Goal: Feedback & Contribution: Submit feedback/report problem

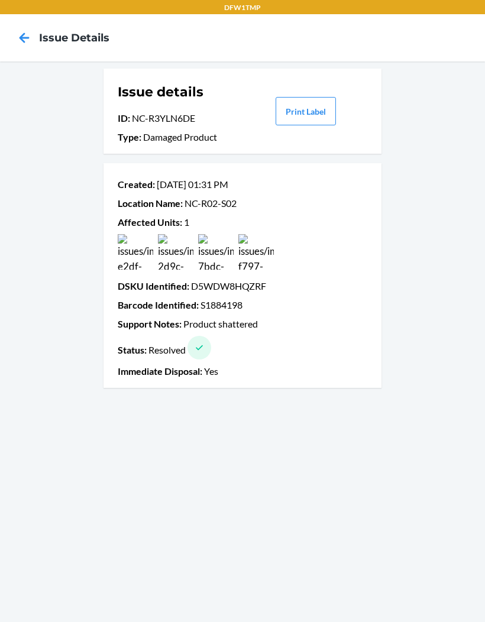
click at [23, 30] on icon at bounding box center [24, 38] width 20 height 20
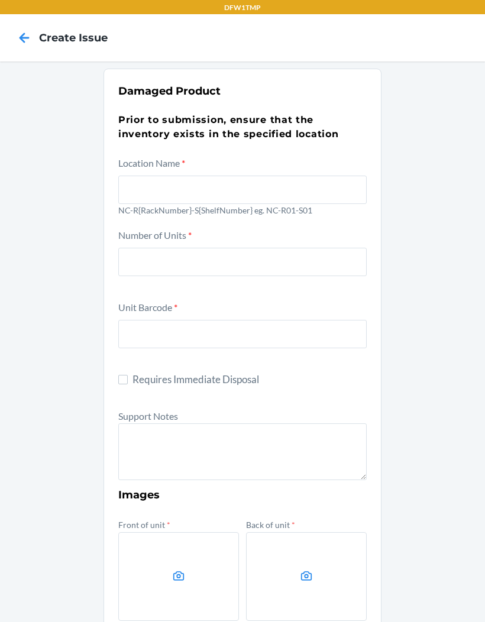
click at [22, 28] on icon at bounding box center [24, 38] width 20 height 20
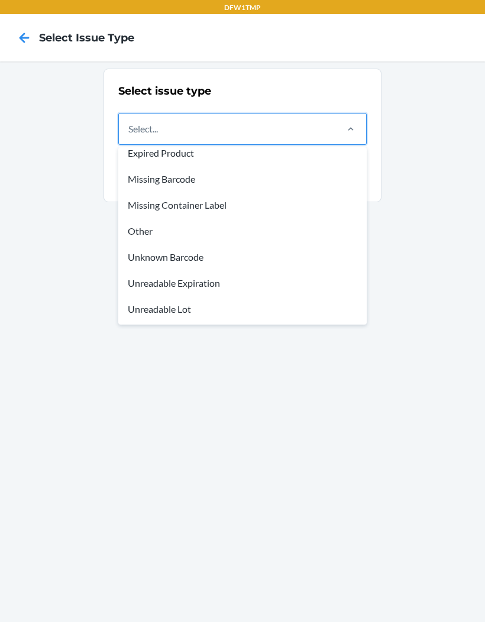
scroll to position [35, 0]
click at [139, 238] on div "Other" at bounding box center [243, 231] width 244 height 26
click at [129, 136] on input "option Other focused, 5 of 8. 8 results available. Use Up and Down to choose op…" at bounding box center [128, 129] width 1 height 14
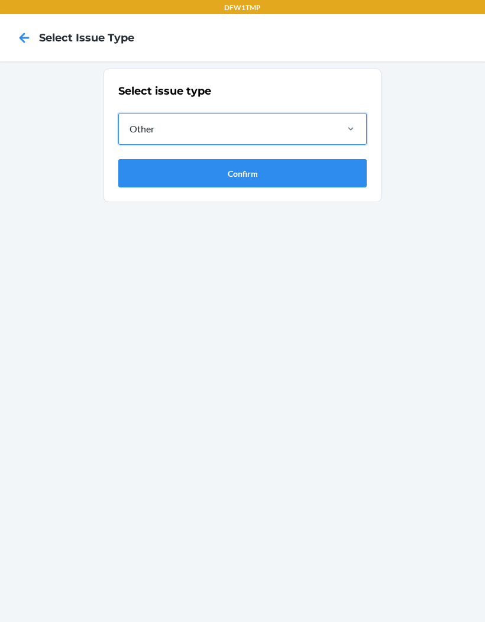
click at [138, 173] on button "Confirm" at bounding box center [242, 173] width 248 height 28
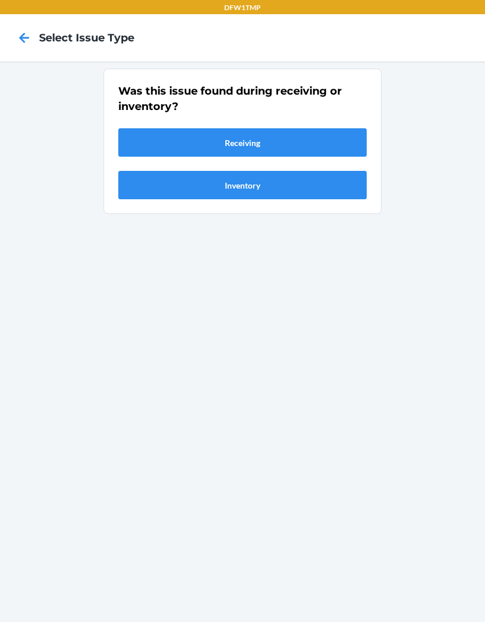
click at [132, 144] on button "Receiving" at bounding box center [242, 142] width 248 height 28
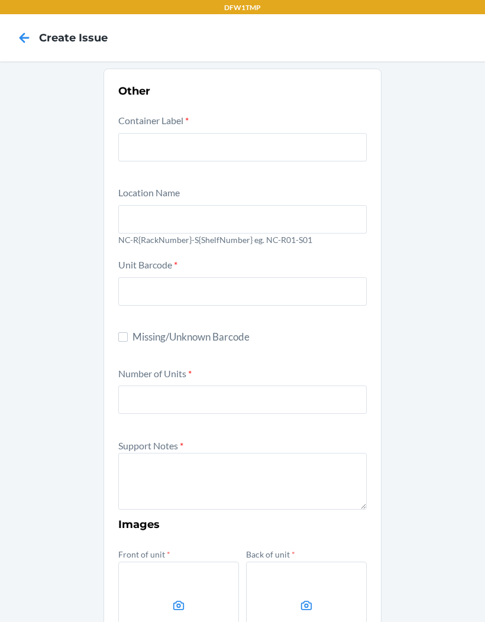
click at [128, 144] on input "text" at bounding box center [242, 147] width 248 height 28
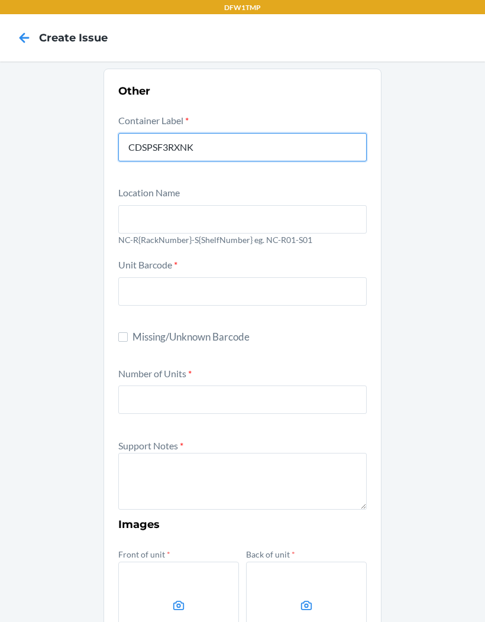
type input "CDSPSF3RXNK"
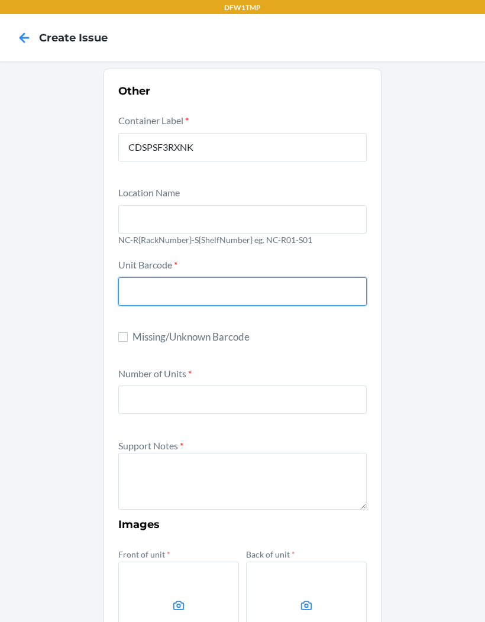
click at [160, 213] on input "text" at bounding box center [242, 219] width 248 height 28
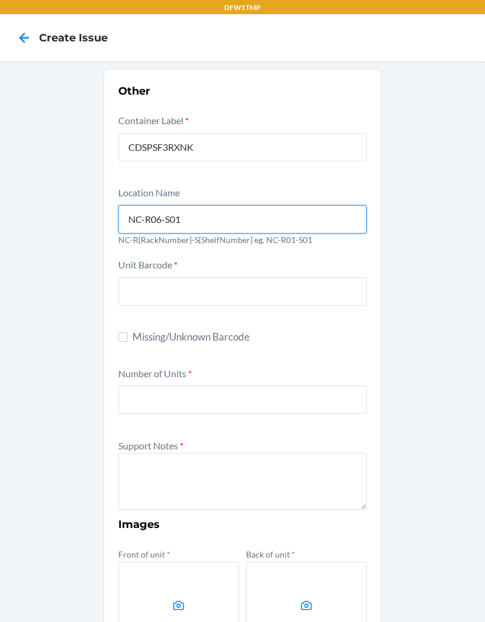
type input "NC-R06-S01"
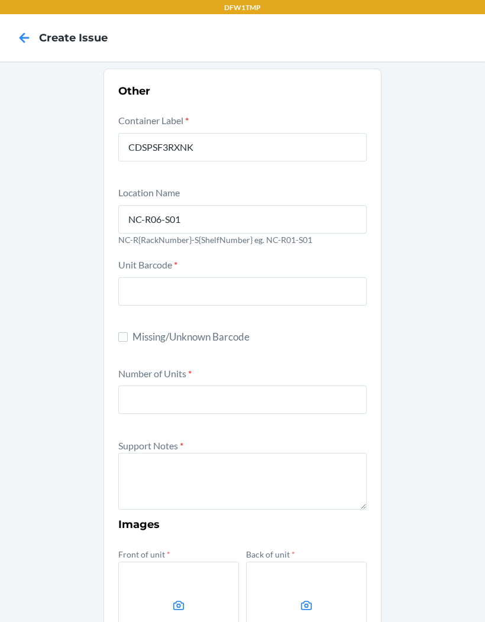
click at [128, 333] on label "Missing/Unknown Barcode" at bounding box center [242, 336] width 248 height 15
click at [128, 333] on input "Missing/Unknown Barcode" at bounding box center [122, 336] width 9 height 9
checkbox input "true"
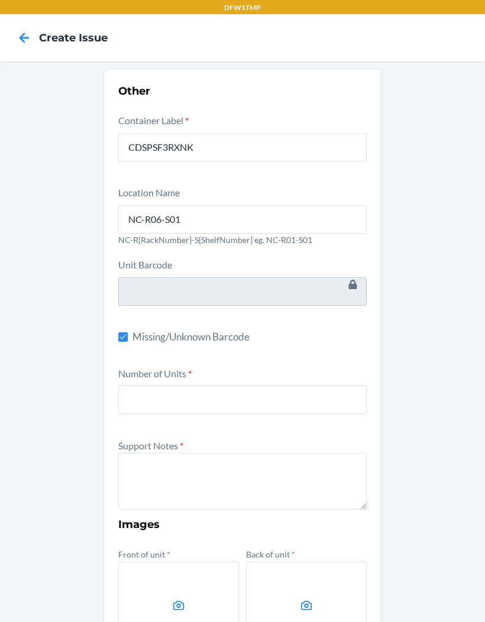
click at [121, 375] on label "Number of Units *" at bounding box center [154, 373] width 73 height 11
click at [121, 386] on input "number" at bounding box center [242, 400] width 248 height 28
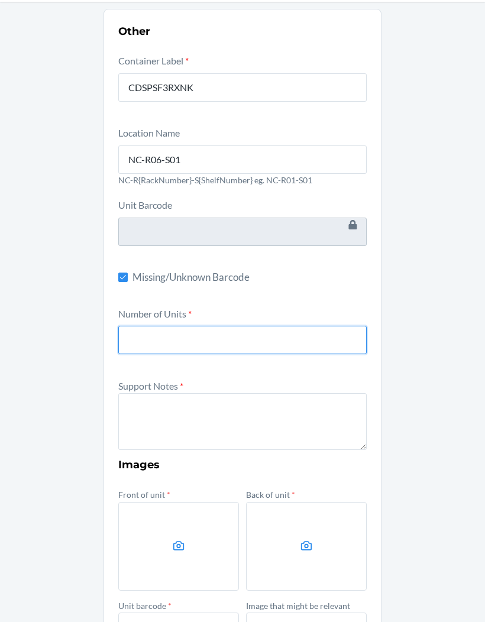
scroll to position [61, 0]
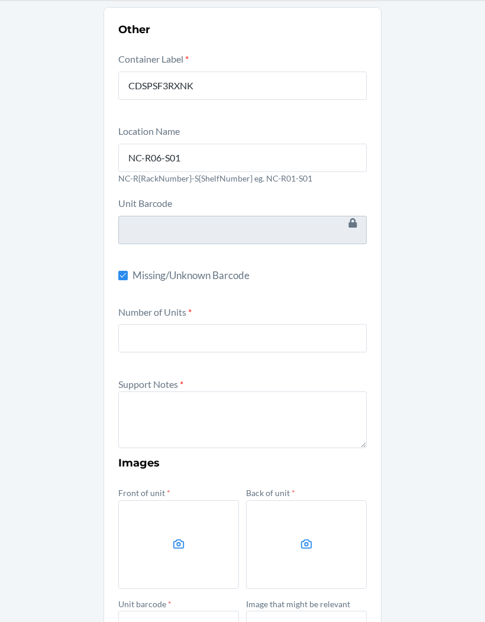
click at [38, 257] on div "Other Container Label * CDSPSF3RXNK Location Name NC-R06-S01 NC-R{RackNumber}-S…" at bounding box center [242, 382] width 485 height 764
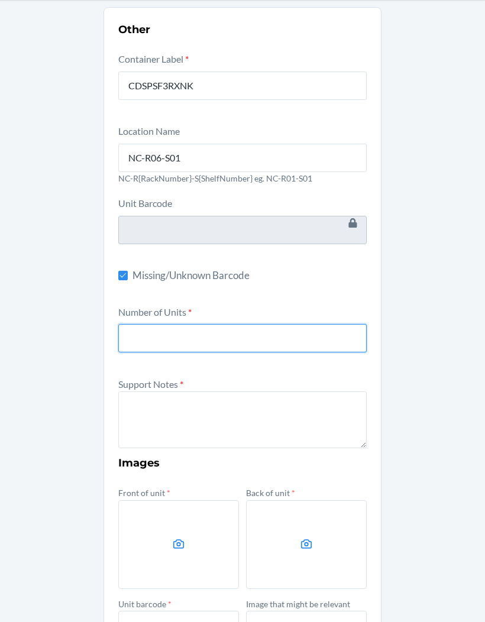
click at [147, 335] on input "number" at bounding box center [242, 338] width 248 height 28
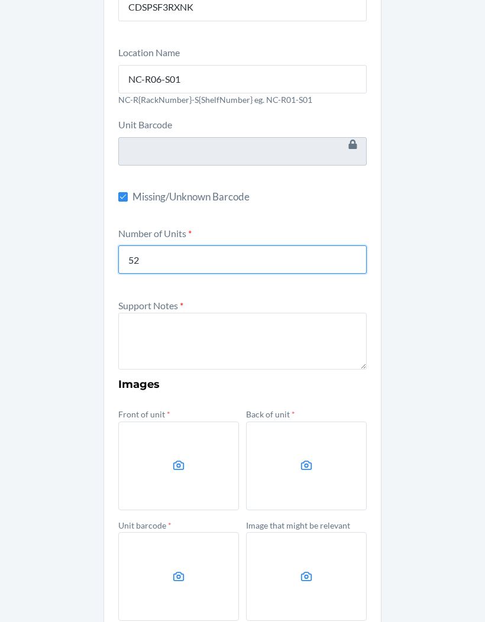
scroll to position [140, 0]
type input "52"
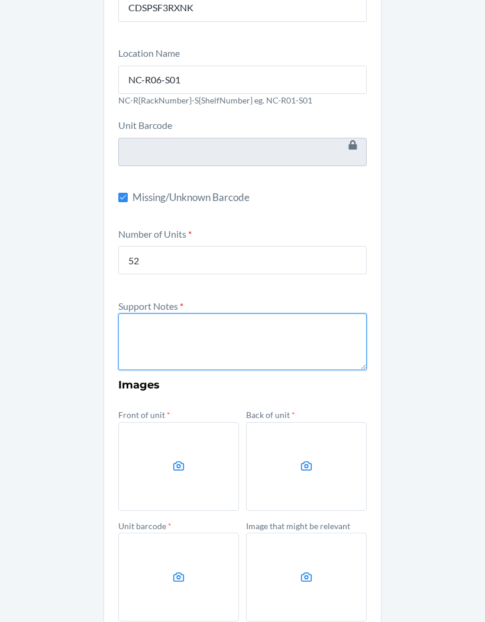
click at [246, 342] on textarea at bounding box center [242, 341] width 248 height 57
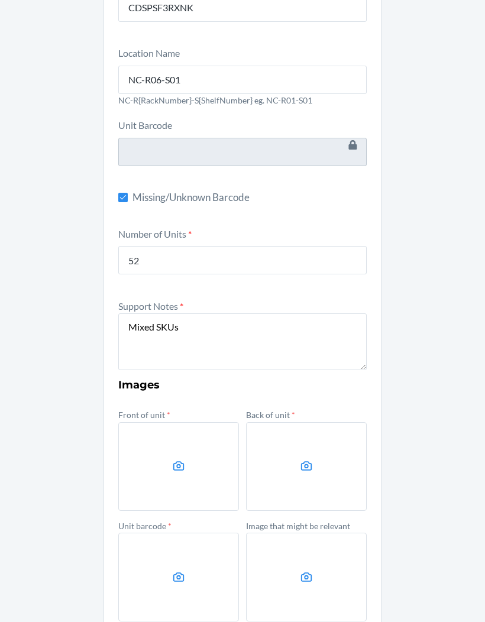
click at [464, 349] on div "Other Container Label * CDSPSF3RXNK Location Name NC-R06-S01 NC-R{RackNumber}-S…" at bounding box center [242, 304] width 485 height 764
click at [225, 325] on textarea "Mixed SKUs" at bounding box center [242, 341] width 248 height 57
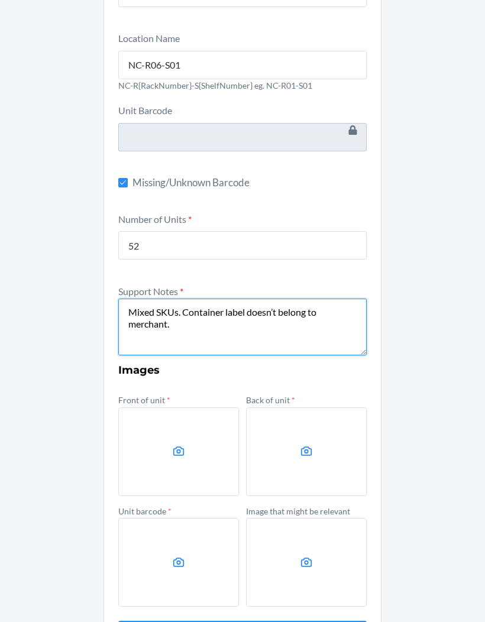
scroll to position [154, 0]
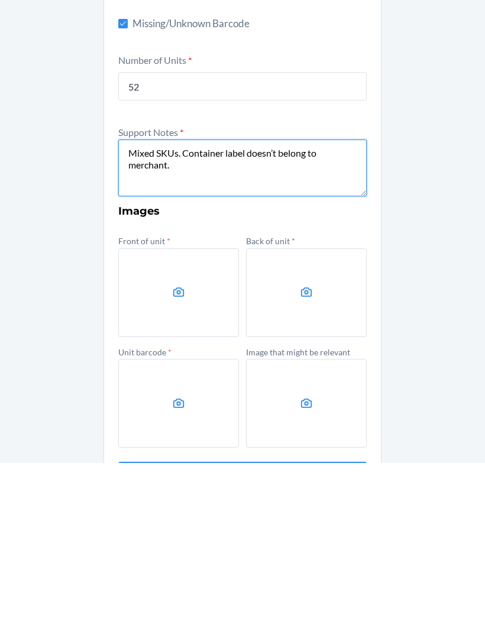
type textarea "Mixed SKUs. Container label doesn’t belong to merchant."
click at [170, 408] on label at bounding box center [178, 452] width 121 height 89
click at [0, 0] on input "file" at bounding box center [0, 0] width 0 height 0
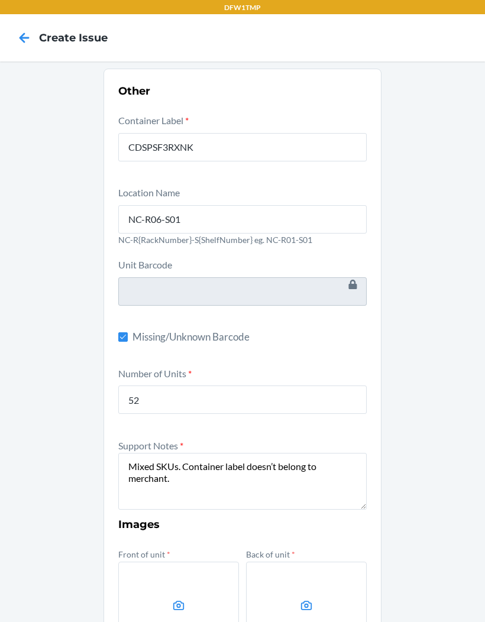
scroll to position [0, 0]
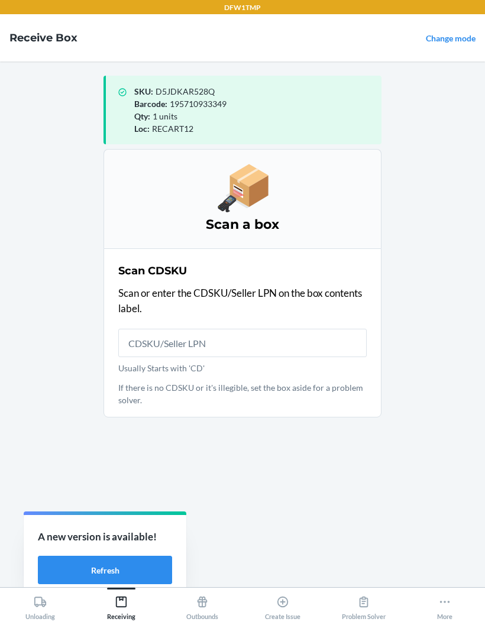
scroll to position [48, 0]
type input "CDSPSF3R"
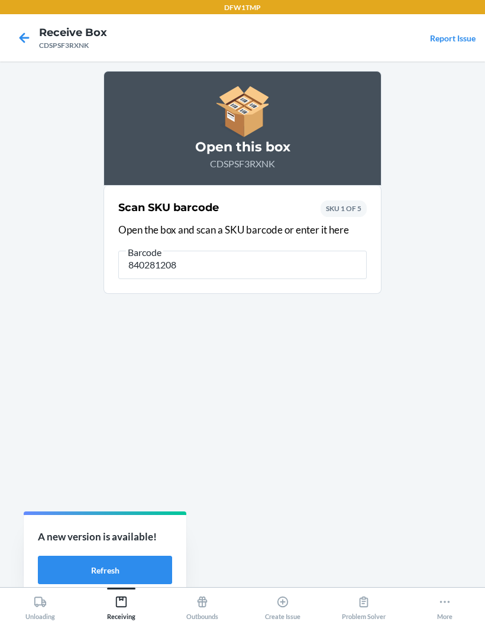
type input "8402812082"
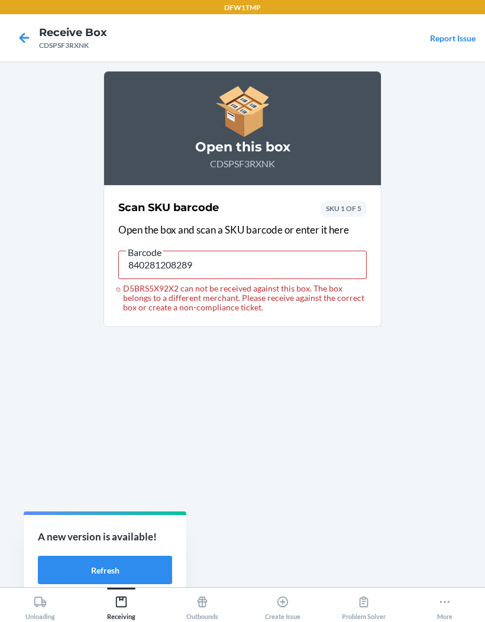
click at [20, 32] on icon at bounding box center [24, 38] width 20 height 20
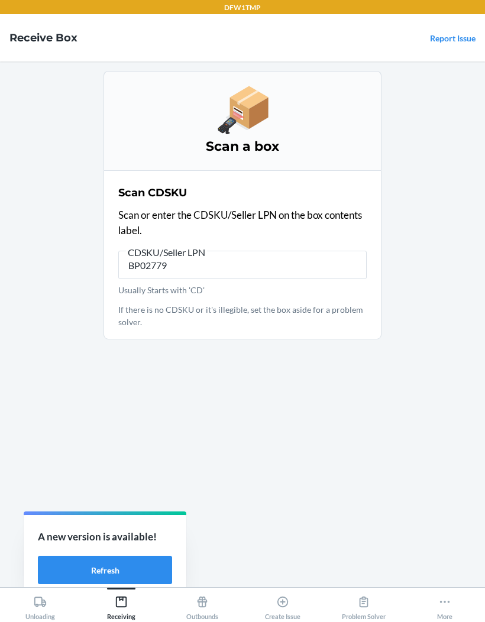
type input "BP027791"
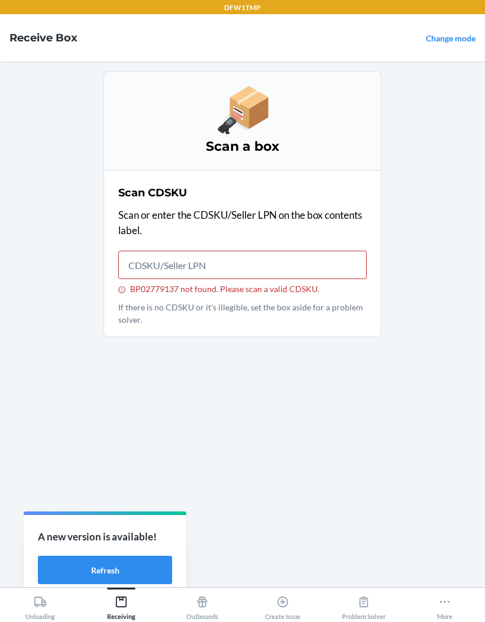
click at [460, 34] on link "Change mode" at bounding box center [451, 38] width 50 height 10
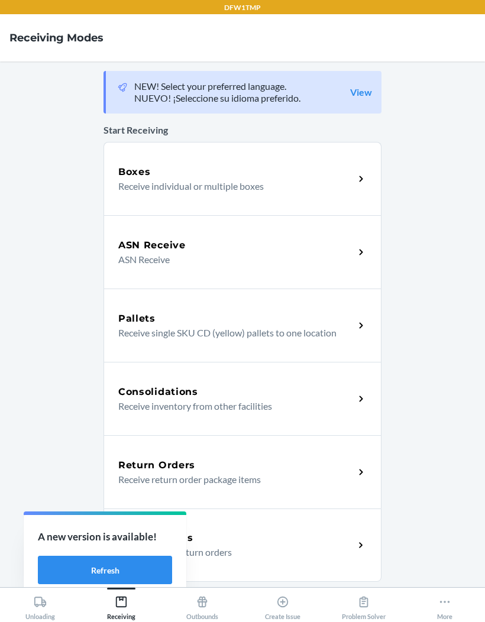
click at [306, 264] on p "ASN Receive" at bounding box center [231, 259] width 226 height 14
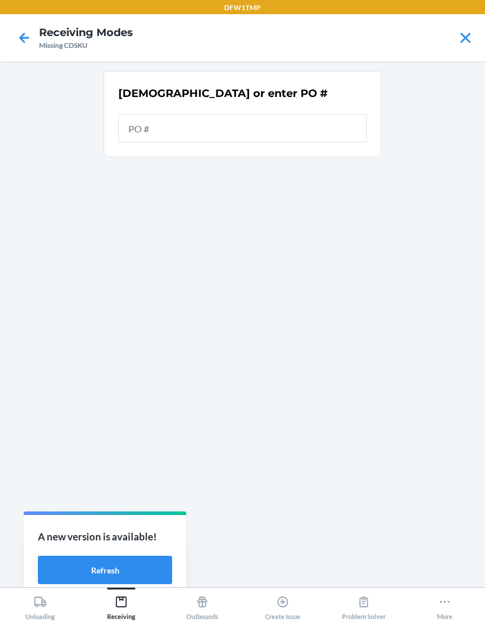
click at [151, 287] on div "Scan or enter PO #" at bounding box center [242, 324] width 278 height 507
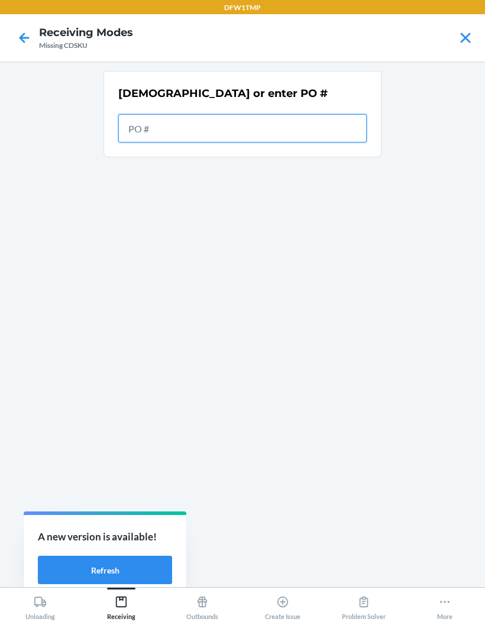
click at [182, 129] on input "text" at bounding box center [242, 128] width 248 height 28
type input "277913"
type input "2779137"
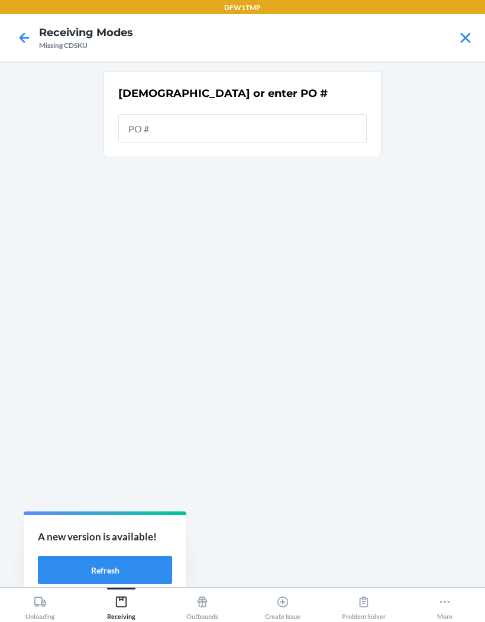
click at [473, 28] on icon at bounding box center [465, 38] width 20 height 20
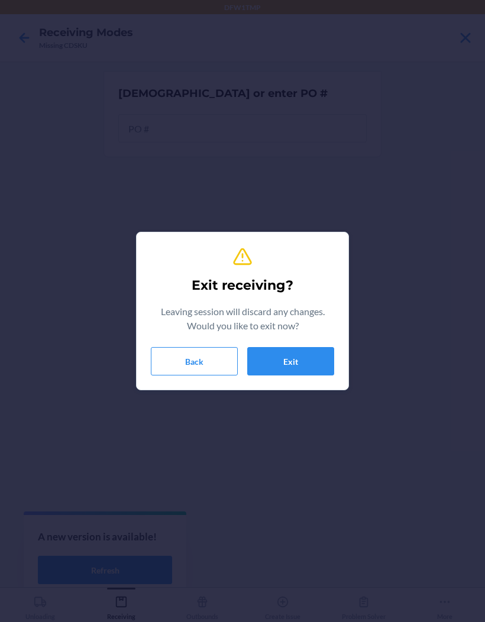
click at [284, 364] on button "Exit" at bounding box center [290, 361] width 87 height 28
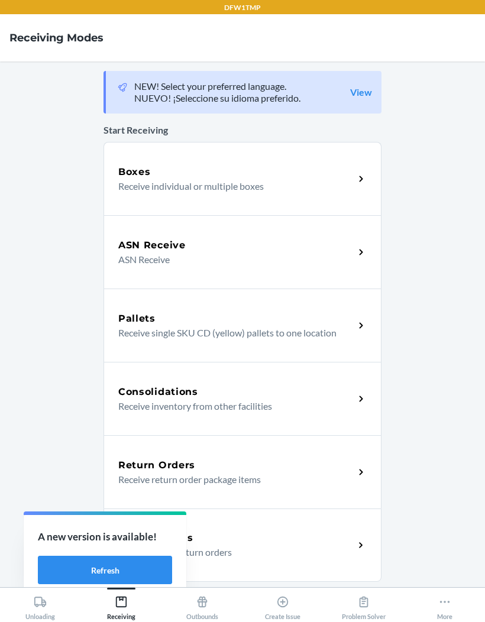
click at [312, 254] on p "ASN Receive" at bounding box center [231, 259] width 226 height 14
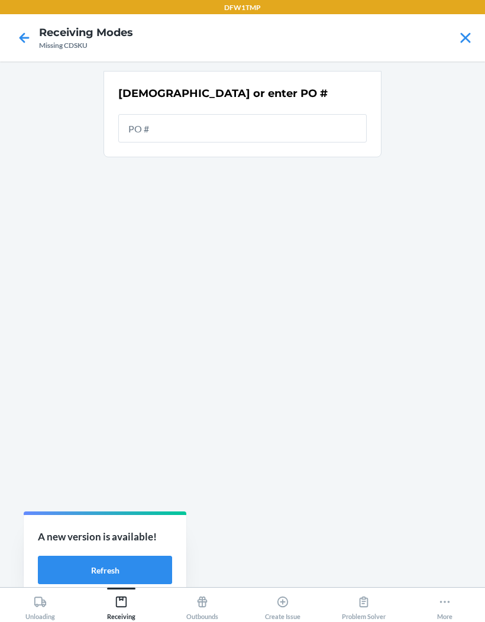
click at [417, 214] on main "Scan or enter PO #" at bounding box center [242, 324] width 485 height 526
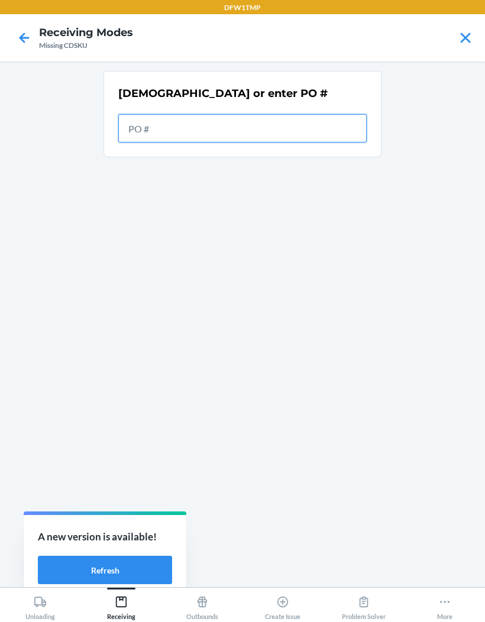
click at [237, 124] on input "text" at bounding box center [242, 128] width 248 height 28
type input "9921508"
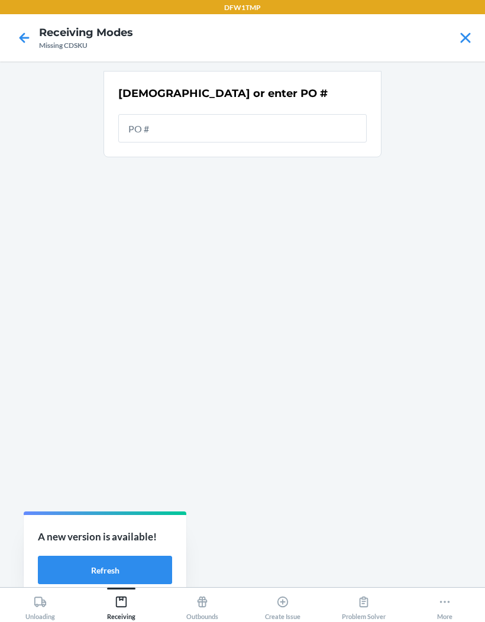
click at [464, 36] on icon at bounding box center [465, 38] width 10 height 10
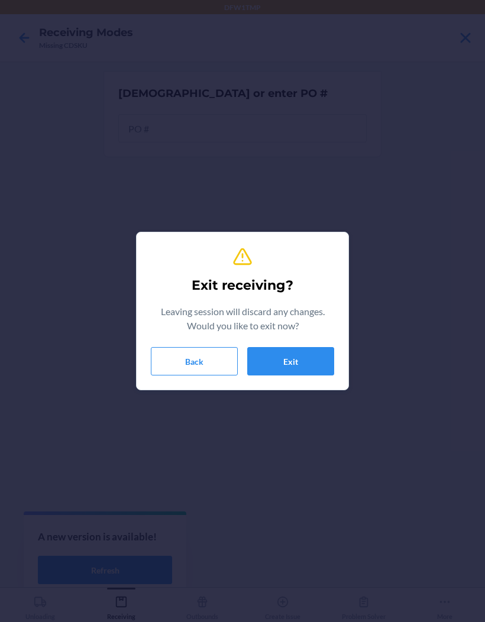
click at [299, 371] on button "Exit" at bounding box center [290, 361] width 87 height 28
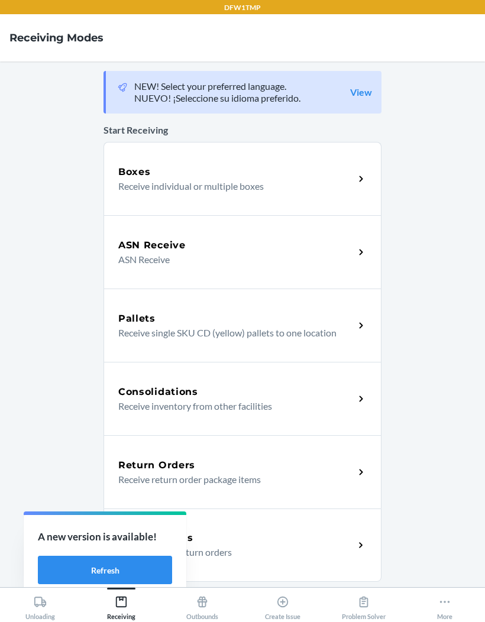
click at [281, 170] on div "Boxes" at bounding box center [236, 172] width 236 height 14
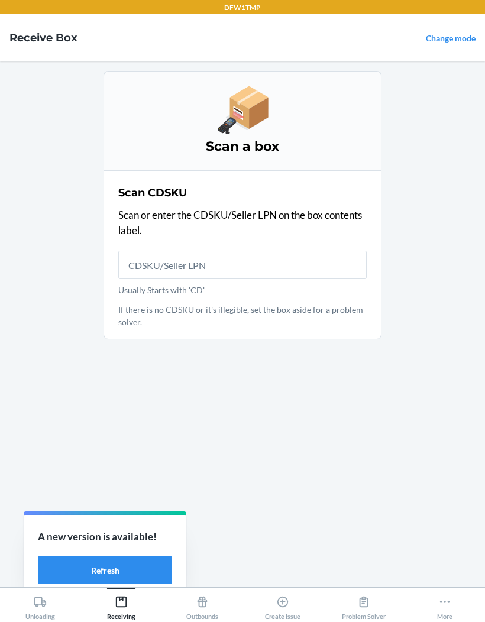
click at [344, 431] on div "Scan a box Scan CDSKU Scan or enter the CDSKU/Seller LPN on the box contents la…" at bounding box center [242, 324] width 278 height 507
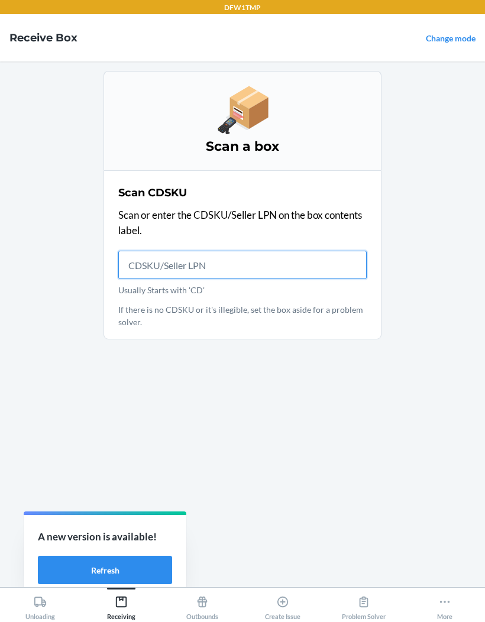
click at [279, 266] on input "Usually Starts with 'CD'" at bounding box center [242, 265] width 248 height 28
type input "CDLBLY7YL"
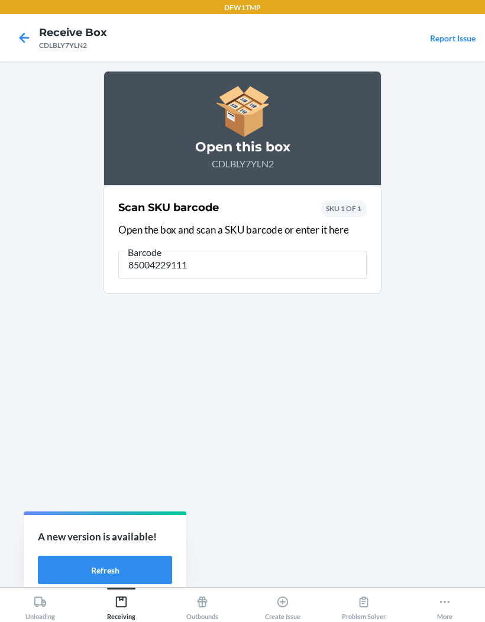
type input "850042291115"
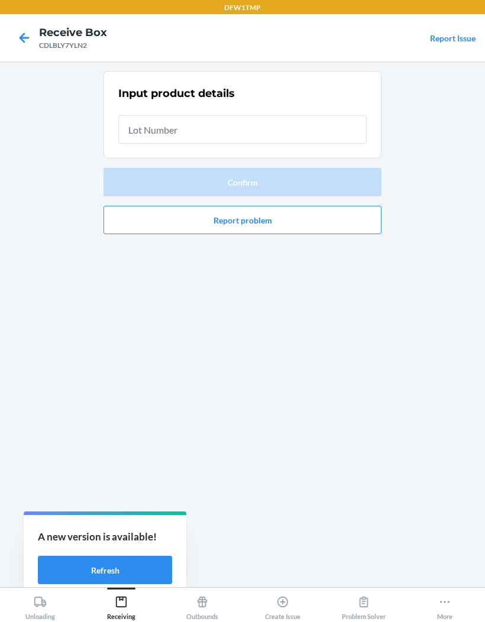
click at [329, 123] on input "text" at bounding box center [242, 129] width 248 height 28
click at [336, 122] on input "text" at bounding box center [242, 129] width 248 height 28
click at [341, 129] on input "text" at bounding box center [242, 129] width 248 height 28
click at [428, 184] on main "Input product details Confirm Report problem" at bounding box center [242, 324] width 485 height 526
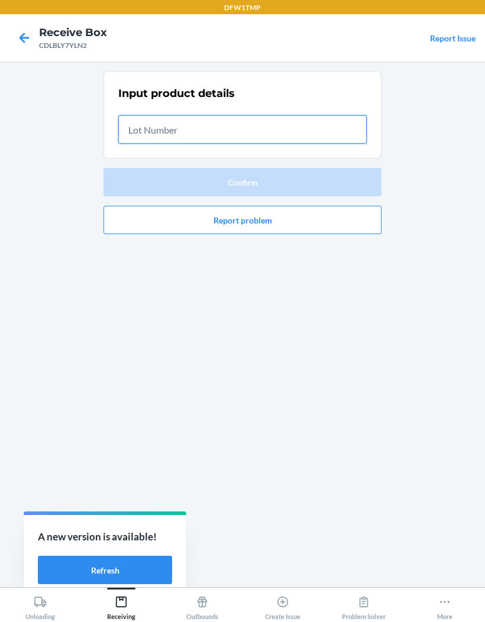
click at [354, 129] on input "text" at bounding box center [242, 129] width 248 height 28
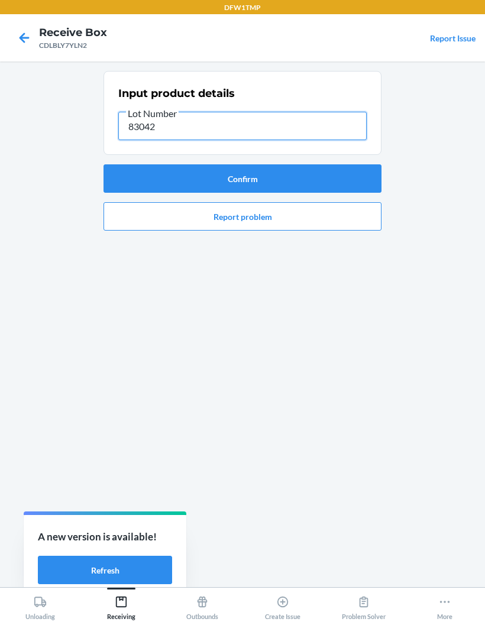
type input "830425"
click at [297, 180] on button "Confirm" at bounding box center [242, 178] width 278 height 28
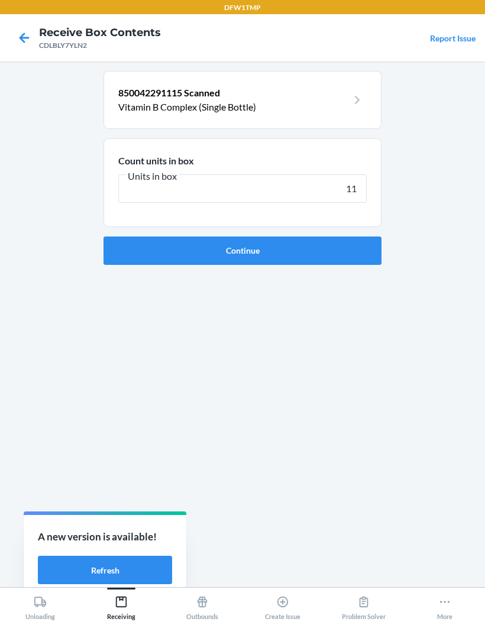
type input "118"
click at [342, 248] on button "Continue" at bounding box center [242, 251] width 278 height 28
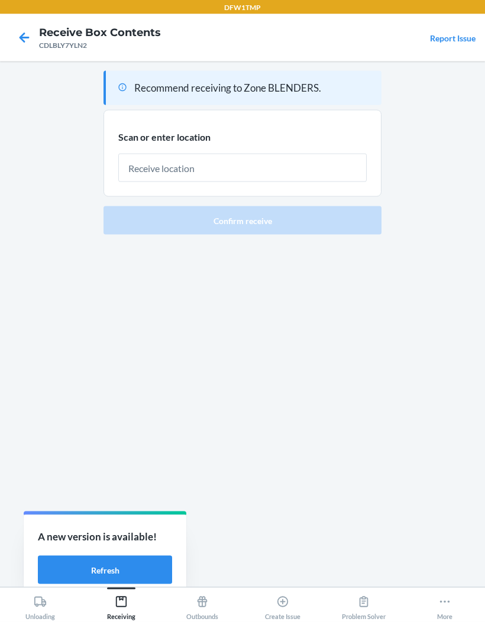
scroll to position [1, 0]
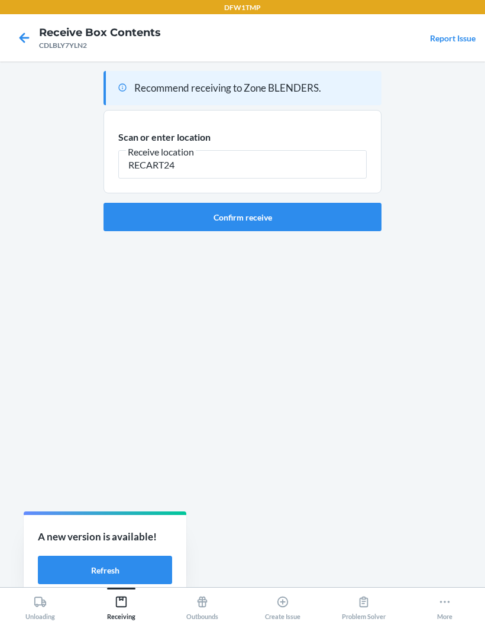
type input "RECART24"
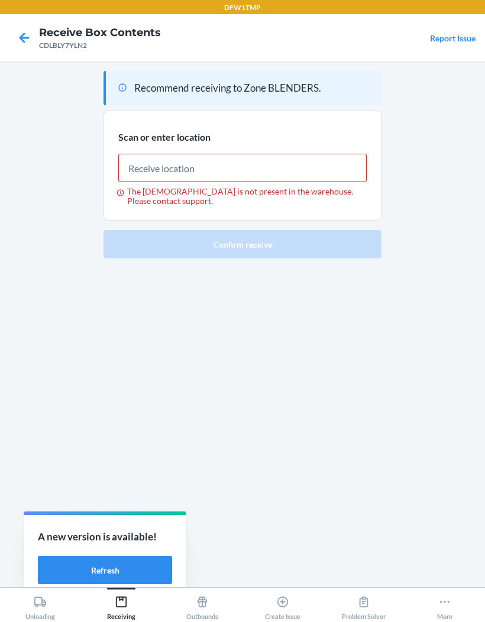
click at [18, 33] on icon at bounding box center [24, 38] width 20 height 20
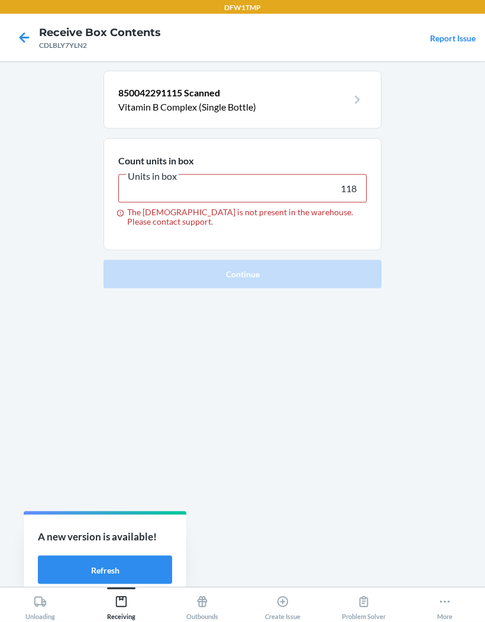
click at [18, 33] on icon at bounding box center [24, 38] width 20 height 20
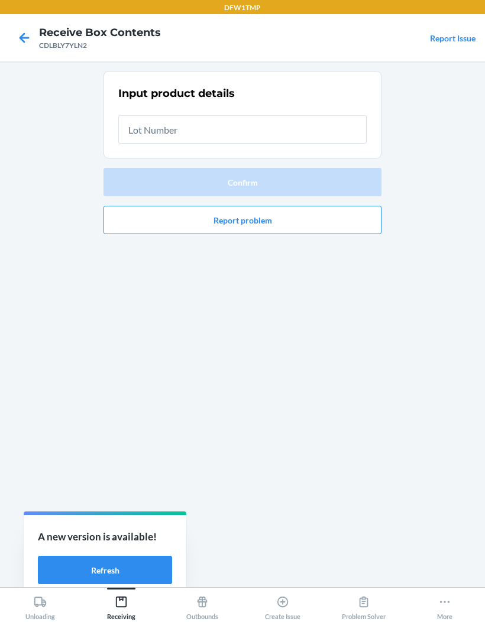
click at [22, 35] on icon at bounding box center [25, 38] width 10 height 10
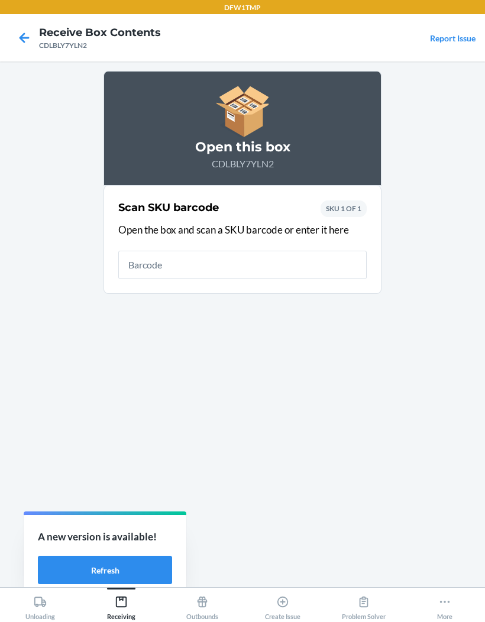
click at [17, 42] on icon at bounding box center [24, 38] width 20 height 20
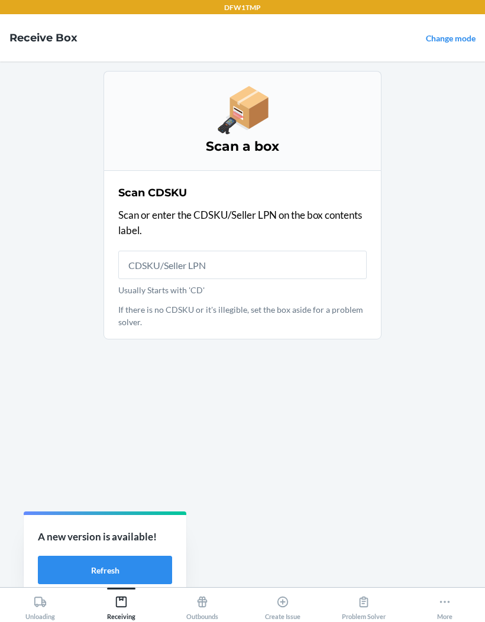
click at [261, 263] on input "Usually Starts with 'CD'" at bounding box center [242, 265] width 248 height 28
type input "CD8V9KATT"
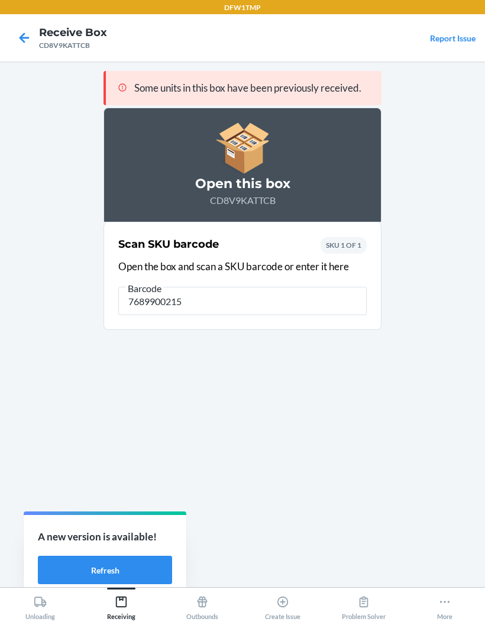
type input "76899002155"
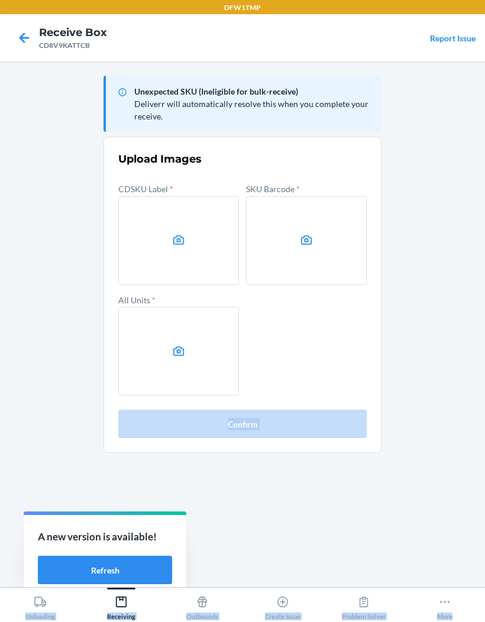
click at [460, 224] on main "Unexpected SKU (Ineligible for bulk-receive) Deliverr will automatically resolv…" at bounding box center [242, 324] width 485 height 526
click at [160, 273] on label at bounding box center [178, 240] width 121 height 89
click at [0, 0] on input "file" at bounding box center [0, 0] width 0 height 0
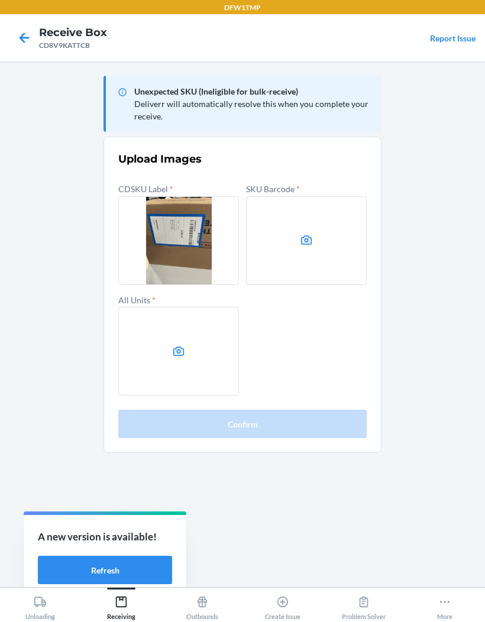
click at [328, 241] on label at bounding box center [306, 240] width 121 height 89
click at [0, 0] on input "file" at bounding box center [0, 0] width 0 height 0
click at [200, 371] on label at bounding box center [178, 351] width 121 height 89
click at [0, 0] on input "file" at bounding box center [0, 0] width 0 height 0
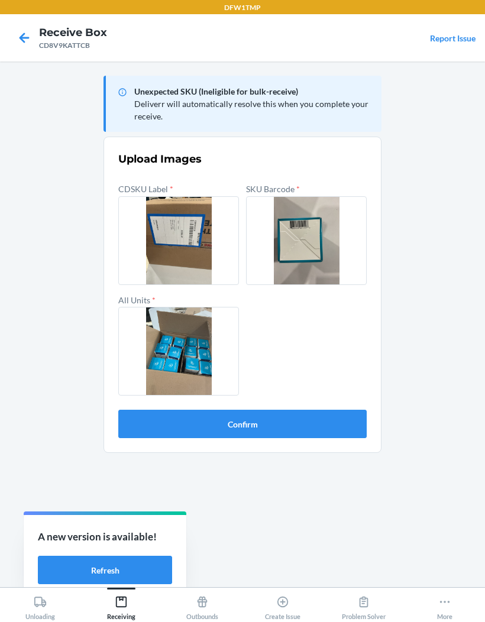
click at [328, 423] on button "Confirm" at bounding box center [242, 424] width 248 height 28
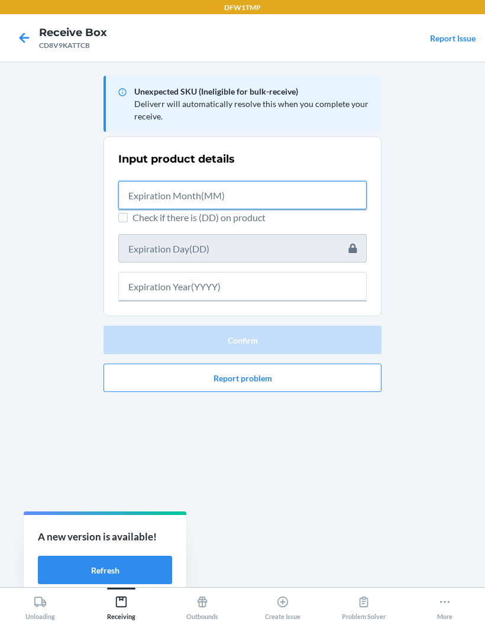
click at [320, 189] on input "text" at bounding box center [242, 195] width 248 height 28
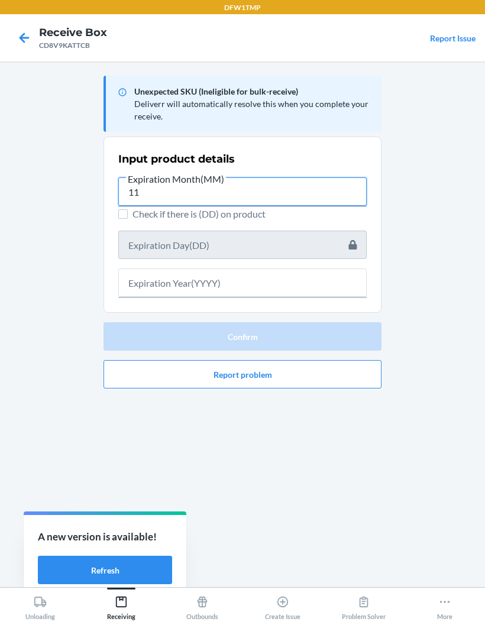
type input "11"
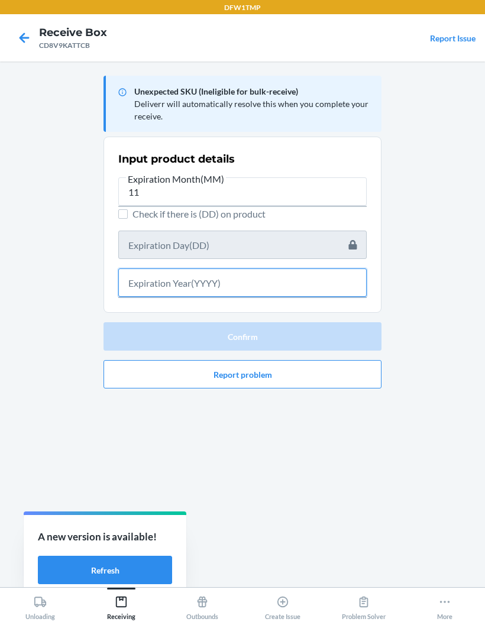
click at [273, 289] on input "text" at bounding box center [242, 282] width 248 height 28
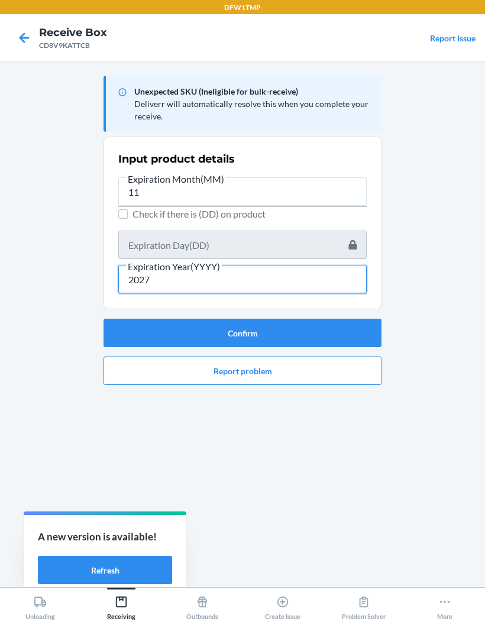
type input "2027"
click at [315, 331] on button "Confirm" at bounding box center [242, 333] width 278 height 28
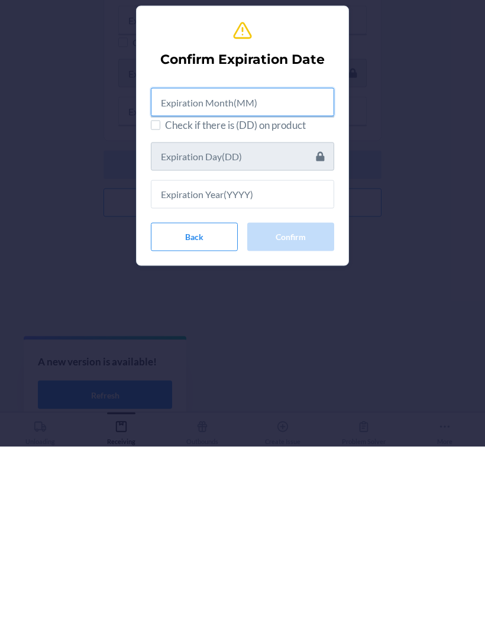
click at [242, 263] on input "text" at bounding box center [242, 277] width 183 height 28
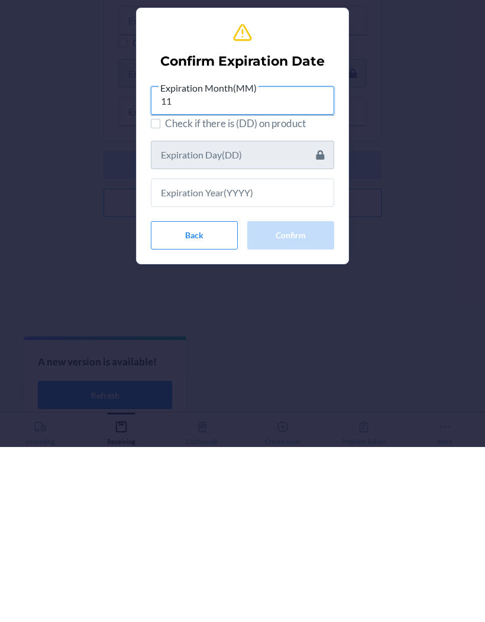
type input "11"
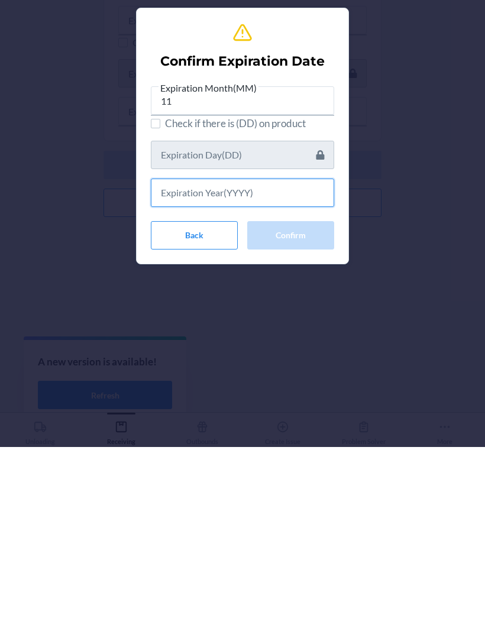
click at [256, 354] on input "text" at bounding box center [242, 368] width 183 height 28
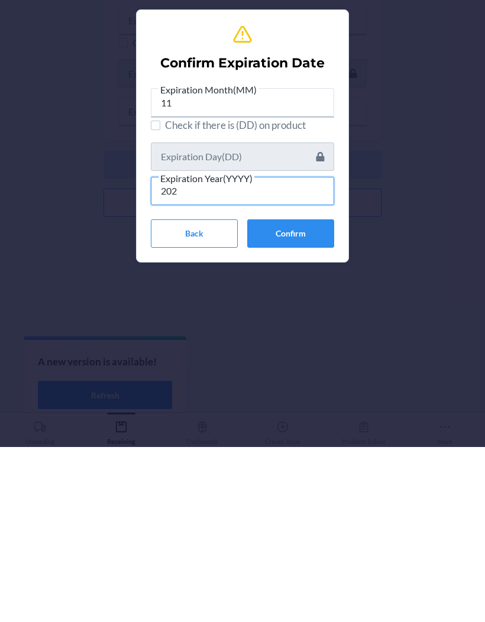
type input "2027"
click at [309, 394] on button "Confirm" at bounding box center [290, 408] width 87 height 28
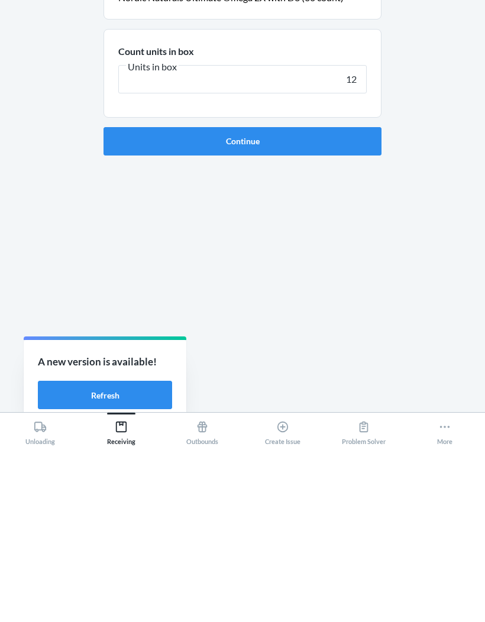
type input "12"
click at [350, 302] on button "Continue" at bounding box center [242, 316] width 278 height 28
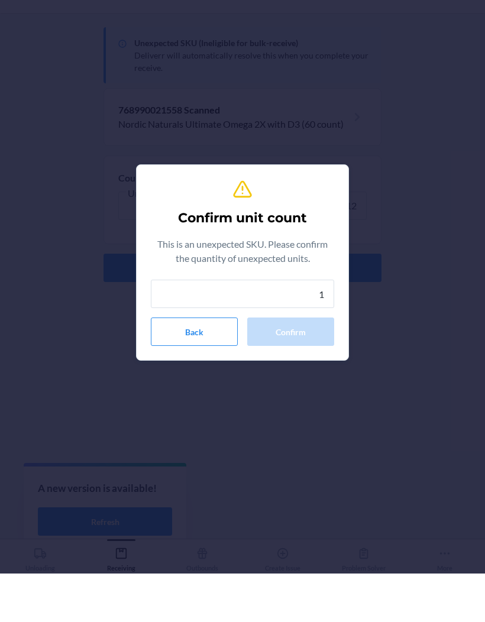
type input "12"
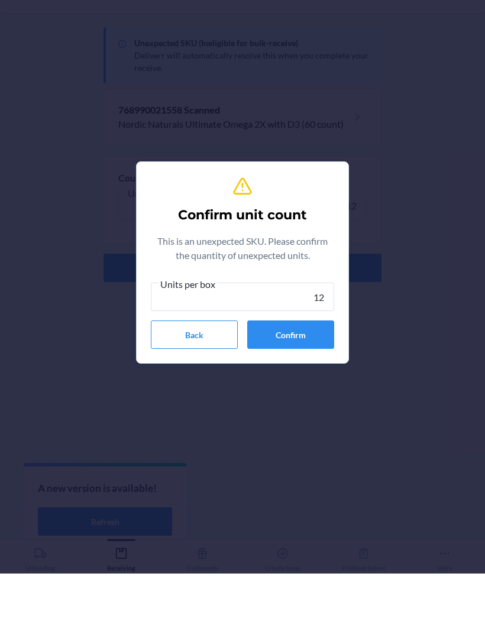
click at [320, 369] on button "Confirm" at bounding box center [290, 383] width 87 height 28
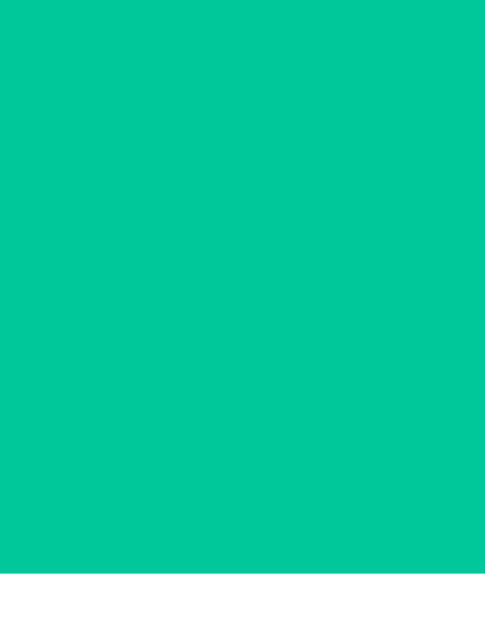
scroll to position [48, 0]
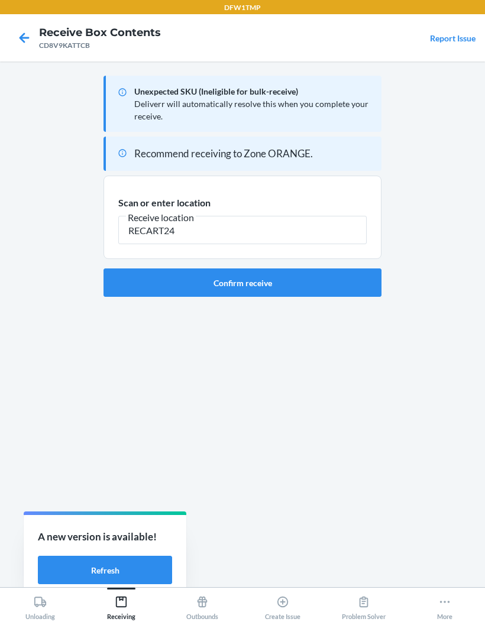
type input "RECART24"
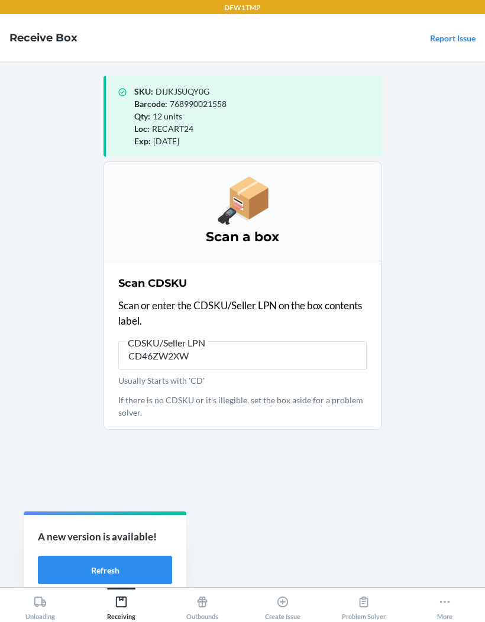
type input "CD46ZW2XW6"
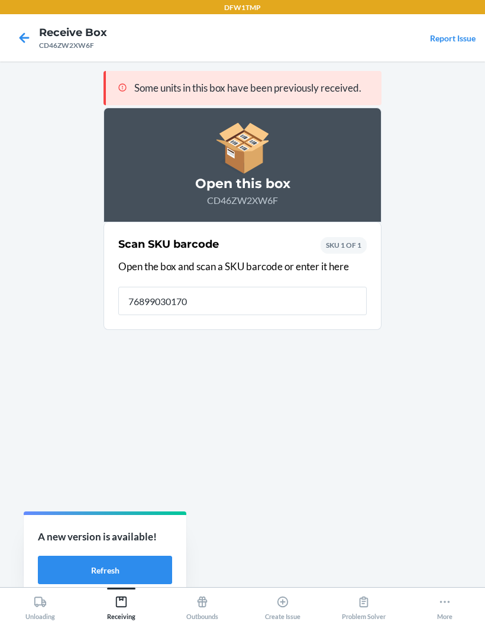
type input "768990301704"
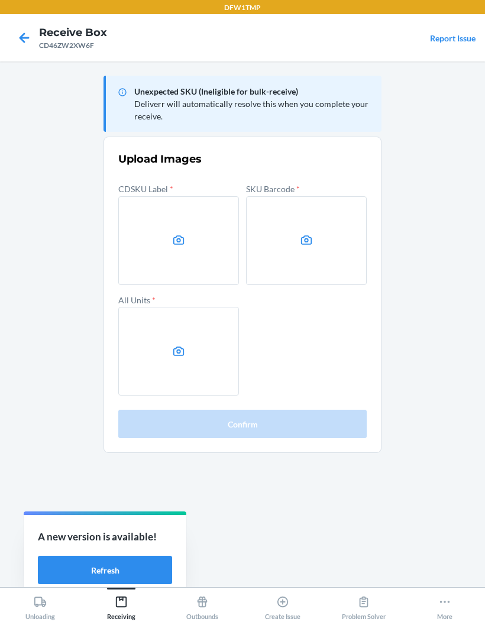
click at [144, 151] on form "Upload Images CDSKU Label * SKU Barcode * All Units * Confirm" at bounding box center [242, 294] width 248 height 287
click at [138, 205] on label at bounding box center [178, 240] width 121 height 89
click at [0, 0] on input "file" at bounding box center [0, 0] width 0 height 0
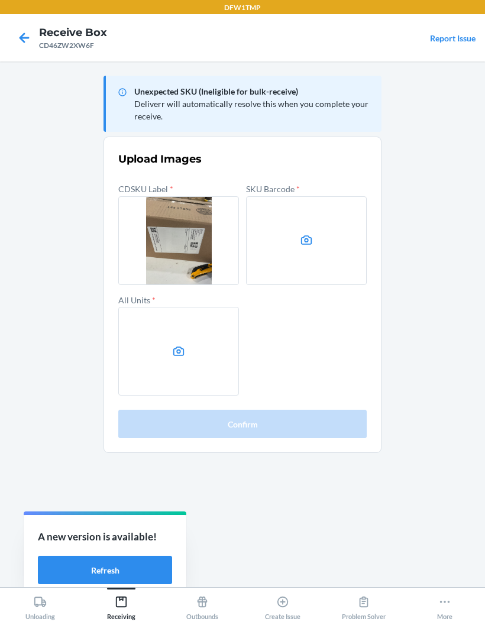
click at [328, 202] on label at bounding box center [306, 240] width 121 height 89
click at [0, 0] on input "file" at bounding box center [0, 0] width 0 height 0
click at [184, 310] on label at bounding box center [178, 351] width 121 height 89
click at [0, 0] on input "file" at bounding box center [0, 0] width 0 height 0
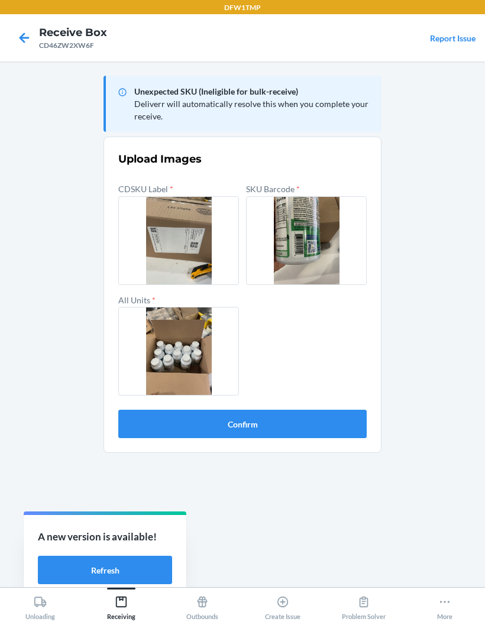
click at [302, 410] on button "Confirm" at bounding box center [242, 424] width 248 height 28
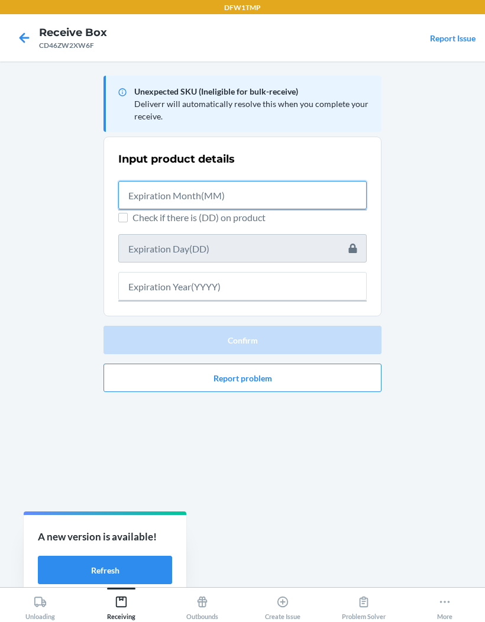
click at [353, 181] on input "text" at bounding box center [242, 195] width 248 height 28
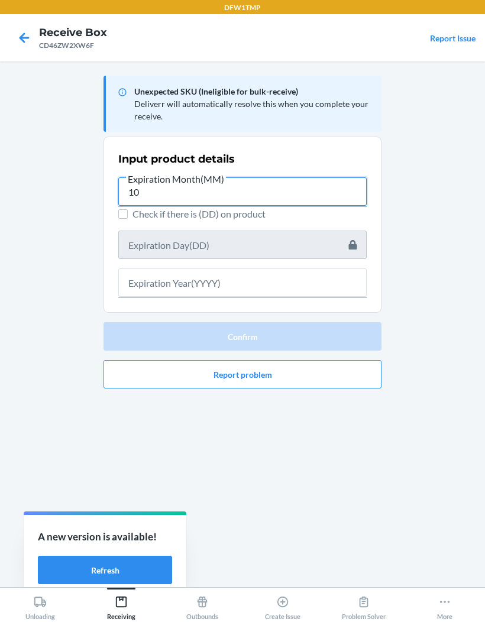
type input "10"
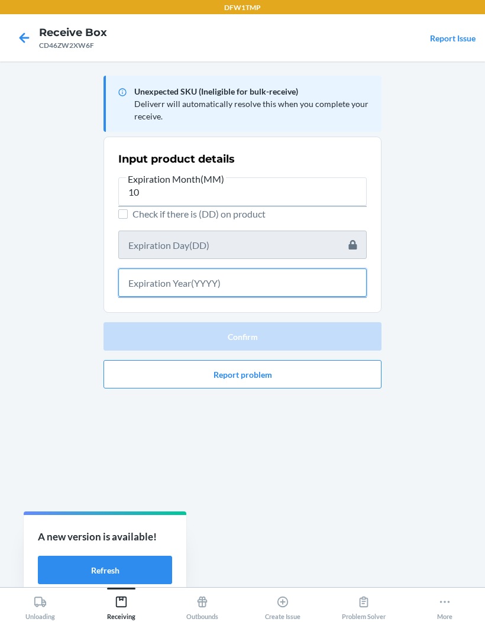
click at [283, 268] on input "text" at bounding box center [242, 282] width 248 height 28
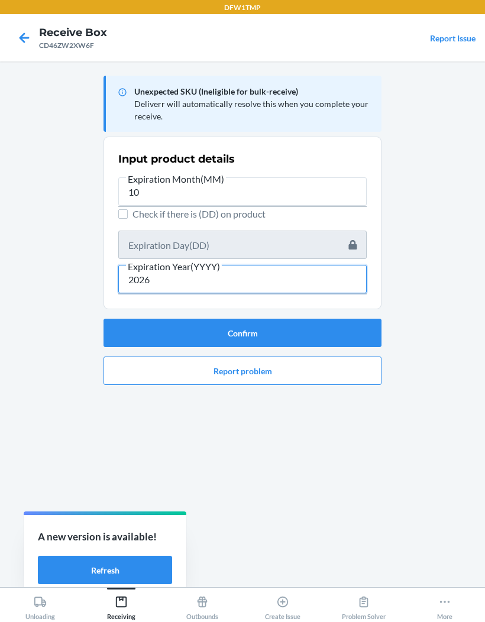
type input "2026"
click at [299, 319] on button "Confirm" at bounding box center [242, 333] width 278 height 28
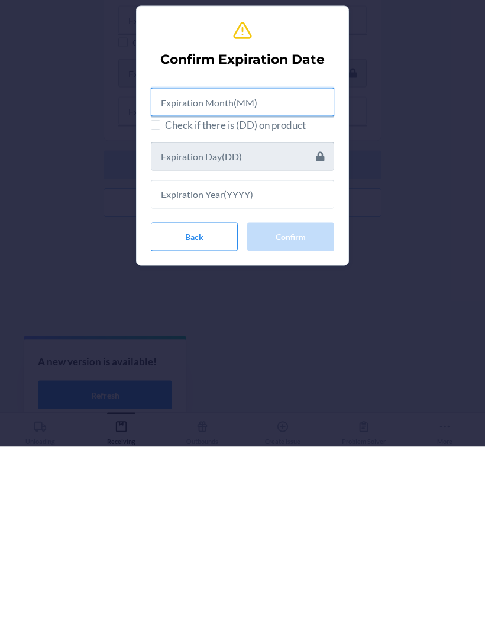
click at [261, 263] on input "text" at bounding box center [242, 277] width 183 height 28
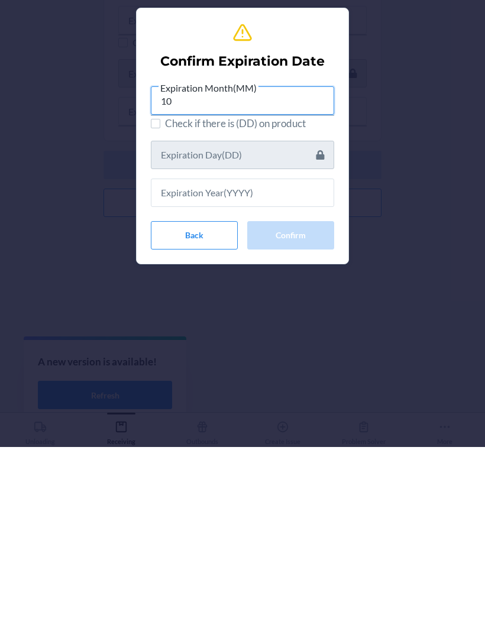
type input "10"
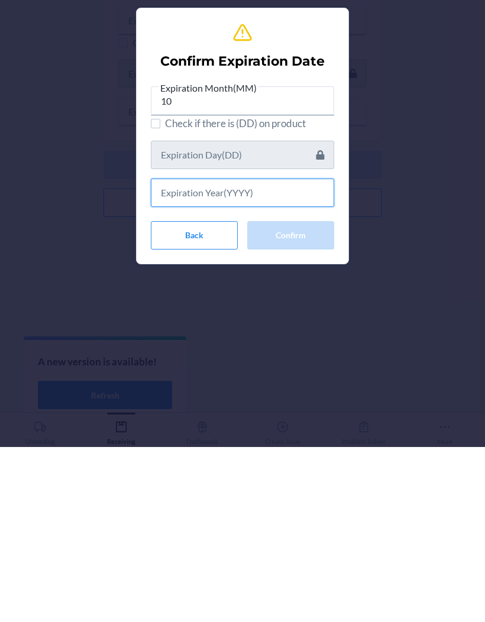
click at [213, 354] on input "text" at bounding box center [242, 368] width 183 height 28
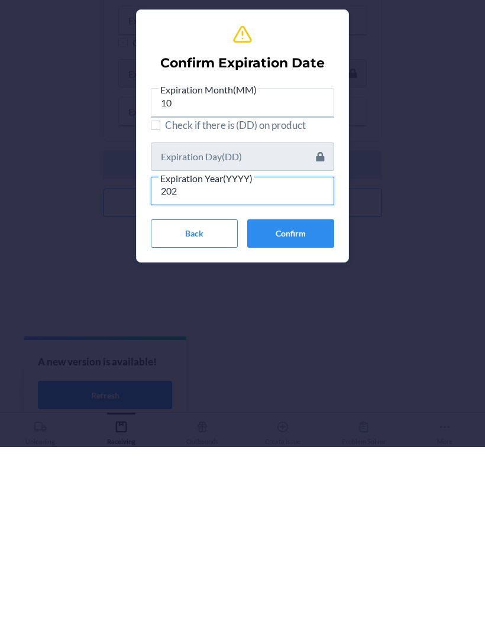
type input "2026"
click at [302, 394] on button "Confirm" at bounding box center [290, 408] width 87 height 28
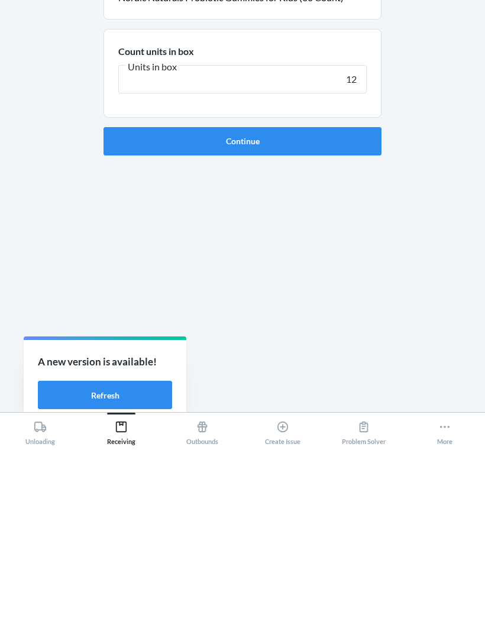
type input "12"
click at [351, 302] on button "Continue" at bounding box center [242, 316] width 278 height 28
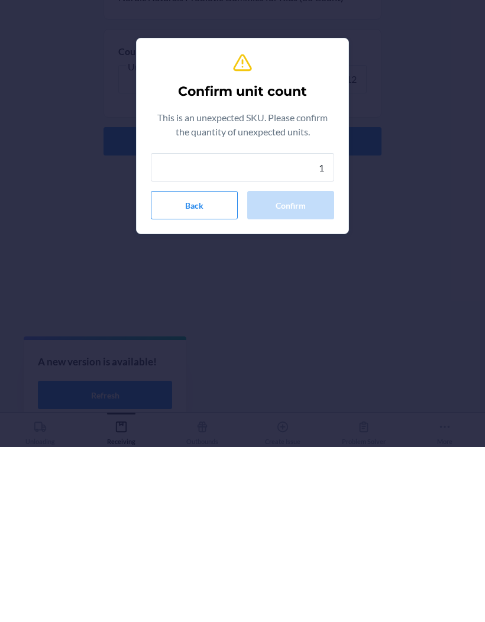
type input "12"
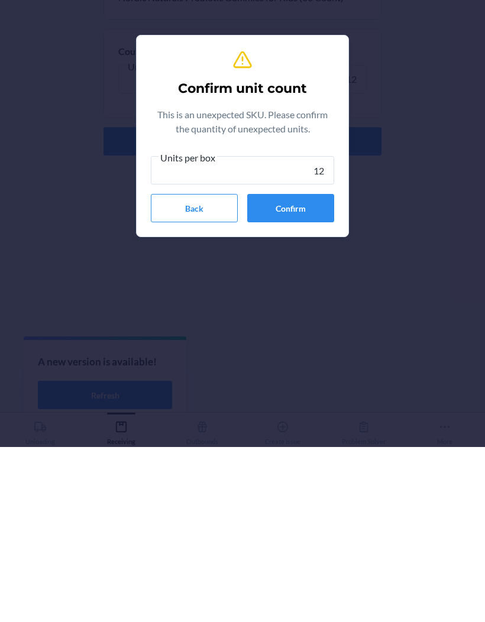
click at [315, 369] on button "Confirm" at bounding box center [290, 383] width 87 height 28
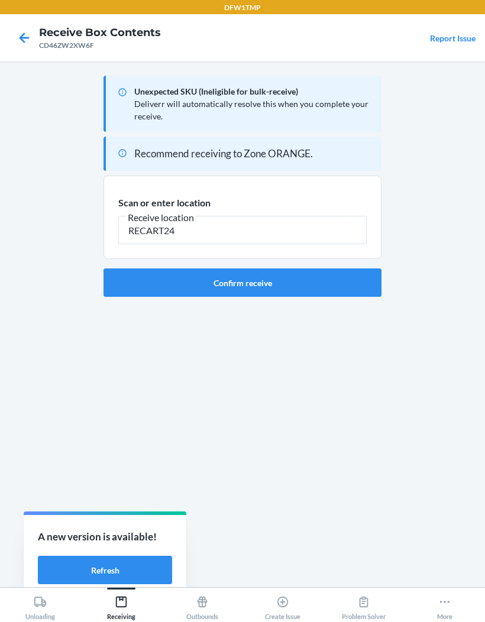
type input "RECART24"
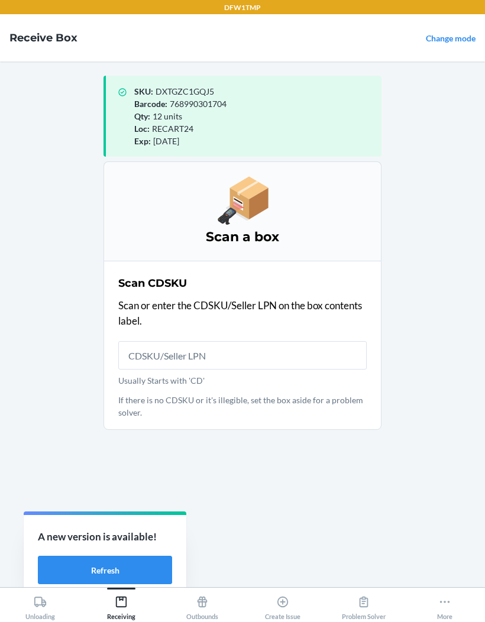
click at [75, 292] on main "SKU : DXTGZC1GQJ5 Barcode : 768990301704 Qty : 12 units Loc : RECART24 Exp : Oc…" at bounding box center [242, 324] width 485 height 526
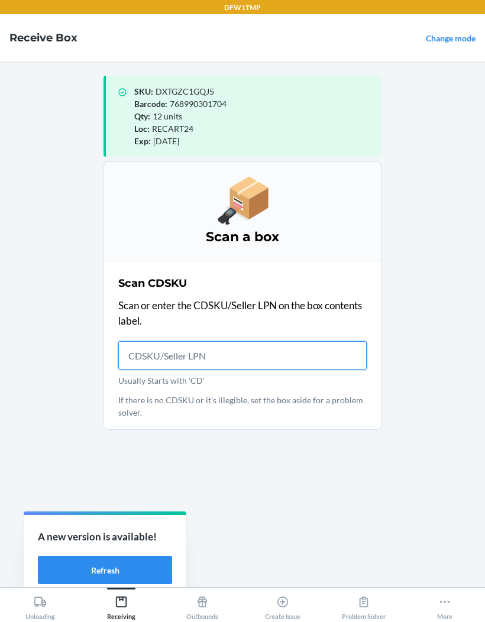
click at [143, 341] on input "Usually Starts with 'CD'" at bounding box center [242, 355] width 248 height 28
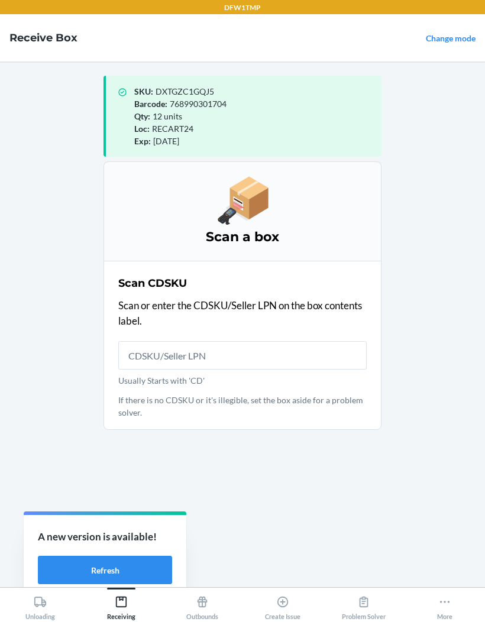
click at [43, 293] on main "SKU : DXTGZC1GQJ5 Barcode : 768990301704 Qty : 12 units Loc : RECART24 Exp : Oc…" at bounding box center [242, 324] width 485 height 526
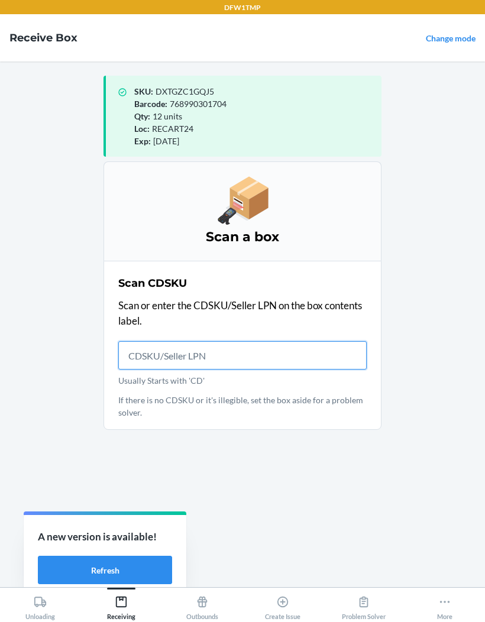
click at [157, 341] on input "Usually Starts with 'CD'" at bounding box center [242, 355] width 248 height 28
type input "CDBGJKFUFFG"
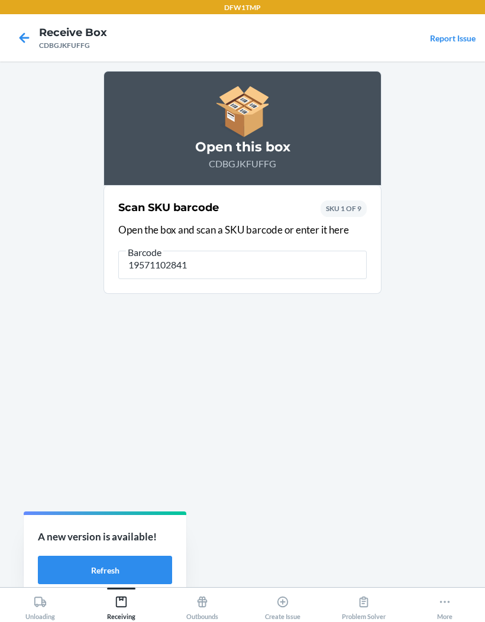
type input "195711028419"
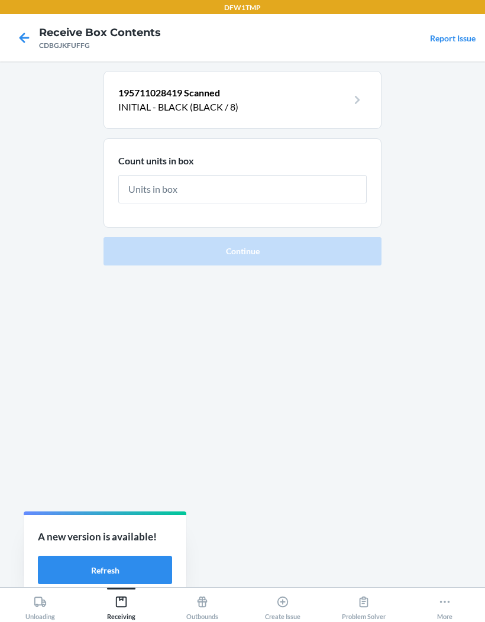
type input "1"
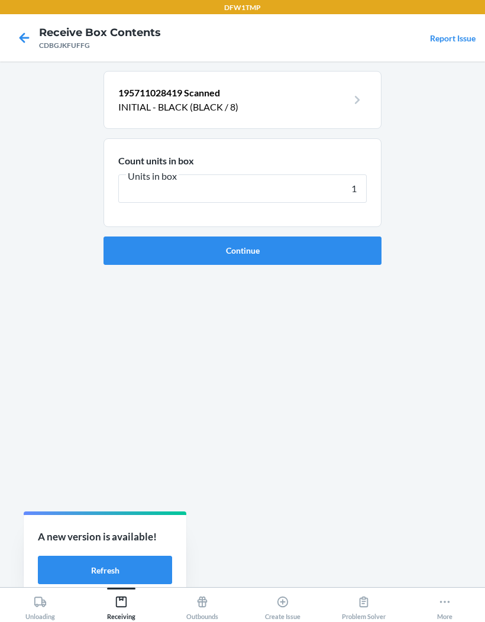
click at [125, 237] on button "Continue" at bounding box center [242, 251] width 278 height 28
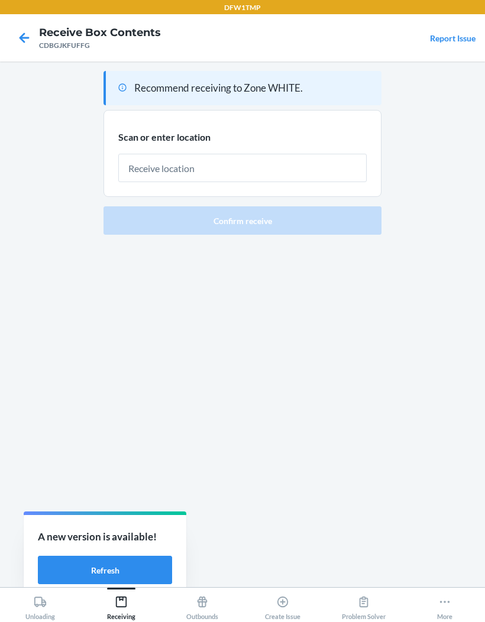
click at [419, 271] on main "Recommend receiving to Zone WHITE. Scan or enter location Confirm receive" at bounding box center [242, 324] width 485 height 526
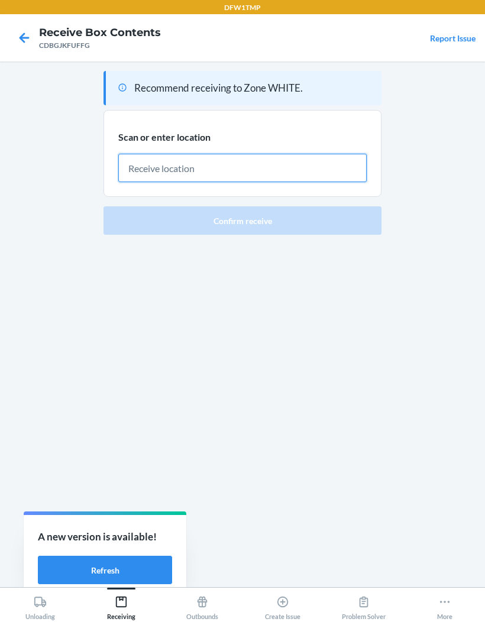
click at [306, 154] on input "text" at bounding box center [242, 168] width 248 height 28
type input "RECART24"
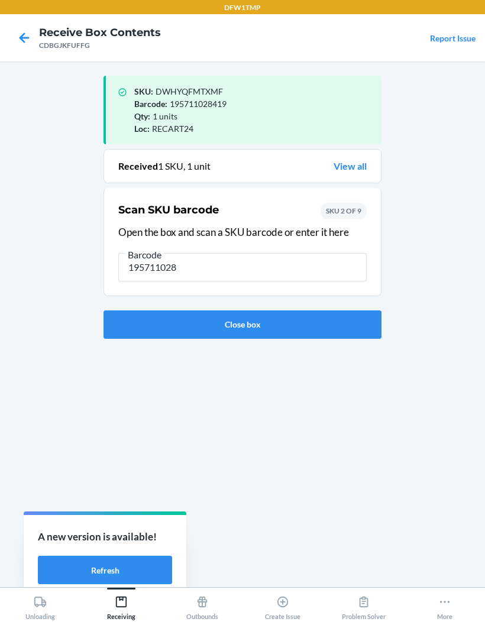
type input "1957110284"
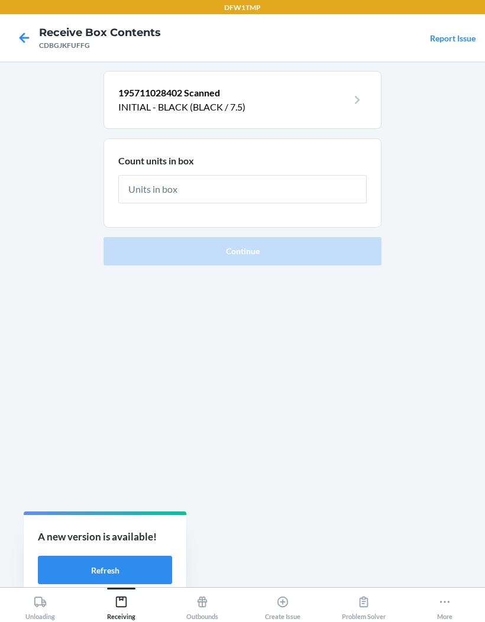
type input "1"
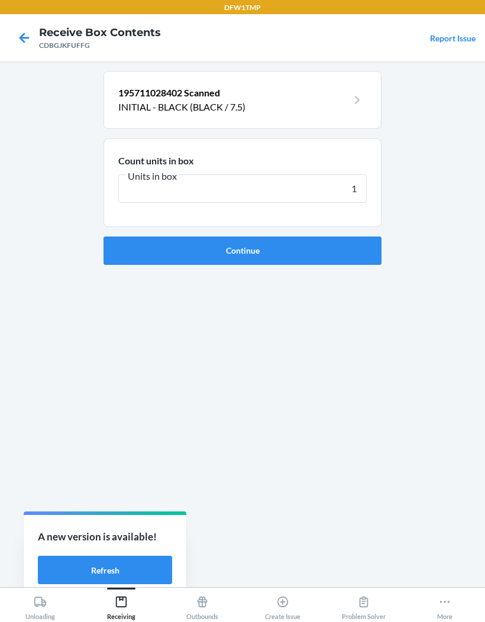
click at [377, 237] on button "Continue" at bounding box center [242, 251] width 278 height 28
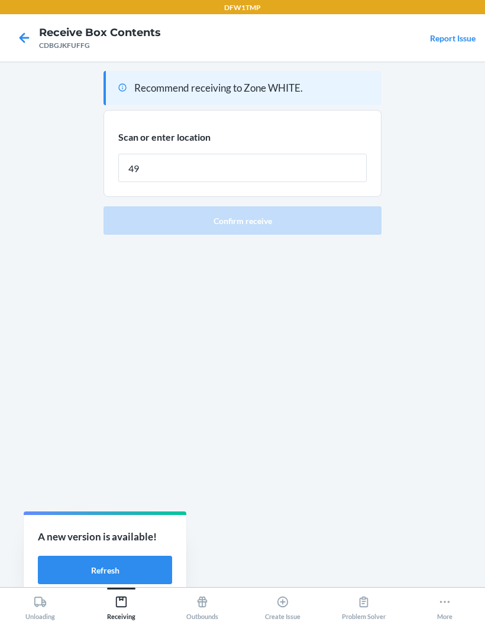
type input "49"
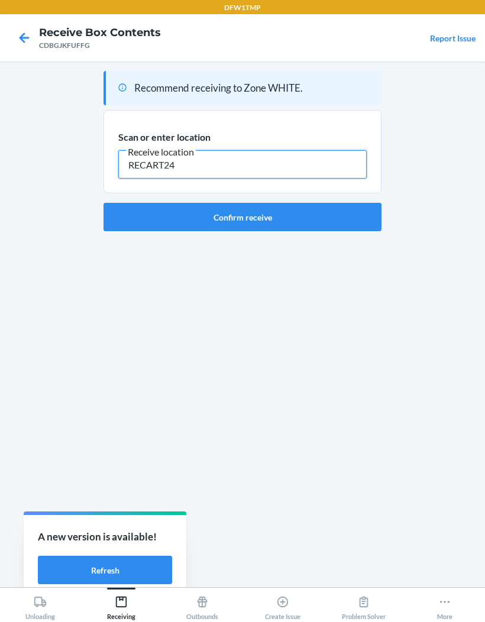
type input "RECART24"
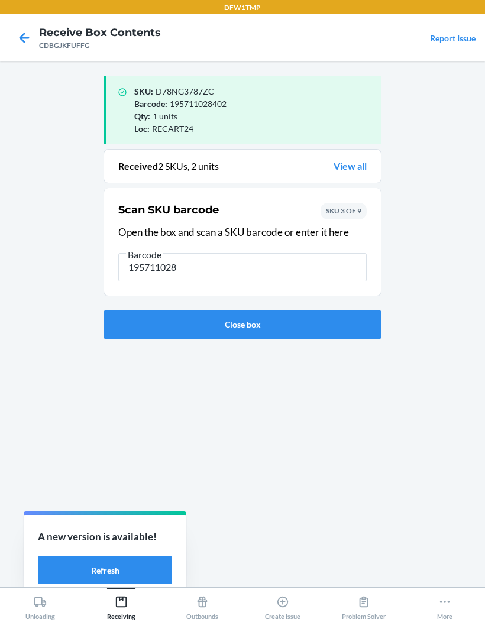
type input "1957110283"
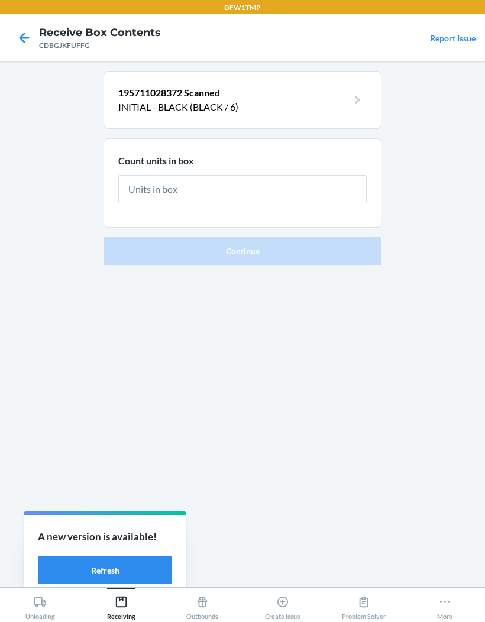
type input "1"
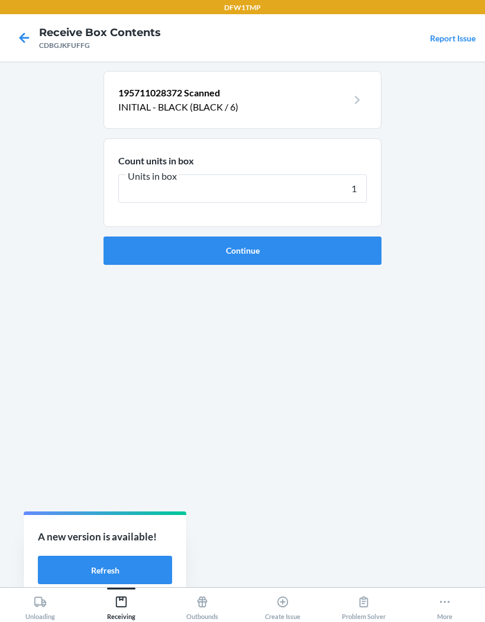
click at [381, 237] on button "Continue" at bounding box center [242, 251] width 278 height 28
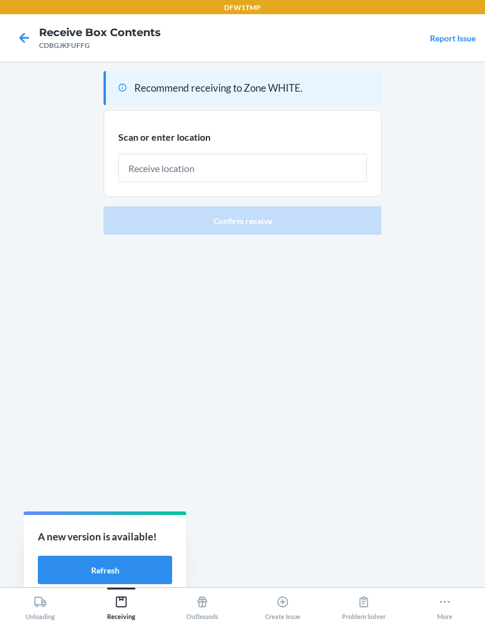
click at [460, 257] on main "Recommend receiving to Zone WHITE. Scan or enter location Confirm receive" at bounding box center [242, 324] width 485 height 526
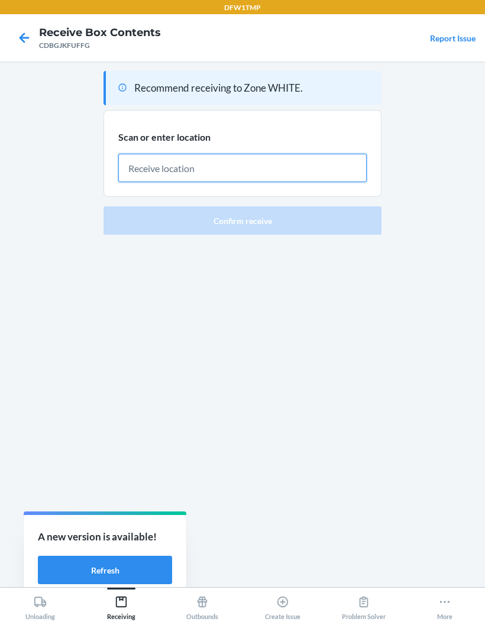
click at [337, 154] on input "text" at bounding box center [242, 168] width 248 height 28
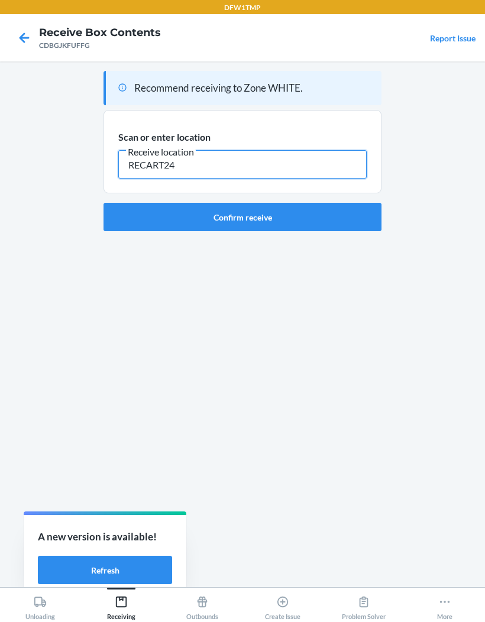
type input "RECART24"
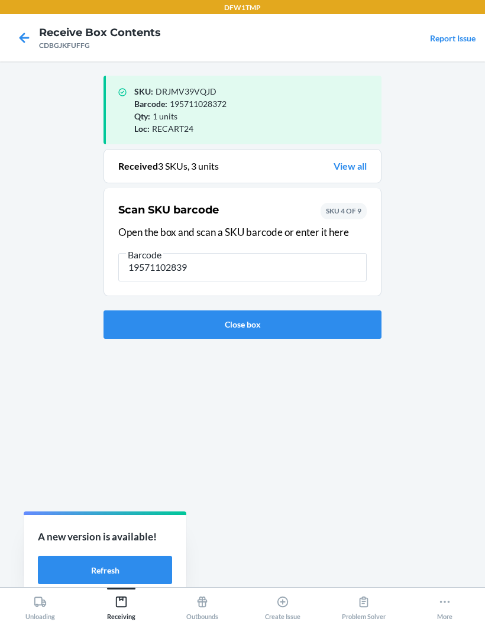
type input "195711028396"
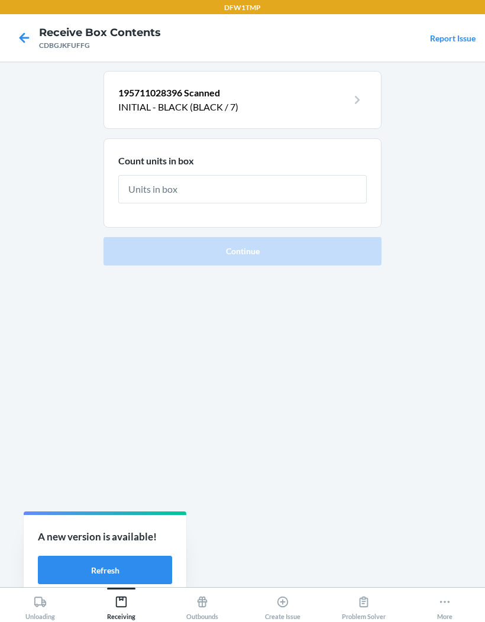
type input "1"
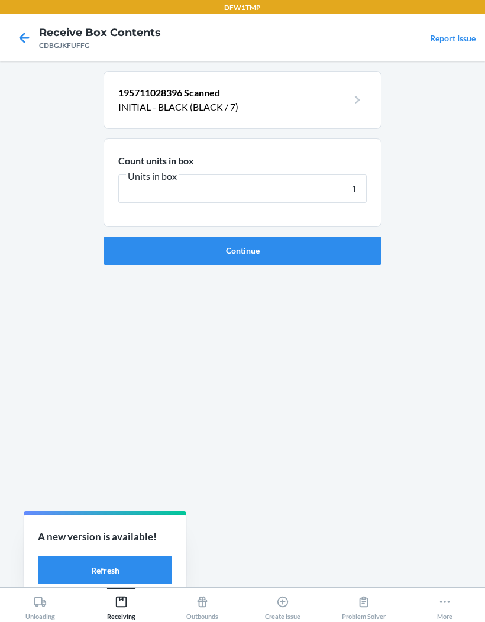
click at [354, 237] on button "Continue" at bounding box center [242, 251] width 278 height 28
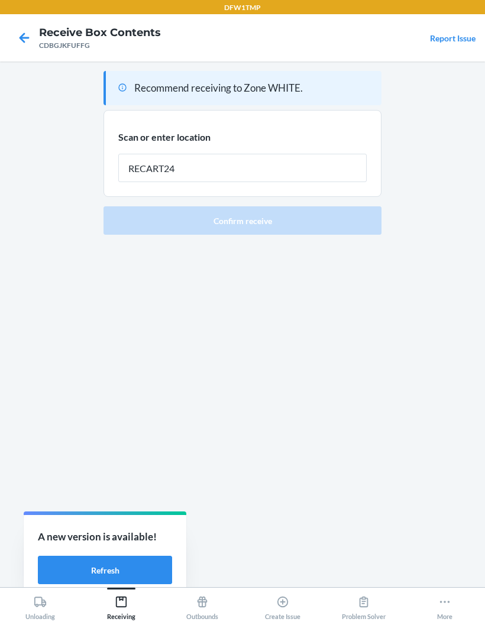
type input "RECART24"
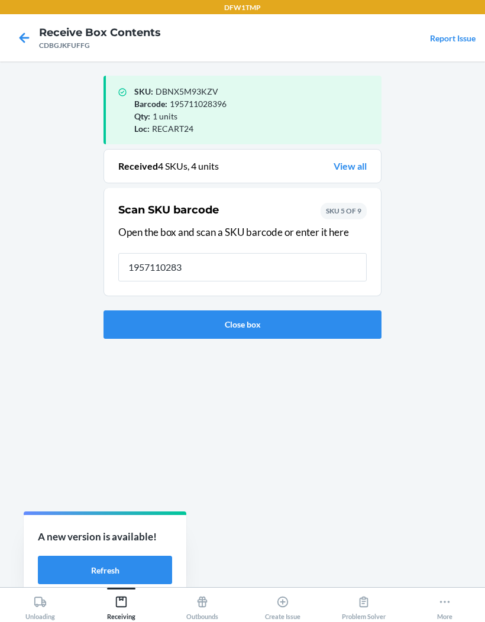
type input "19571102838"
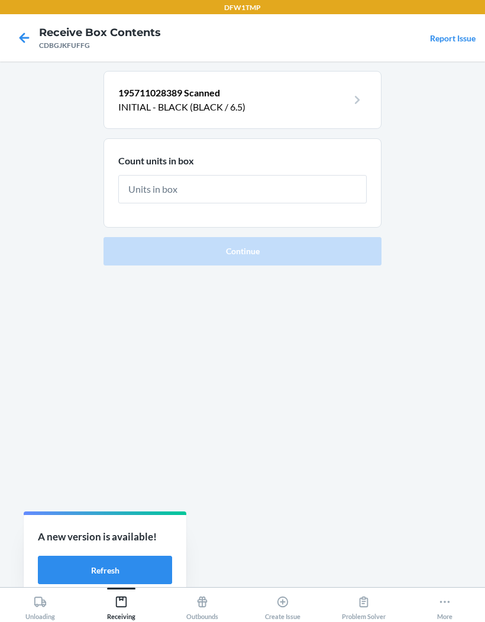
type input "1"
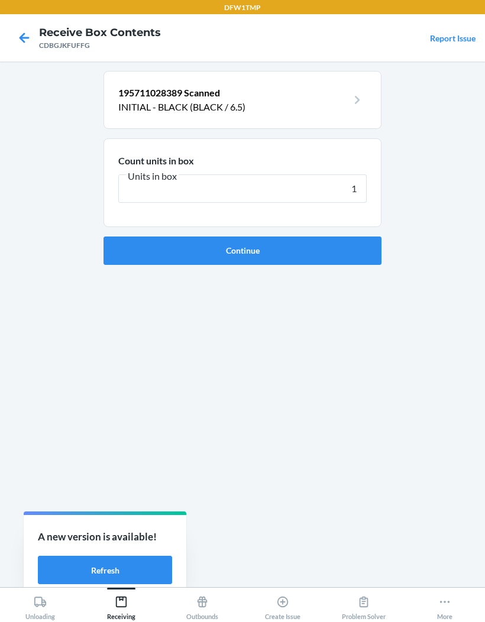
click at [342, 237] on button "Continue" at bounding box center [242, 251] width 278 height 28
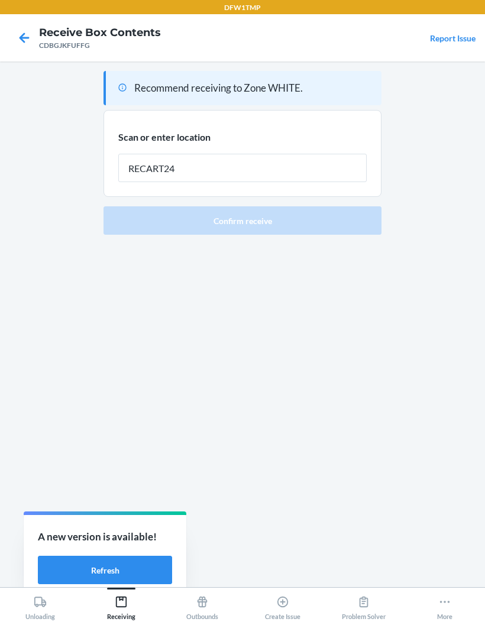
type input "RECART24"
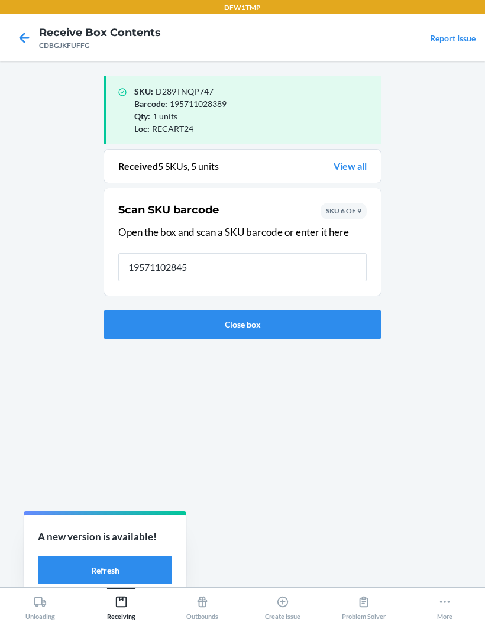
type input "195711028457"
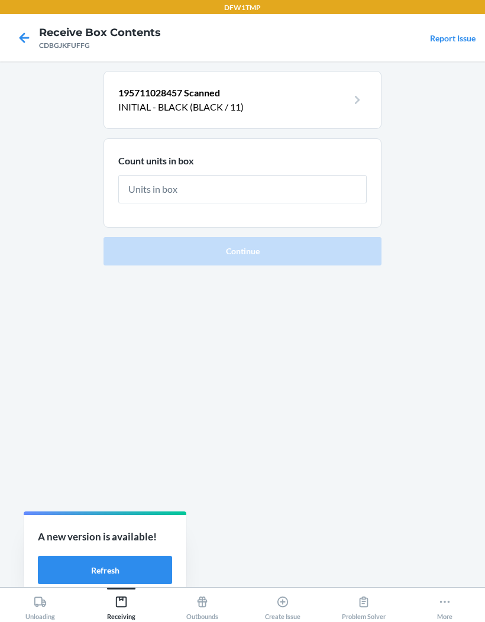
type input "1"
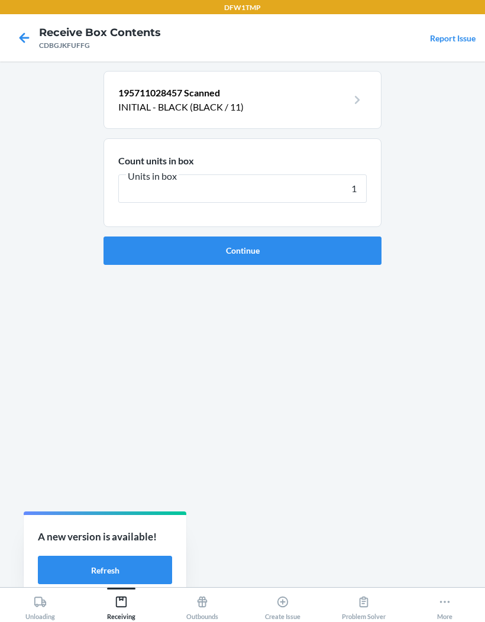
click at [335, 237] on button "Continue" at bounding box center [242, 251] width 278 height 28
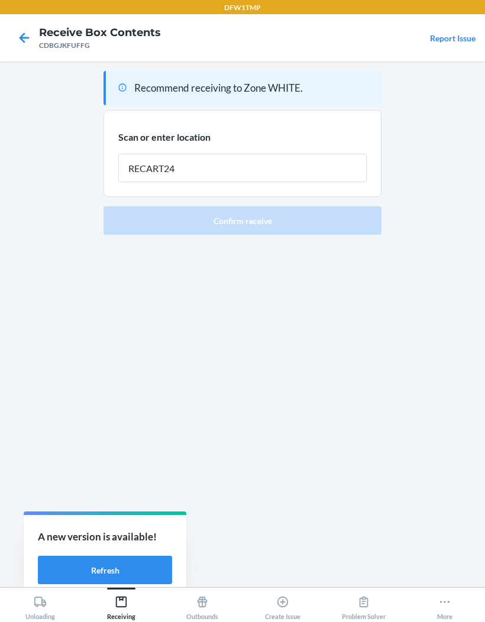
type input "RECART24"
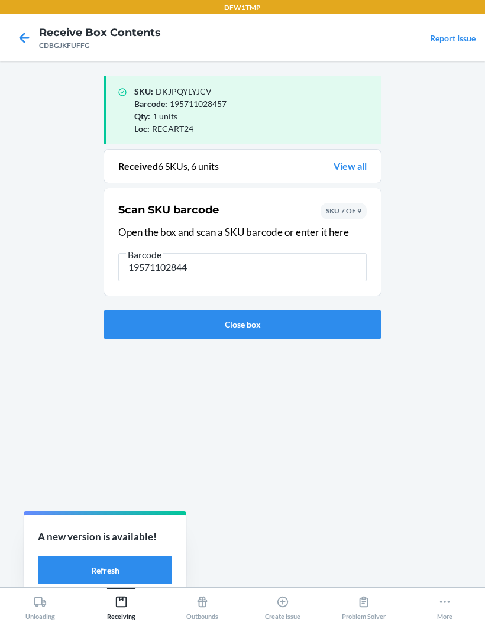
type input "195711028440"
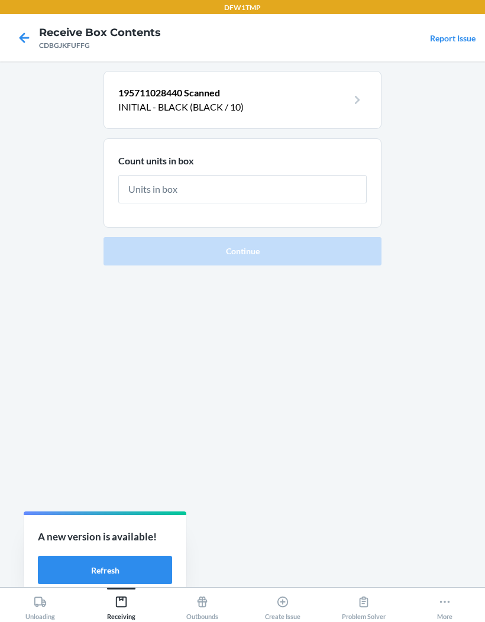
type input "2"
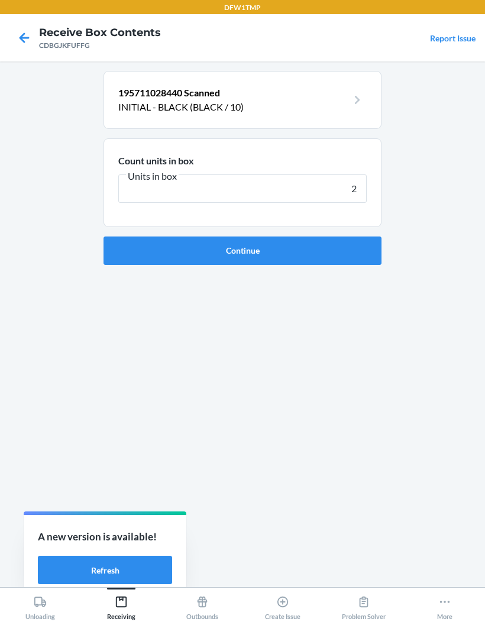
click at [339, 237] on button "Continue" at bounding box center [242, 251] width 278 height 28
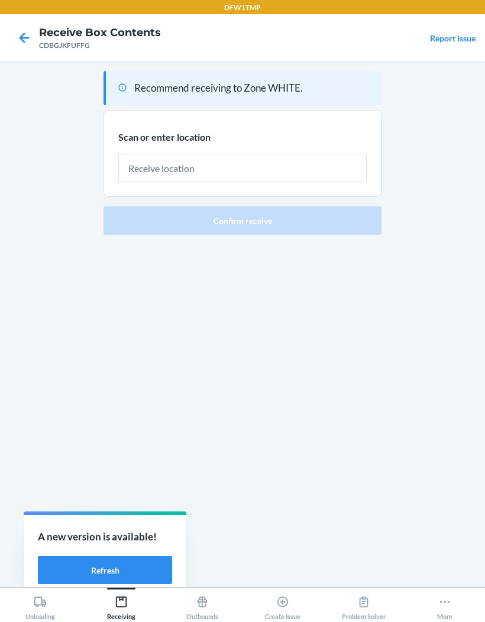
click at [176, 154] on input "text" at bounding box center [242, 168] width 248 height 28
click at [108, 239] on div "Recommend receiving to Zone WHITE. Scan or enter location Confirm receive" at bounding box center [242, 324] width 278 height 507
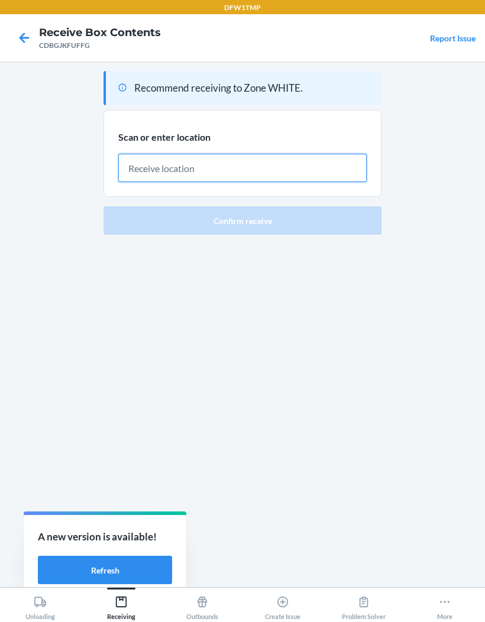
click at [174, 154] on input "text" at bounding box center [242, 168] width 248 height 28
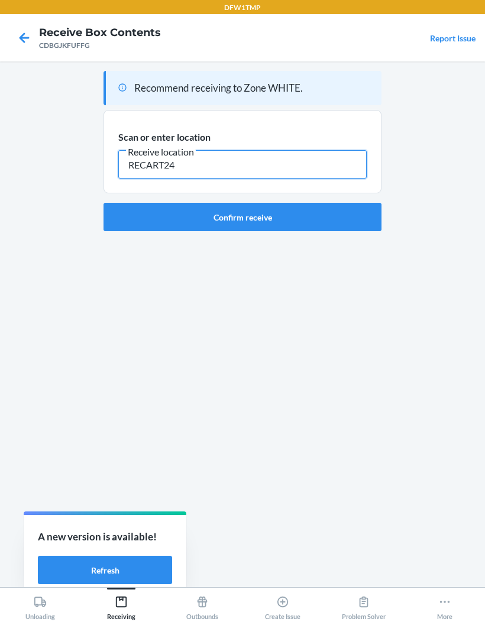
type input "RECART24"
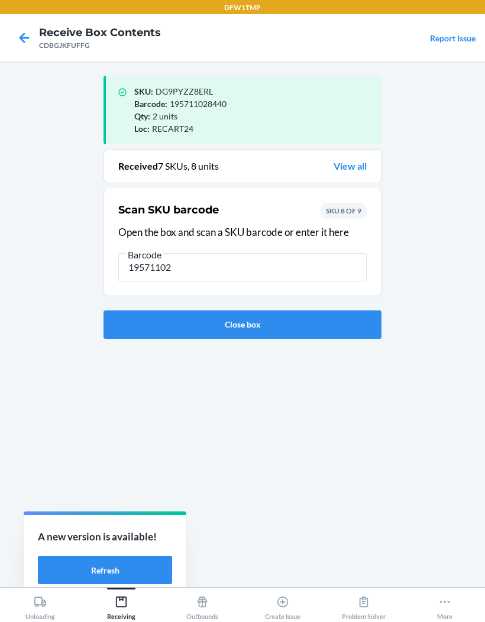
type input "195711028"
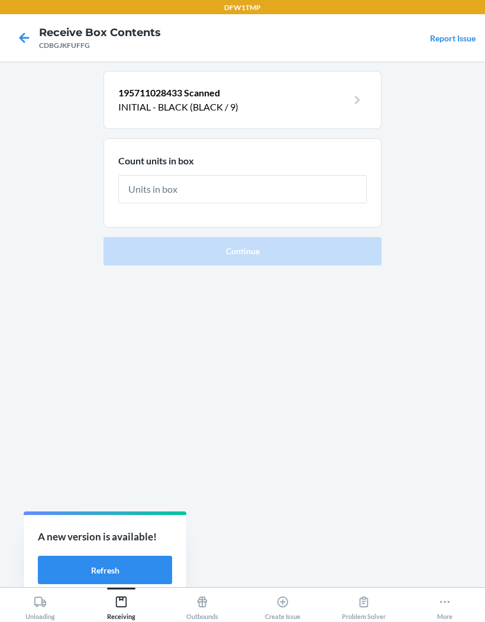
type input "2"
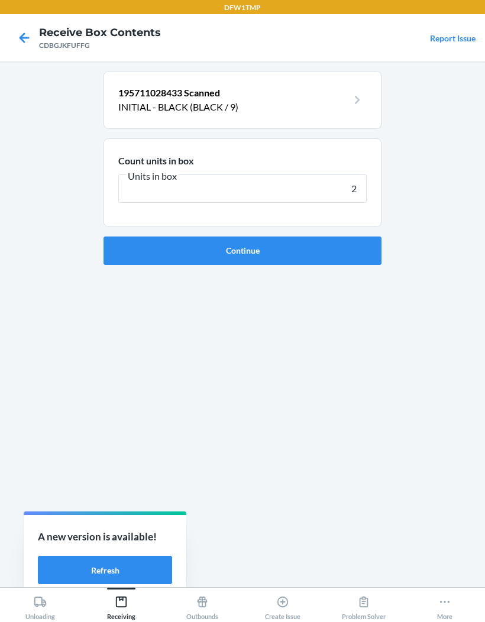
click at [356, 237] on button "Continue" at bounding box center [242, 251] width 278 height 28
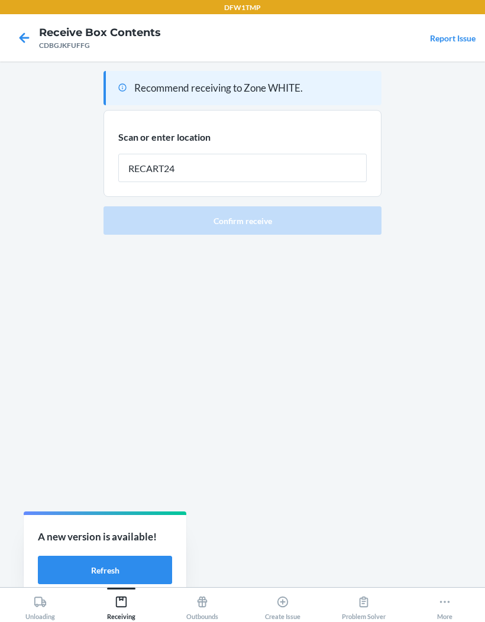
type input "RECART24"
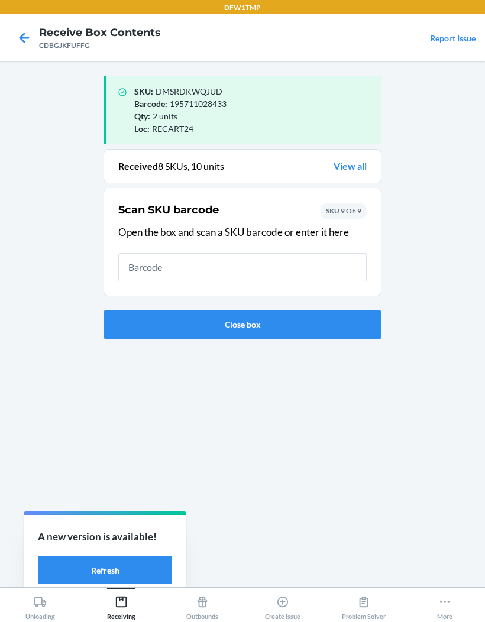
click at [456, 170] on main "SKU : DMSRDKWQJUD Barcode : 195711028433 Qty : 2 units Loc : RECART24 Received …" at bounding box center [242, 324] width 485 height 526
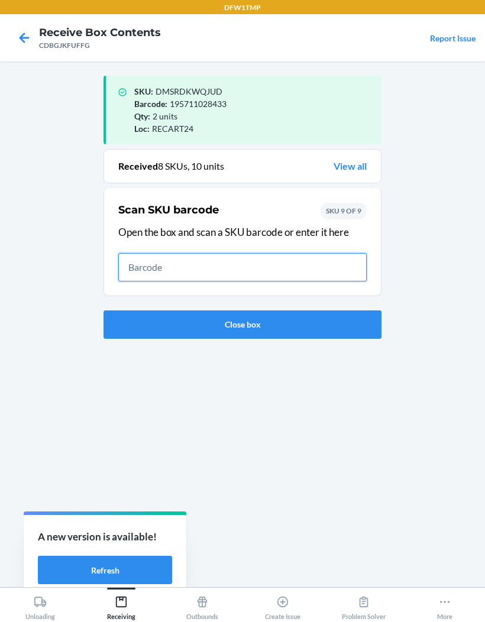
click at [346, 253] on input "text" at bounding box center [242, 267] width 248 height 28
type input "195711028426"
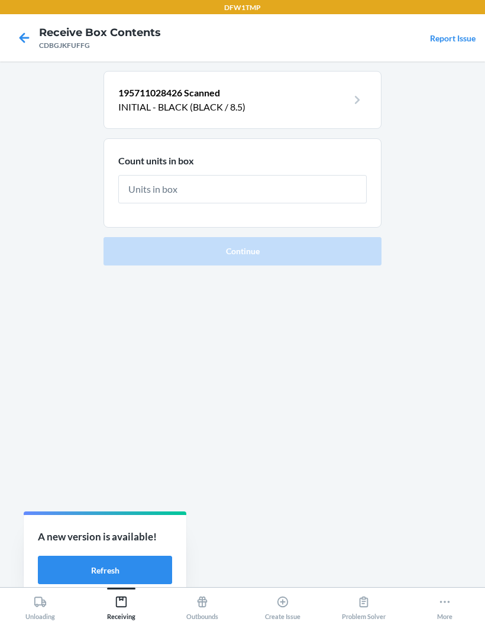
type input "2"
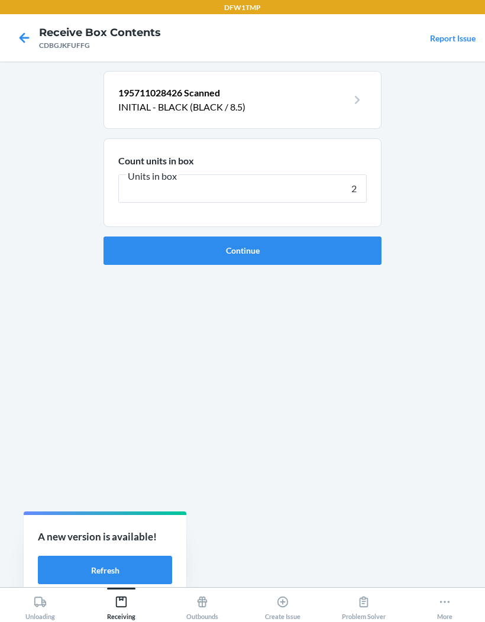
click at [367, 237] on button "Continue" at bounding box center [242, 251] width 278 height 28
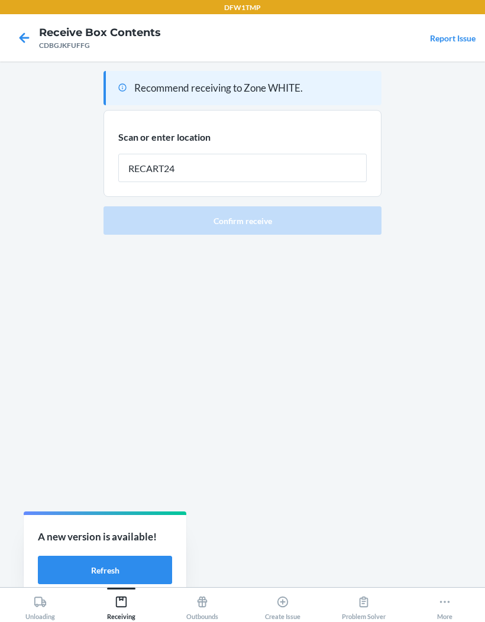
type input "RECART24"
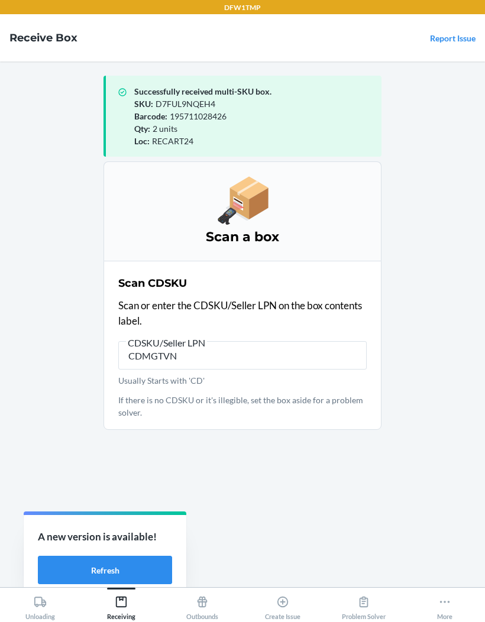
type input "CDMGTVNP"
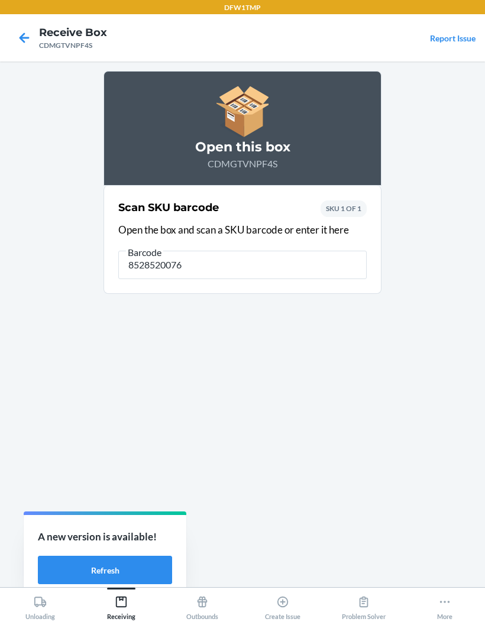
type input "85285200762"
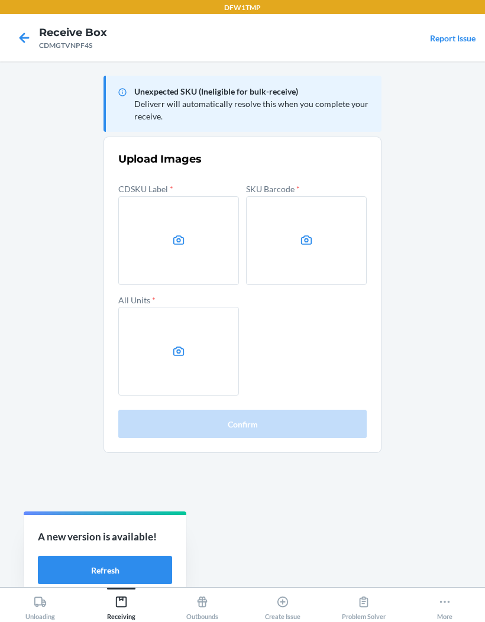
click at [196, 209] on label at bounding box center [178, 240] width 121 height 89
click at [0, 0] on input "file" at bounding box center [0, 0] width 0 height 0
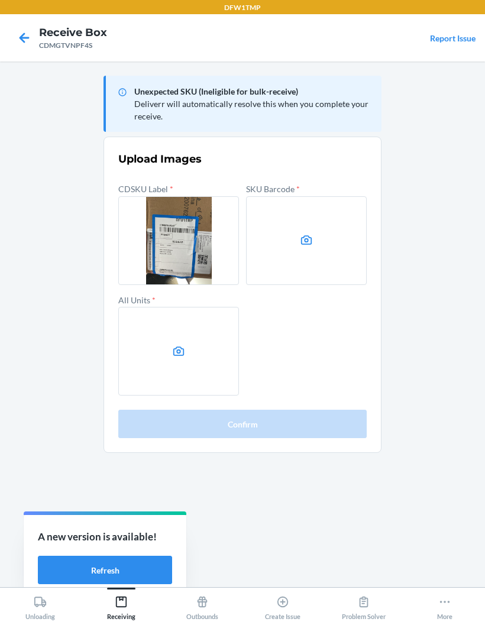
click at [332, 199] on label at bounding box center [306, 240] width 121 height 89
click at [0, 0] on input "file" at bounding box center [0, 0] width 0 height 0
click at [197, 309] on label at bounding box center [178, 351] width 121 height 89
click at [0, 0] on input "file" at bounding box center [0, 0] width 0 height 0
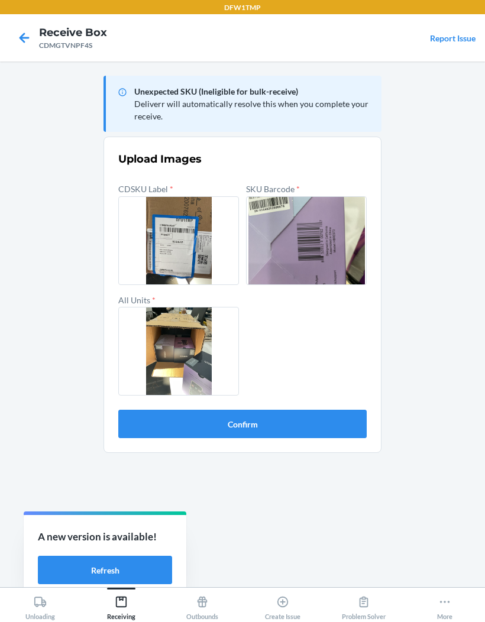
click at [303, 410] on button "Confirm" at bounding box center [242, 424] width 248 height 28
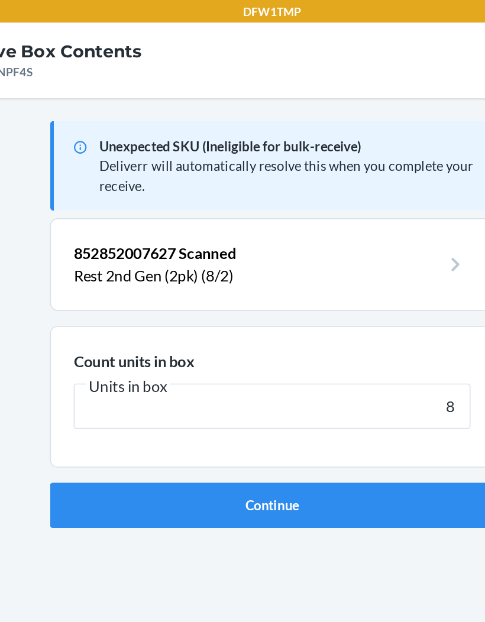
type input "8"
click at [181, 314] on button "Continue" at bounding box center [242, 316] width 278 height 28
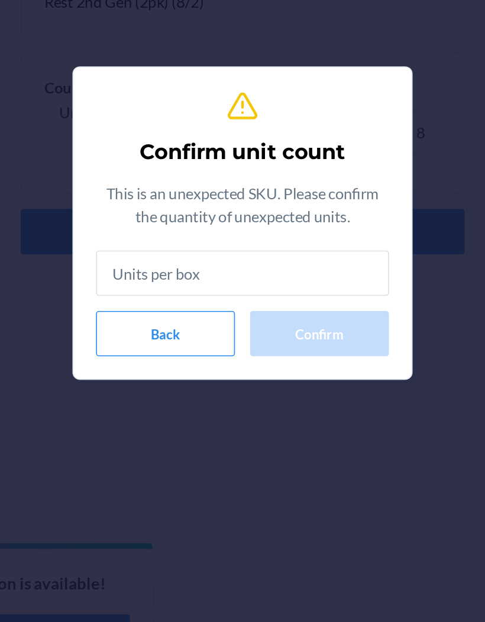
type input "8"
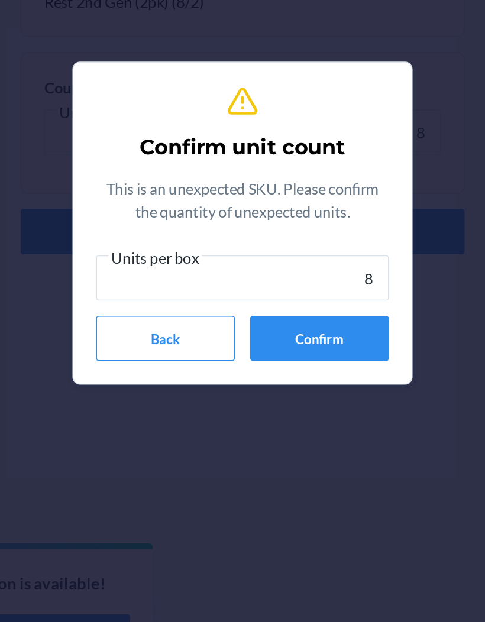
click at [247, 369] on button "Confirm" at bounding box center [290, 383] width 87 height 28
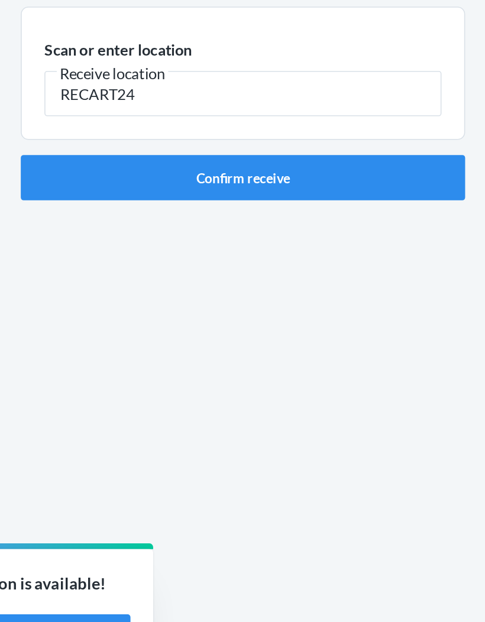
type input "RECART24"
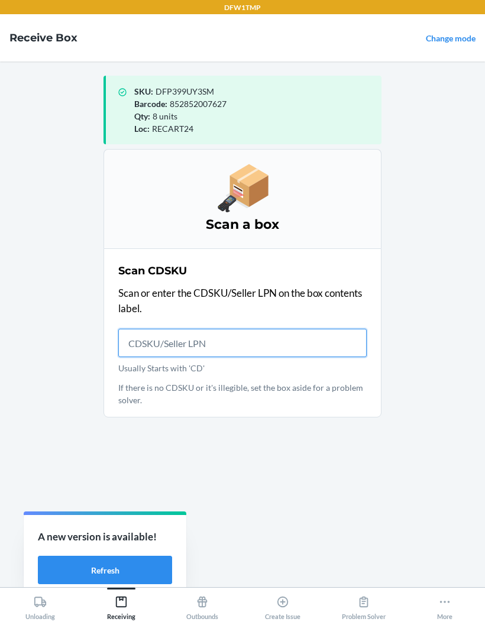
click at [255, 341] on input "Usually Starts with 'CD'" at bounding box center [242, 343] width 248 height 28
type input "CDUY8LY747"
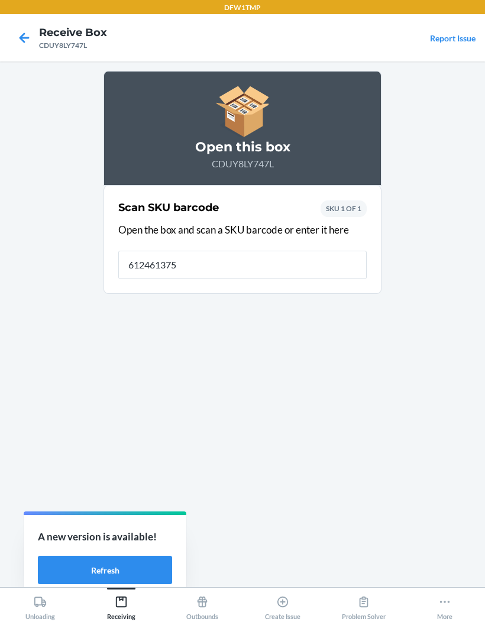
type input "6124613755"
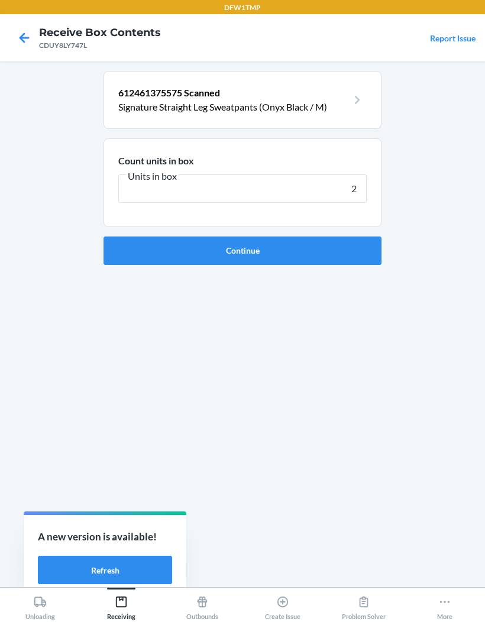
type input "20"
click at [371, 251] on button "Continue" at bounding box center [242, 251] width 278 height 28
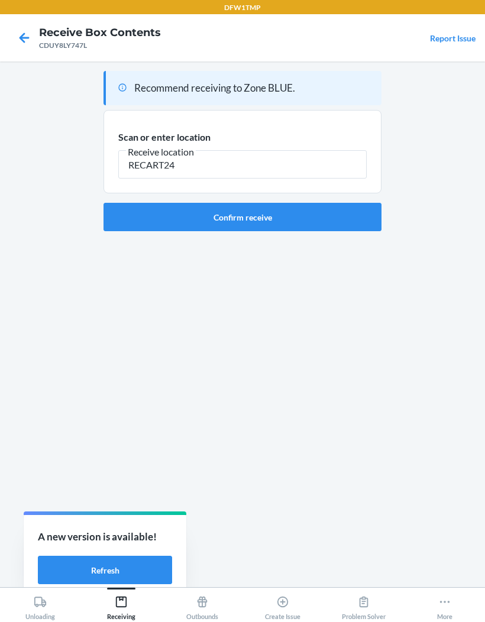
type input "RECART24"
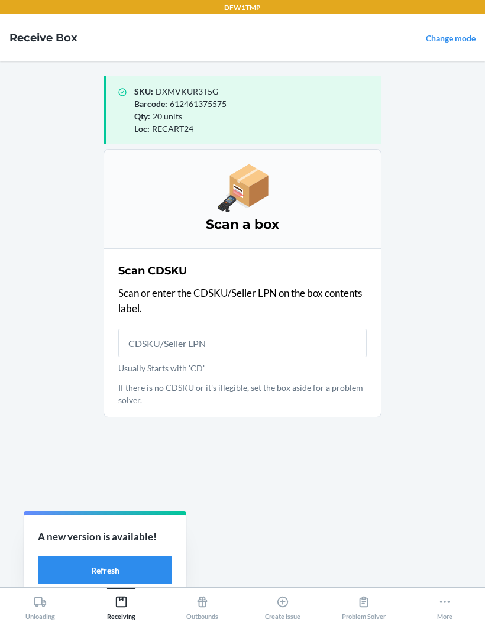
click at [458, 277] on main "SKU : DXMVKUR3T5G Barcode : 612461375575 Qty : 20 units Loc : RECART24 Scan a b…" at bounding box center [242, 324] width 485 height 526
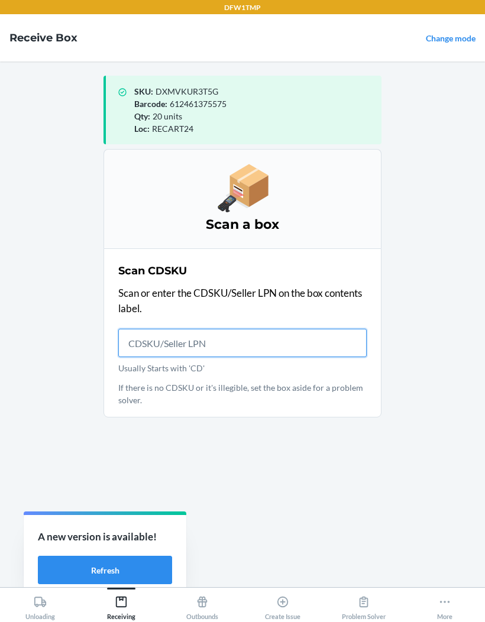
click at [352, 355] on input "Usually Starts with 'CD'" at bounding box center [242, 343] width 248 height 28
type input "CDL6XTJ2HLZ"
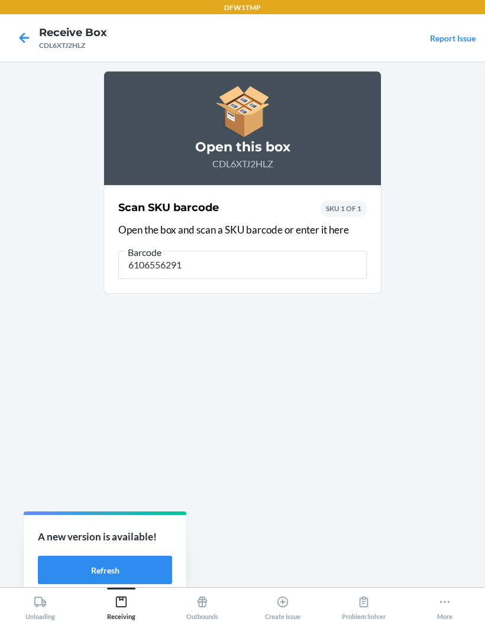
type input "61065562911"
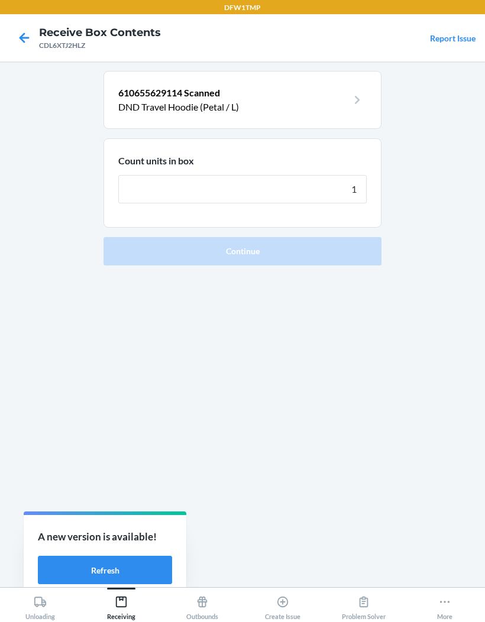
type input "14"
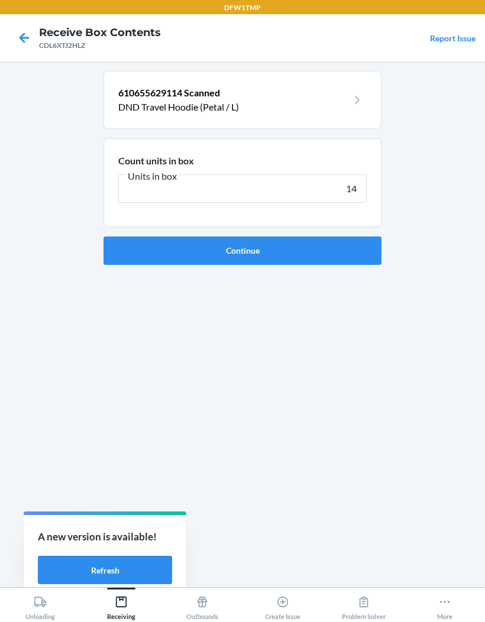
click at [352, 251] on button "Continue" at bounding box center [242, 251] width 278 height 28
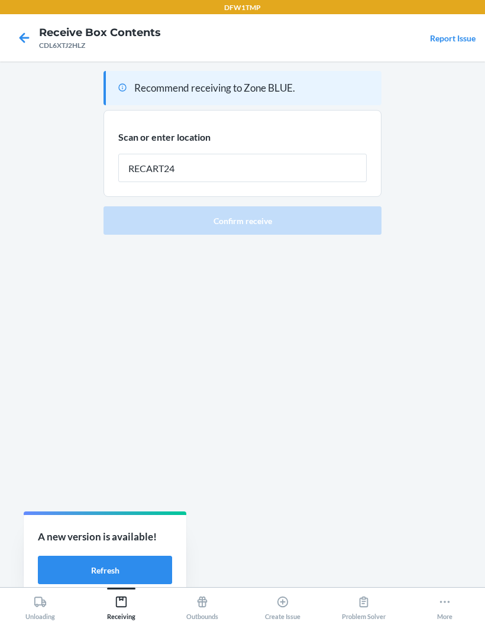
type input "RECART24"
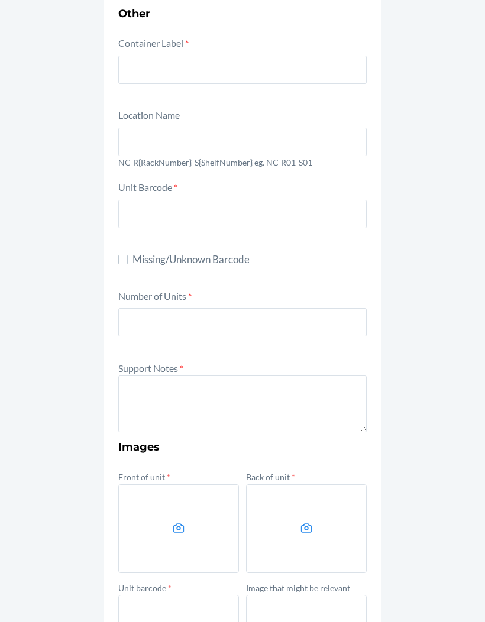
scroll to position [98, 0]
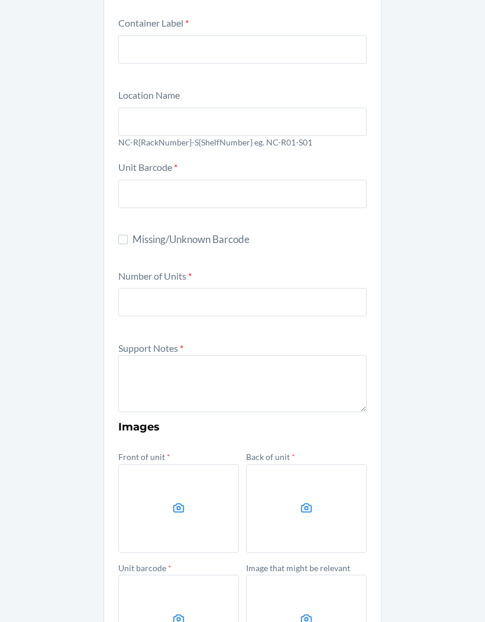
click at [186, 520] on label at bounding box center [178, 508] width 121 height 89
click at [0, 0] on input "file" at bounding box center [0, 0] width 0 height 0
click at [322, 515] on label at bounding box center [306, 508] width 121 height 89
click at [0, 0] on input "file" at bounding box center [0, 0] width 0 height 0
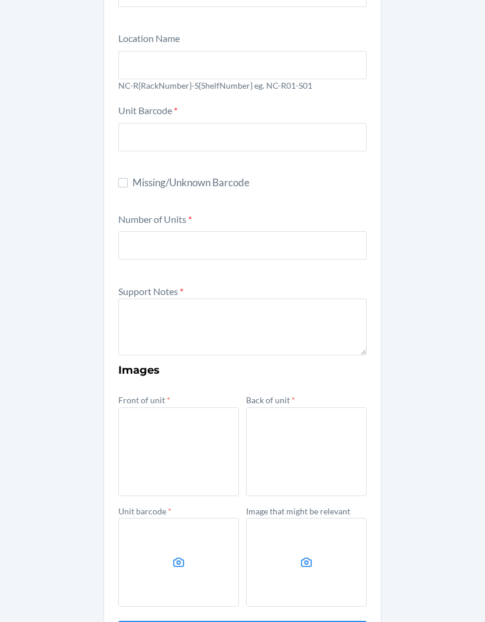
scroll to position [154, 0]
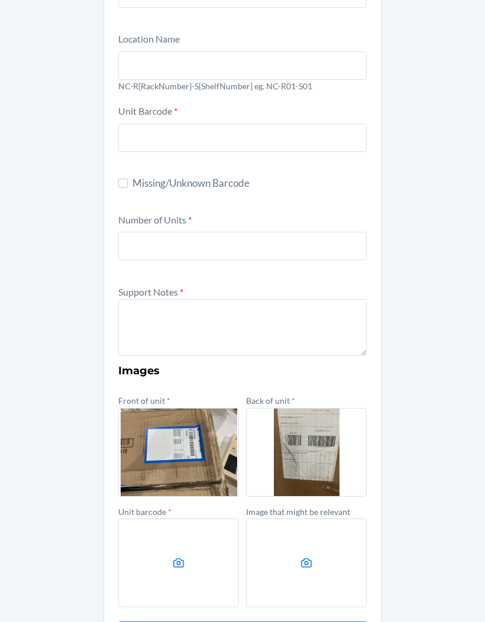
click at [195, 561] on label at bounding box center [178, 563] width 121 height 89
click at [0, 0] on input "file" at bounding box center [0, 0] width 0 height 0
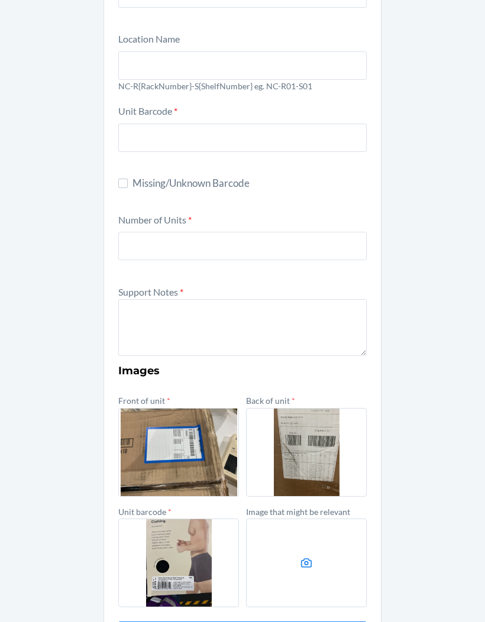
click at [299, 575] on label at bounding box center [306, 563] width 121 height 89
click at [0, 0] on input "file" at bounding box center [0, 0] width 0 height 0
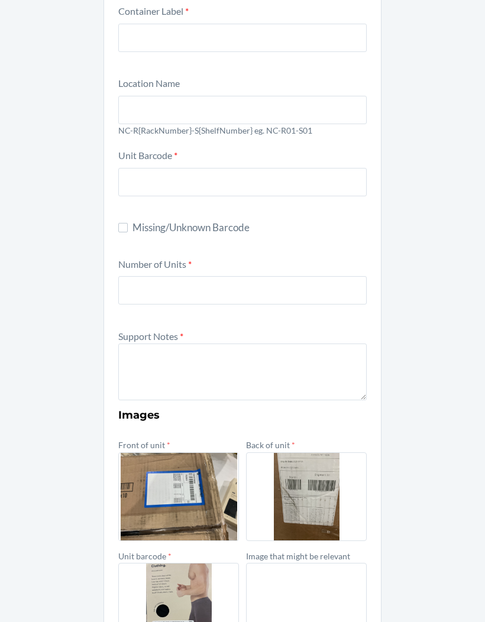
scroll to position [110, 0]
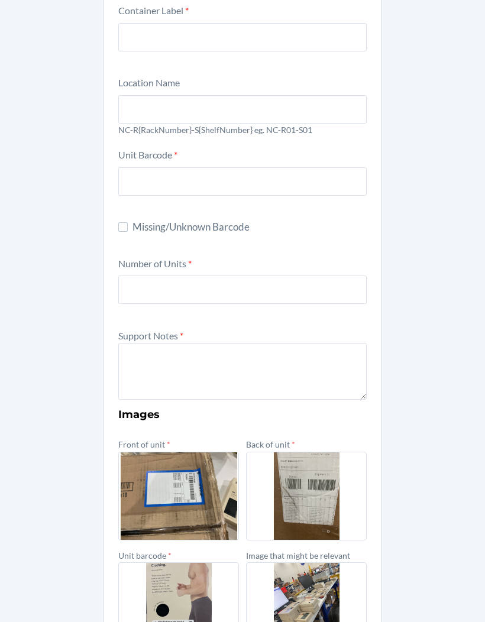
click at [119, 225] on input "Missing/Unknown Barcode" at bounding box center [122, 226] width 9 height 9
checkbox input "true"
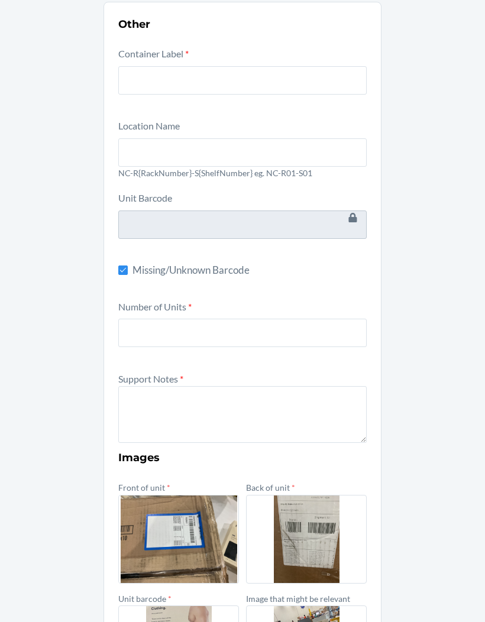
scroll to position [63, 0]
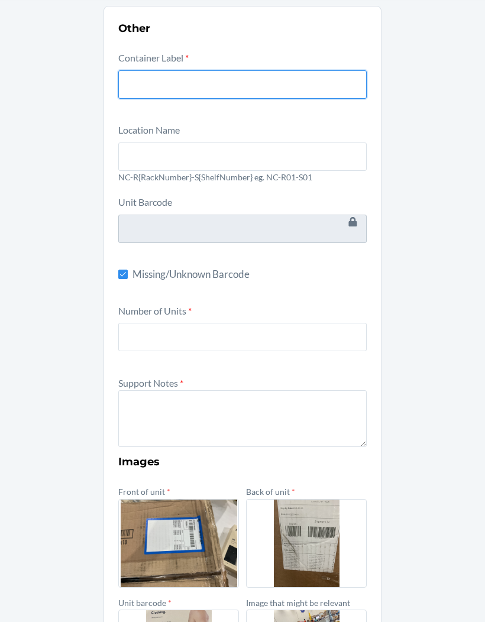
click at [277, 79] on input "text" at bounding box center [242, 84] width 248 height 28
type input "CDSPSF3RXNK"
click at [323, 148] on input "text" at bounding box center [242, 156] width 248 height 28
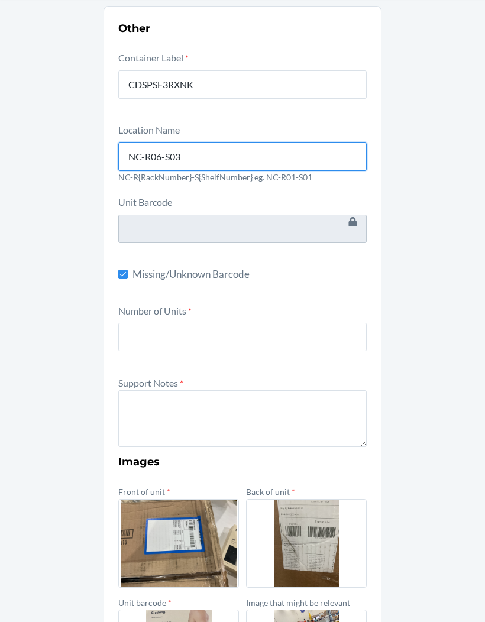
type input "NC-R06-S03"
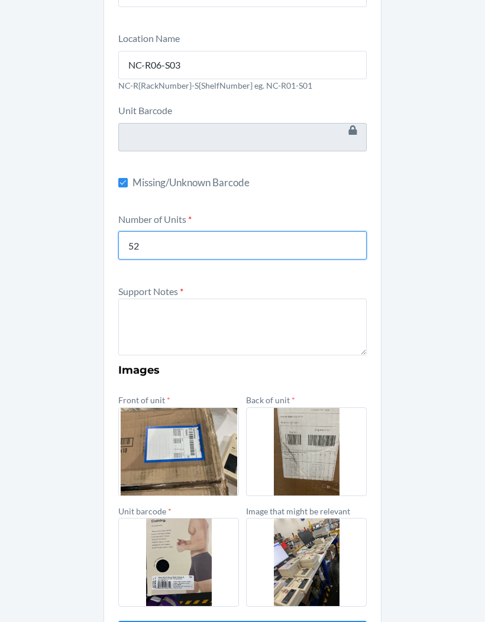
scroll to position [154, 0]
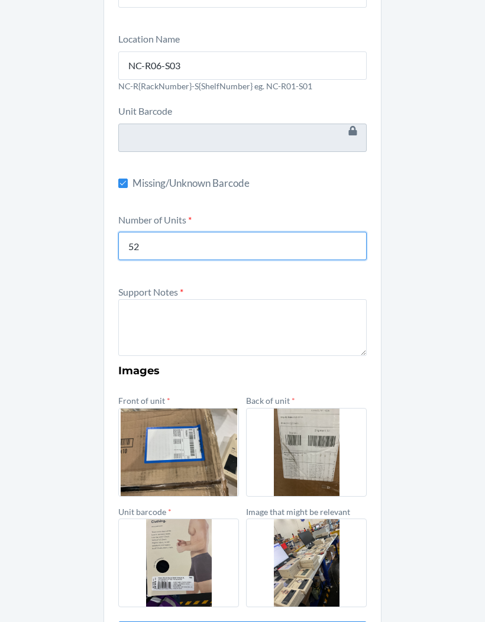
type input "52"
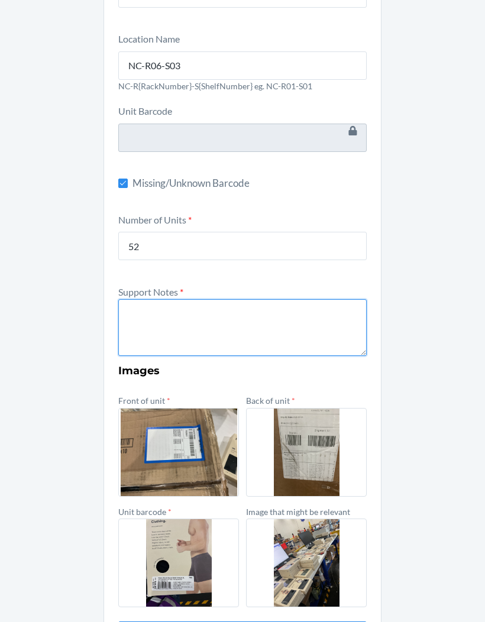
click at [252, 335] on textarea at bounding box center [242, 327] width 248 height 57
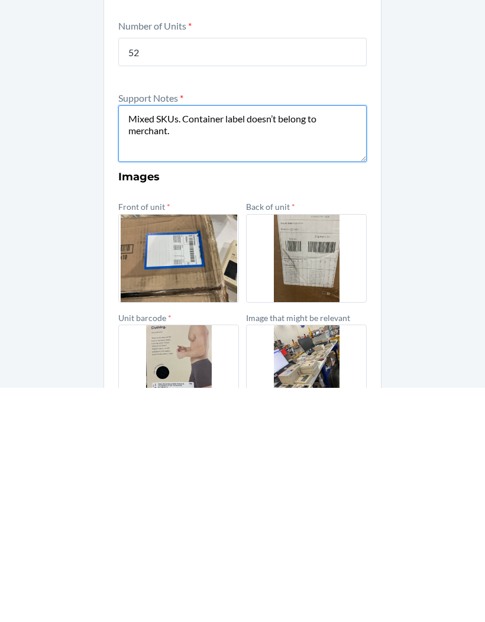
scroll to position [121, 0]
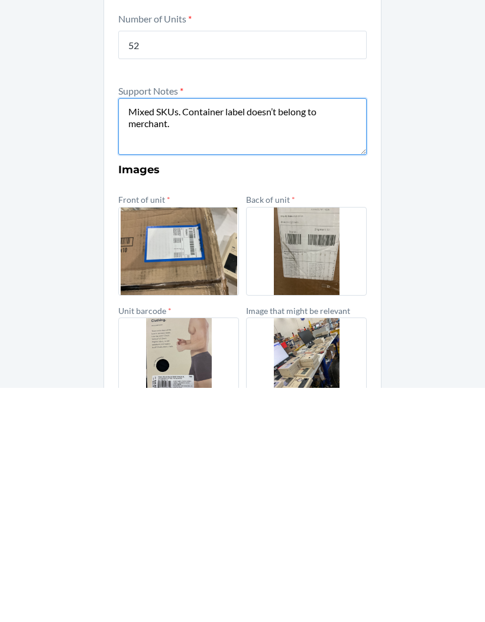
type textarea "Mixed SKUs. Container label doesn’t belong to merchant."
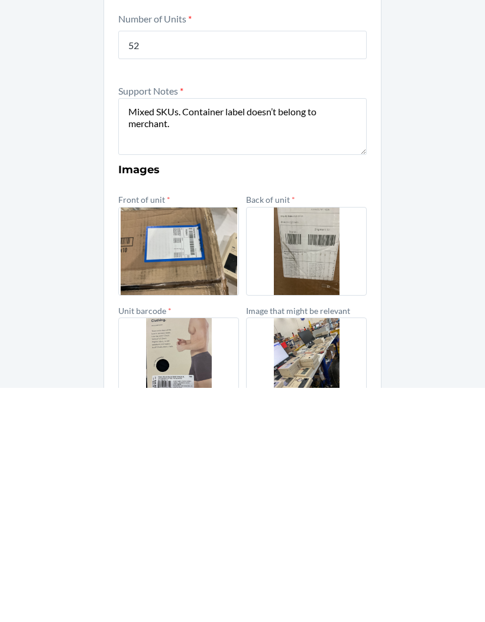
click at [179, 552] on label at bounding box center [178, 596] width 121 height 89
click at [0, 0] on input "file" at bounding box center [0, 0] width 0 height 0
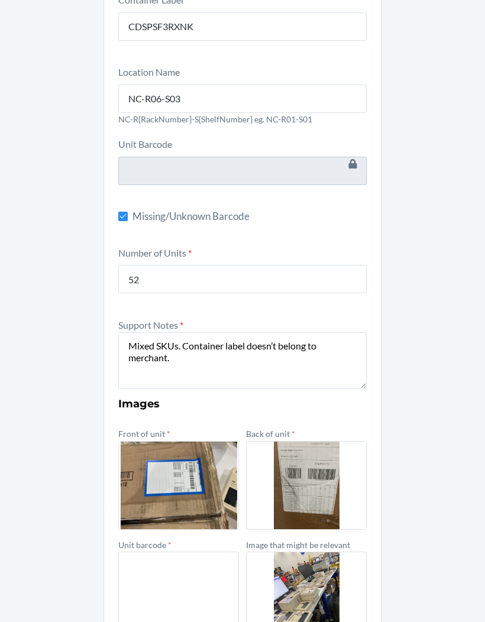
scroll to position [130, 0]
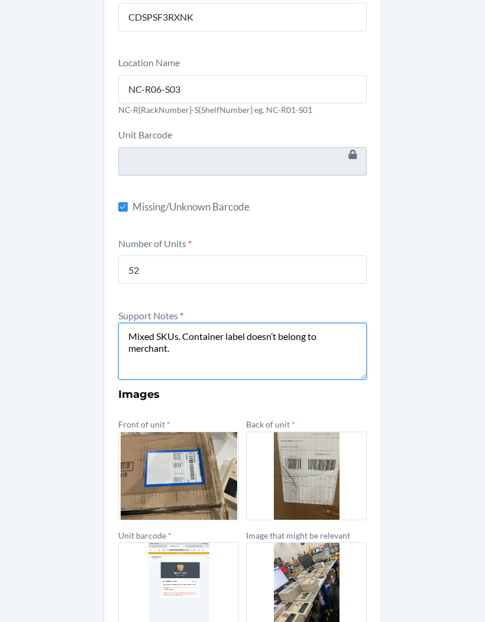
click at [224, 323] on textarea "Mixed SKUs. Container label doesn’t belong to merchant." at bounding box center [242, 351] width 248 height 57
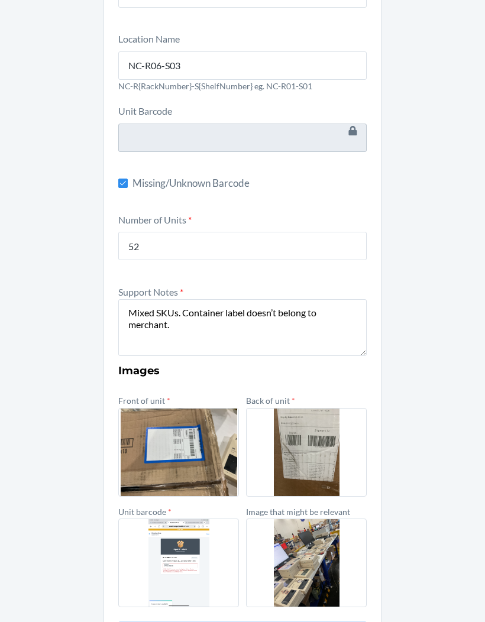
scroll to position [0, 0]
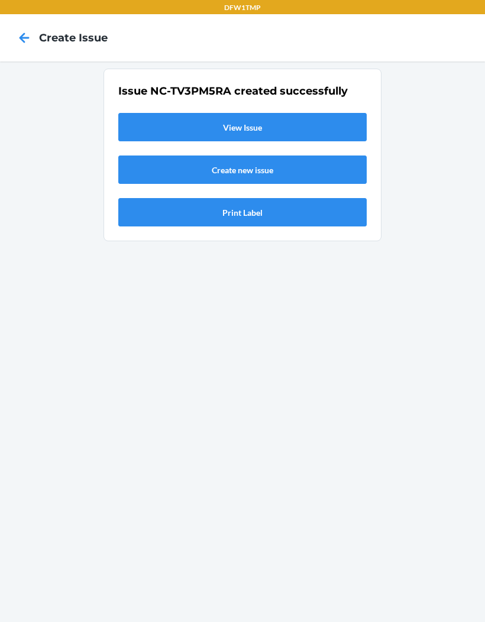
click at [167, 113] on link "View Issue" at bounding box center [242, 127] width 248 height 28
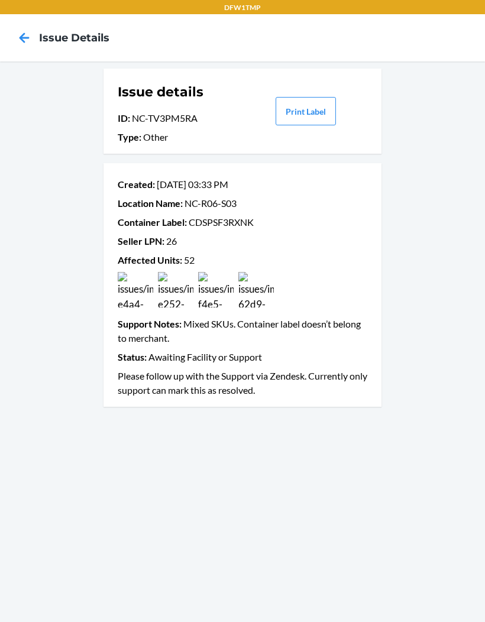
click at [38, 27] on div at bounding box center [24, 38] width 30 height 30
click at [30, 30] on icon at bounding box center [24, 38] width 20 height 20
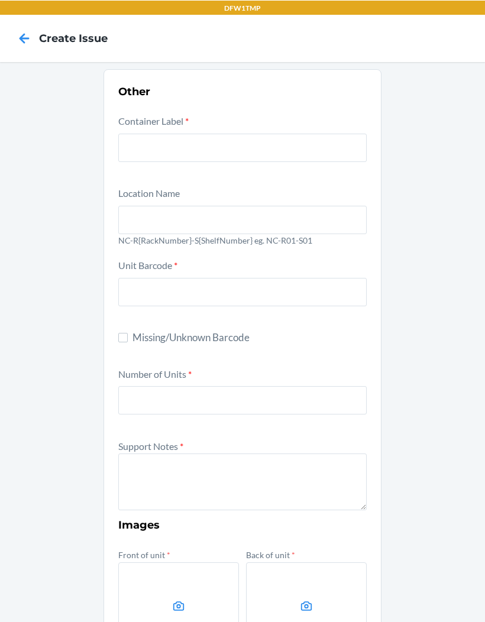
click at [21, 30] on icon at bounding box center [24, 38] width 20 height 20
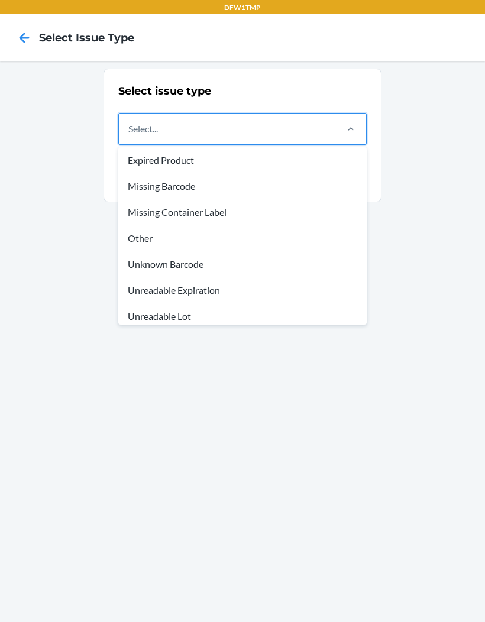
scroll to position [27, 0]
click at [270, 212] on div "Missing Container Label" at bounding box center [243, 213] width 244 height 26
click at [129, 136] on input "option Missing Container Label focused, 4 of 8. 8 results available. Use Up and…" at bounding box center [128, 129] width 1 height 14
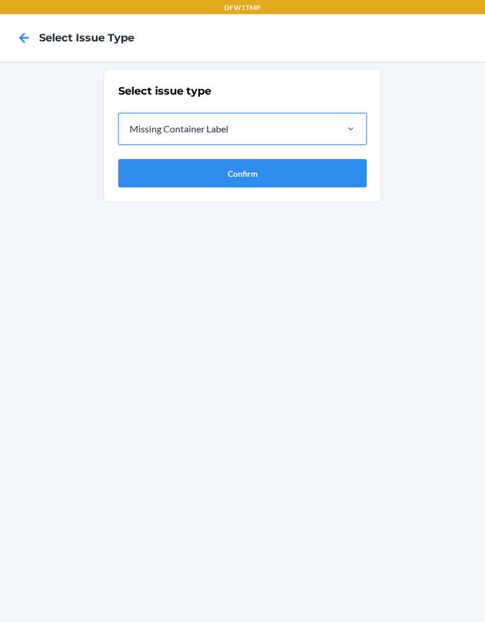
click at [320, 183] on button "Confirm" at bounding box center [242, 173] width 248 height 28
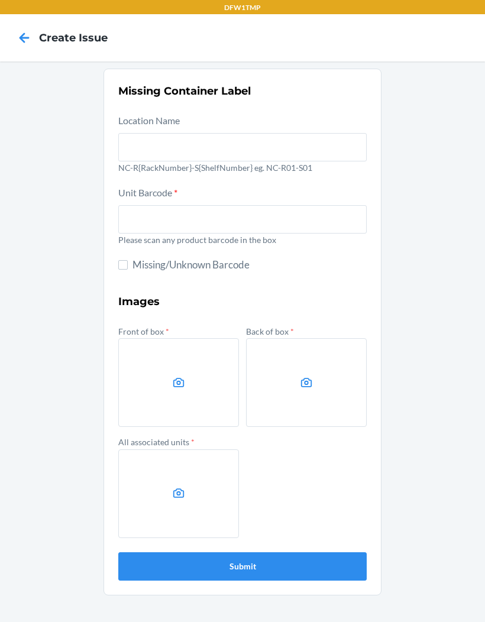
click at [32, 35] on icon at bounding box center [24, 38] width 20 height 20
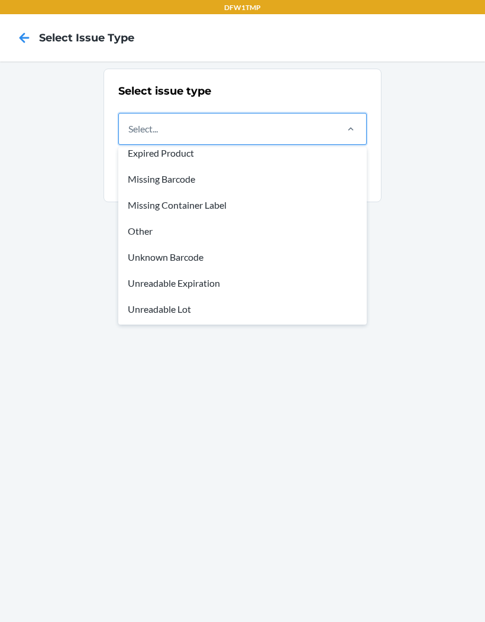
scroll to position [35, 0]
click at [167, 227] on div "Other" at bounding box center [243, 231] width 244 height 26
click at [129, 136] on input "option Damaged Product focused, 1 of 8. 8 results available. Use Up and Down to…" at bounding box center [128, 129] width 1 height 14
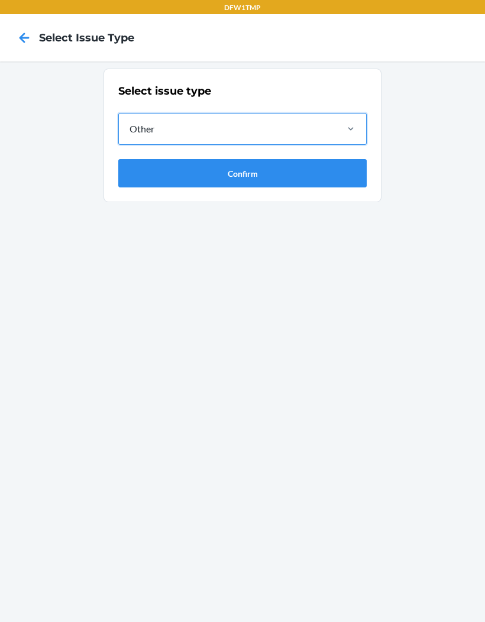
click at [249, 173] on button "Confirm" at bounding box center [242, 173] width 248 height 28
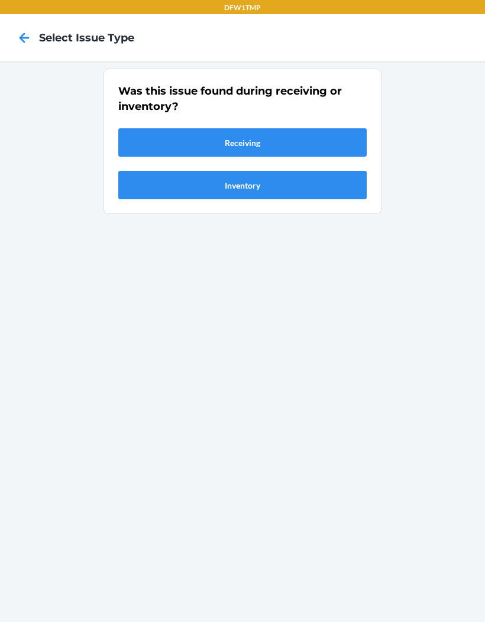
click at [281, 131] on button "Receiving" at bounding box center [242, 142] width 248 height 28
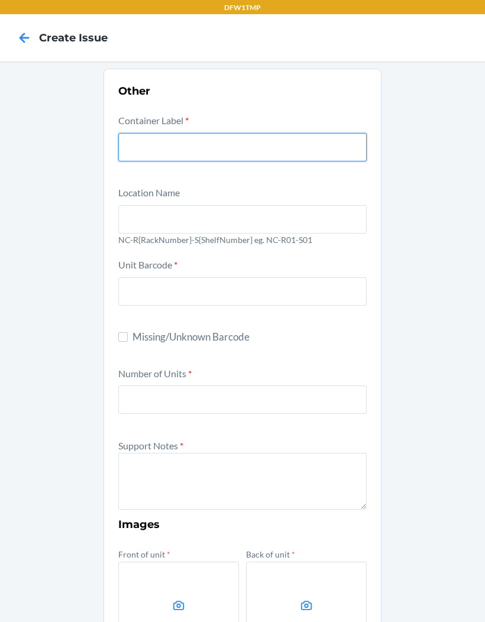
click at [225, 140] on input "text" at bounding box center [242, 147] width 248 height 28
type input "CDLBLY7YLN2"
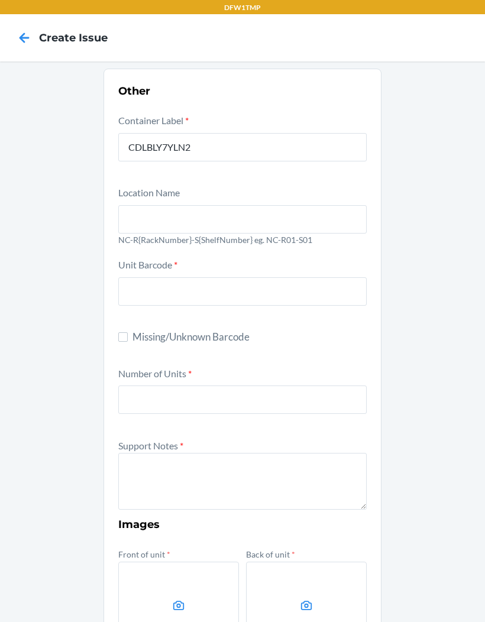
click at [315, 226] on input "text" at bounding box center [242, 219] width 248 height 28
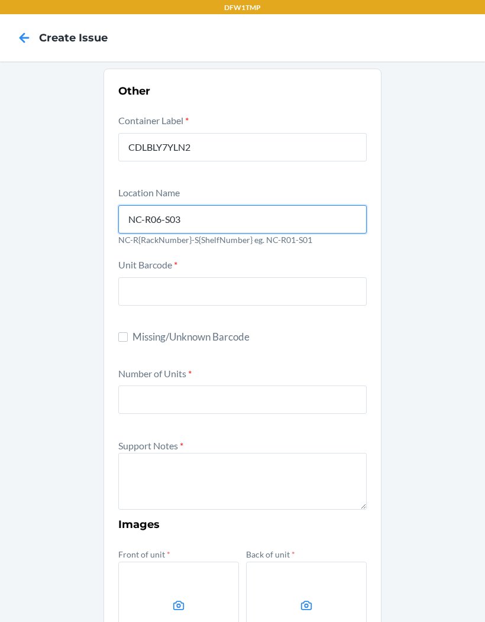
type input "NC-R06-S03"
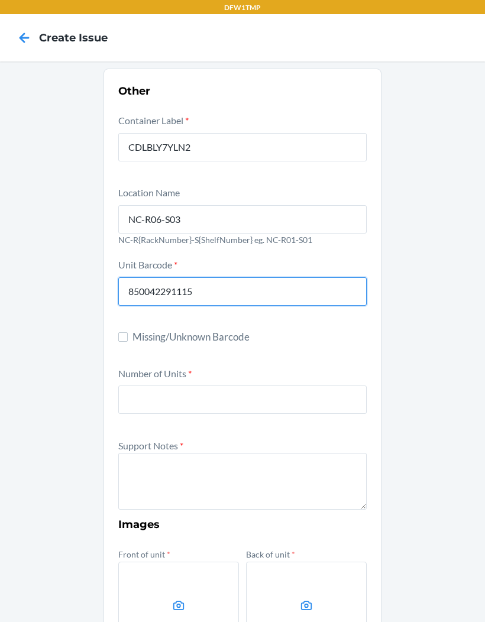
type input "850042291115"
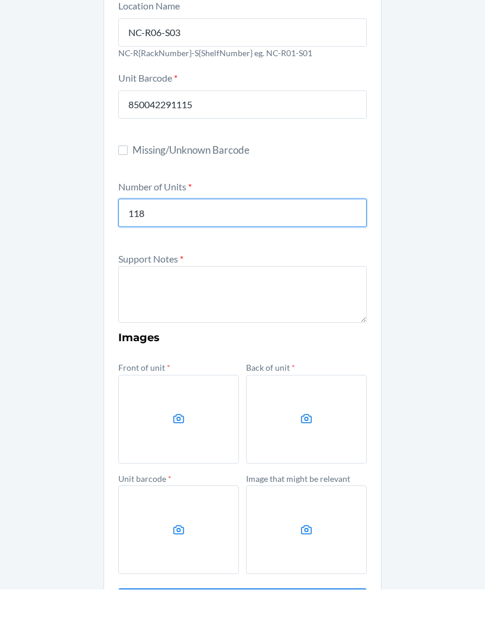
scroll to position [154, 0]
type input "118"
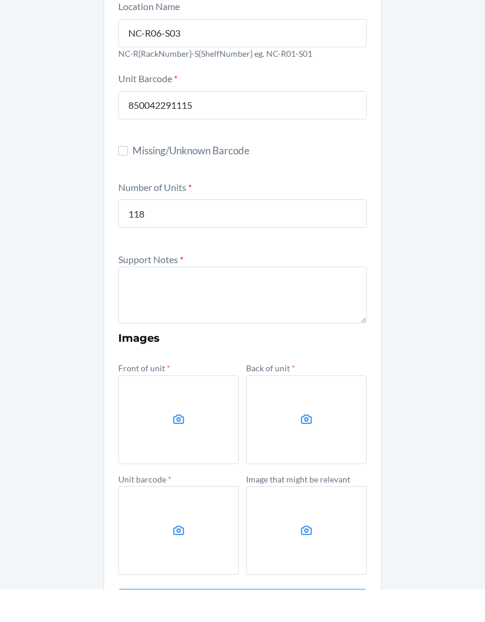
click at [127, 299] on textarea at bounding box center [242, 327] width 248 height 57
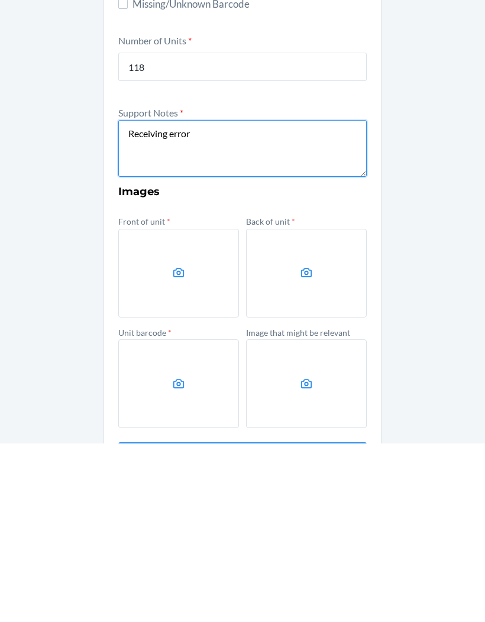
type textarea "Receiving error"
click at [151, 408] on label at bounding box center [178, 452] width 121 height 89
click at [0, 0] on input "file" at bounding box center [0, 0] width 0 height 0
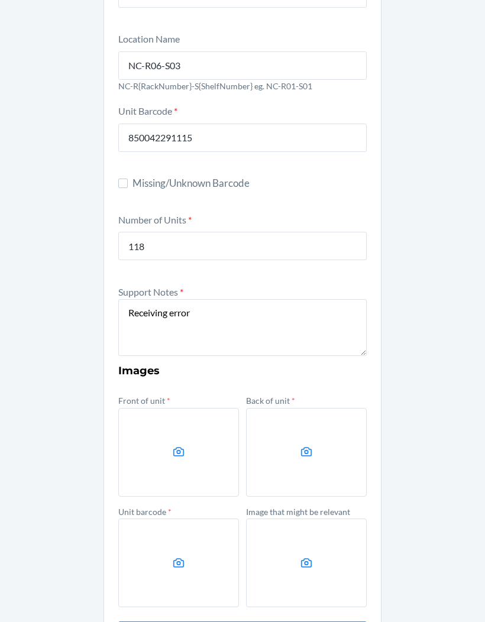
click at [319, 413] on label at bounding box center [306, 452] width 121 height 89
click at [0, 0] on input "file" at bounding box center [0, 0] width 0 height 0
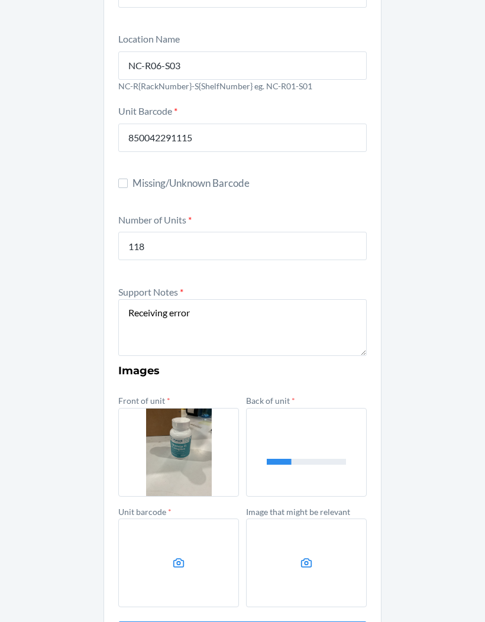
click at [202, 519] on label at bounding box center [178, 563] width 121 height 89
click at [0, 0] on input "file" at bounding box center [0, 0] width 0 height 0
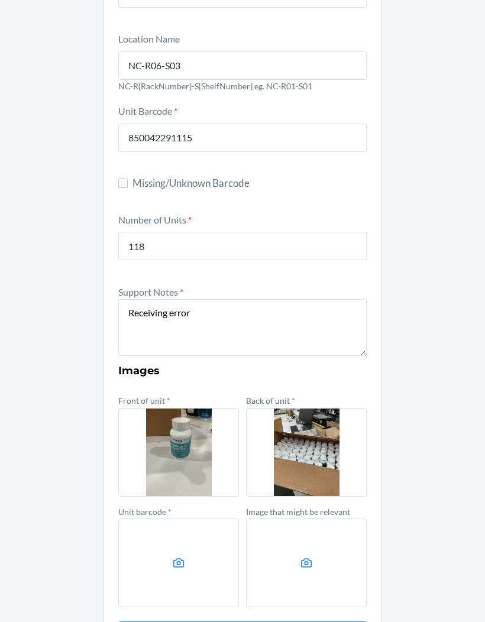
click at [314, 522] on label at bounding box center [306, 563] width 121 height 89
click at [0, 0] on input "file" at bounding box center [0, 0] width 0 height 0
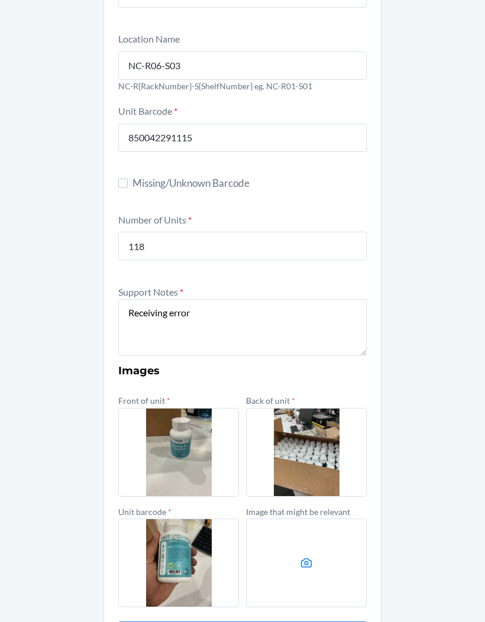
click at [308, 558] on icon at bounding box center [306, 562] width 11 height 9
click at [0, 0] on input "file" at bounding box center [0, 0] width 0 height 0
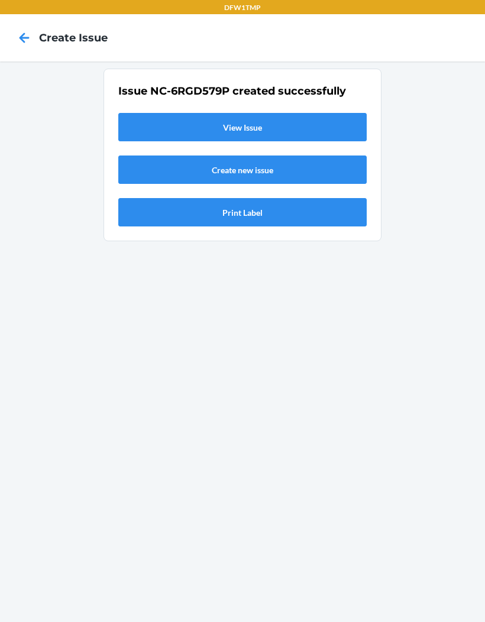
click at [263, 113] on link "View Issue" at bounding box center [242, 127] width 248 height 28
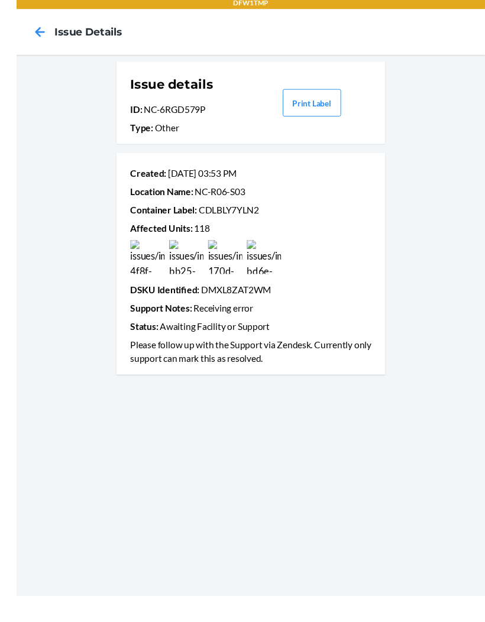
scroll to position [30, 0]
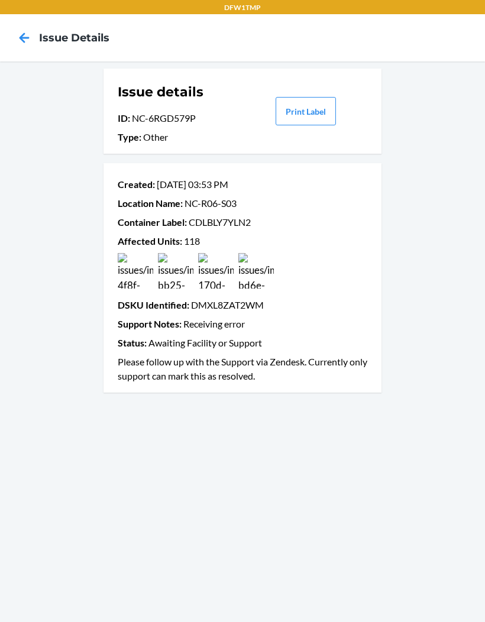
click at [28, 28] on icon at bounding box center [24, 38] width 20 height 20
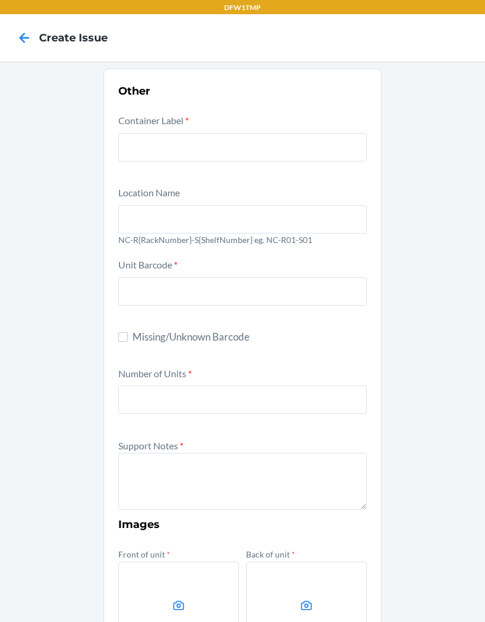
click at [34, 42] on icon at bounding box center [24, 38] width 20 height 20
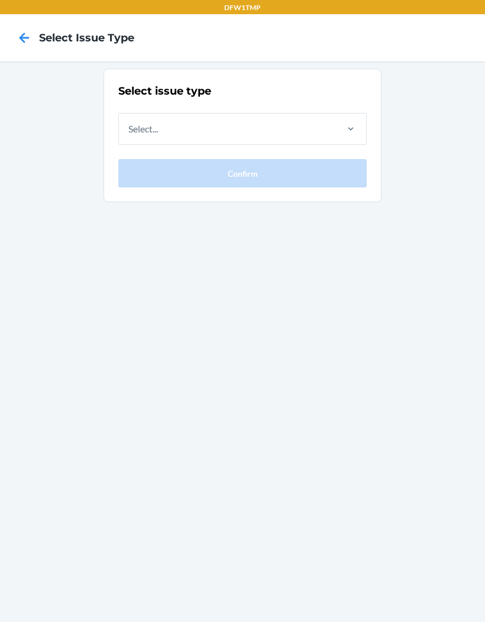
click at [28, 40] on icon at bounding box center [24, 38] width 20 height 20
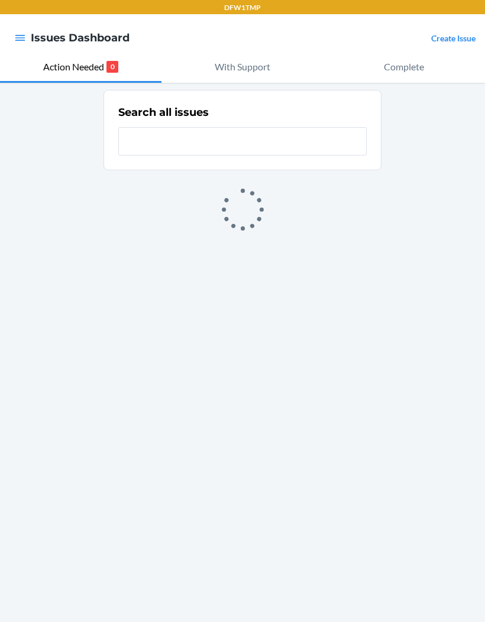
click at [24, 43] on icon "button" at bounding box center [20, 38] width 12 height 12
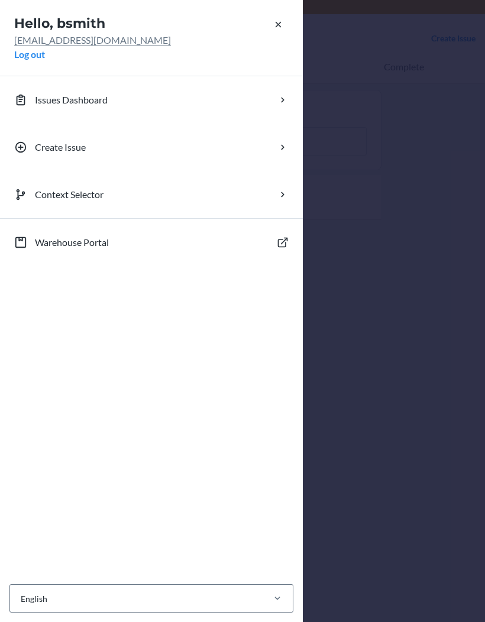
click at [360, 132] on div "Hello, bsmith bsmith@dfw1.com Log out Issues Dashboard Create Issue Context Sel…" at bounding box center [242, 311] width 485 height 622
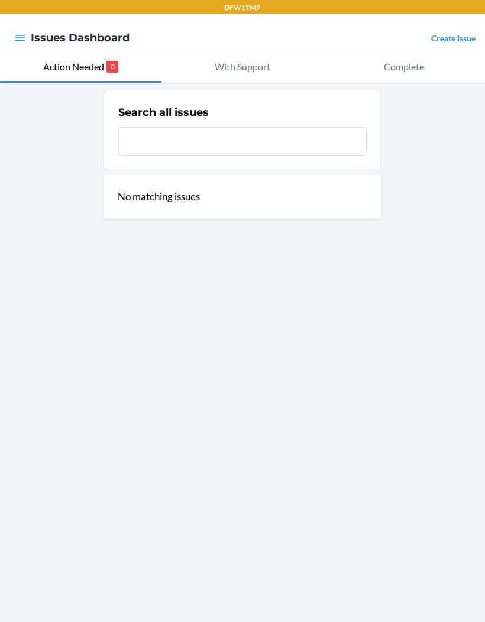
click at [25, 35] on icon "button" at bounding box center [20, 38] width 12 height 12
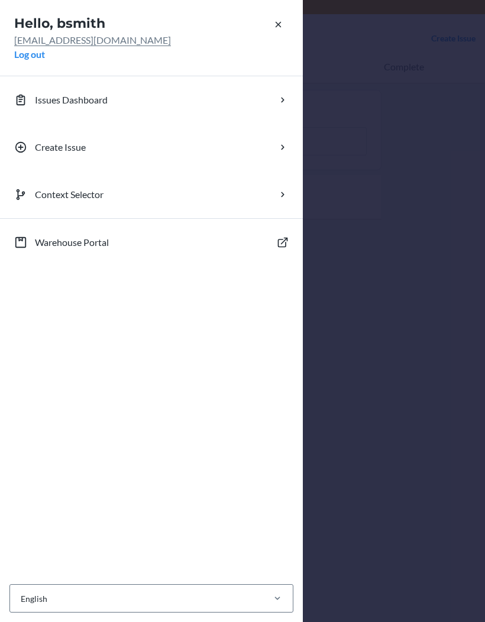
click at [330, 148] on div "Hello, bsmith bsmith@dfw1.com Log out Issues Dashboard Create Issue Context Sel…" at bounding box center [242, 311] width 485 height 622
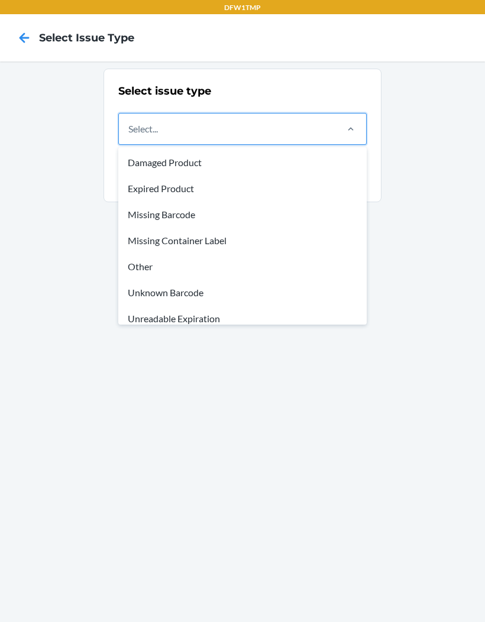
click at [196, 291] on div "Unknown Barcode" at bounding box center [243, 293] width 244 height 26
click at [129, 136] on input "option Unknown Barcode focused, 6 of 8. 8 results available. Use Up and Down to…" at bounding box center [128, 129] width 1 height 14
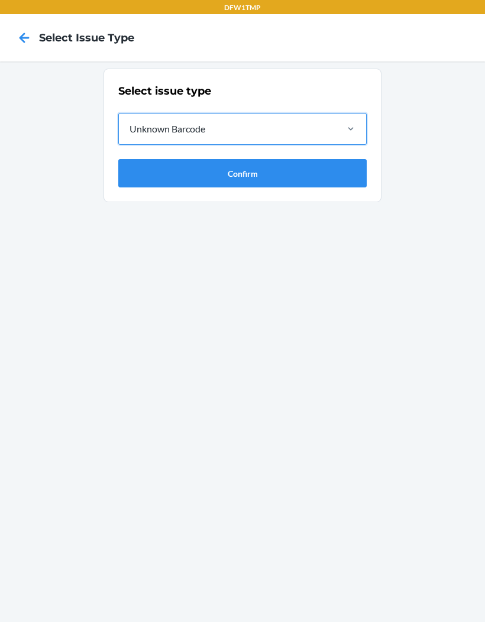
click at [215, 154] on div "Select issue type option Unknown Barcode, selected. 0 results available. Select…" at bounding box center [242, 135] width 248 height 104
click at [247, 177] on button "Confirm" at bounding box center [242, 173] width 248 height 28
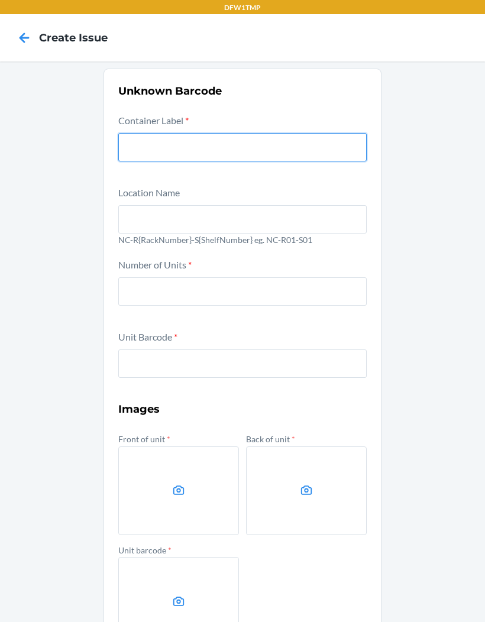
click at [218, 148] on input "text" at bounding box center [242, 147] width 248 height 28
type input "CDMGTVNPF4S"
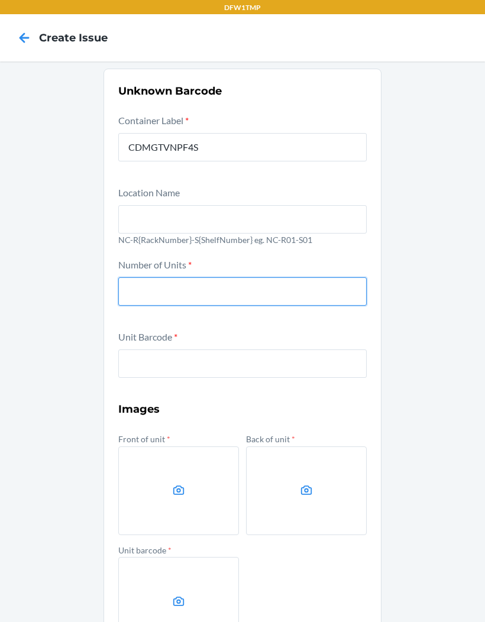
click at [145, 212] on input "text" at bounding box center [242, 219] width 248 height 28
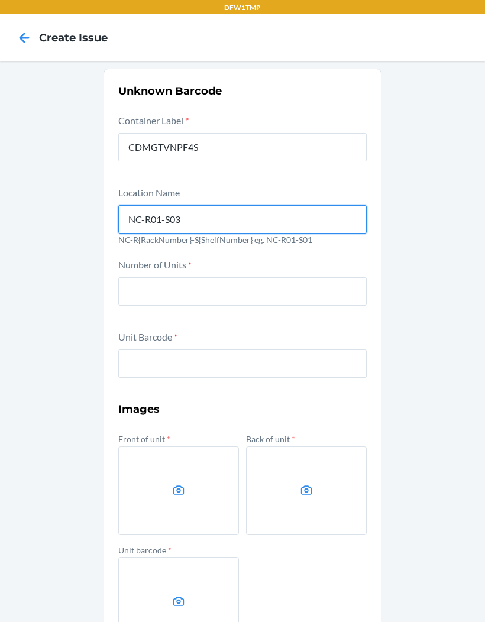
type input "NC-R01-S03"
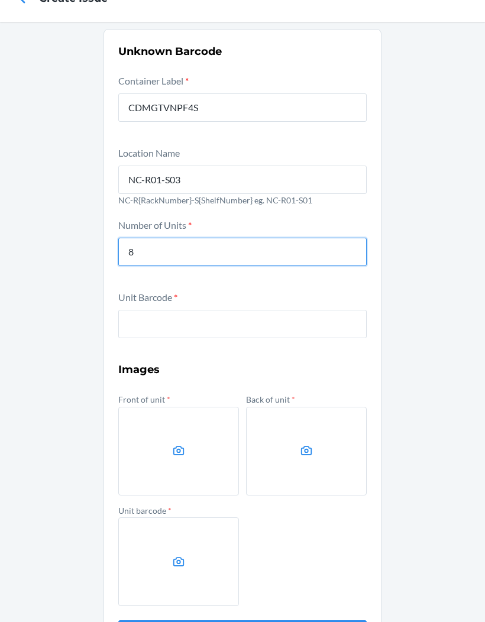
scroll to position [39, 0]
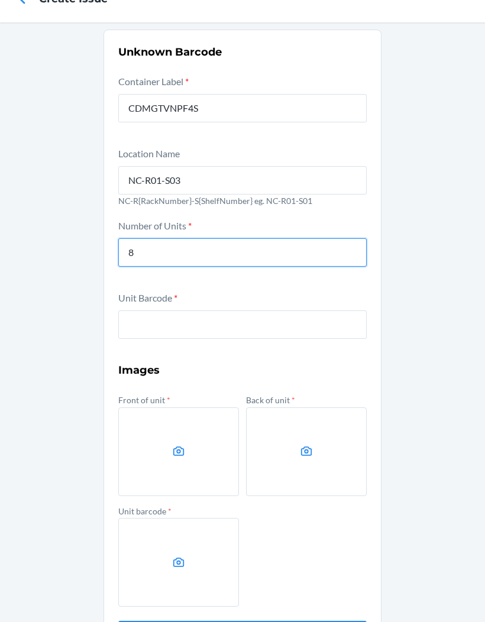
type input "8"
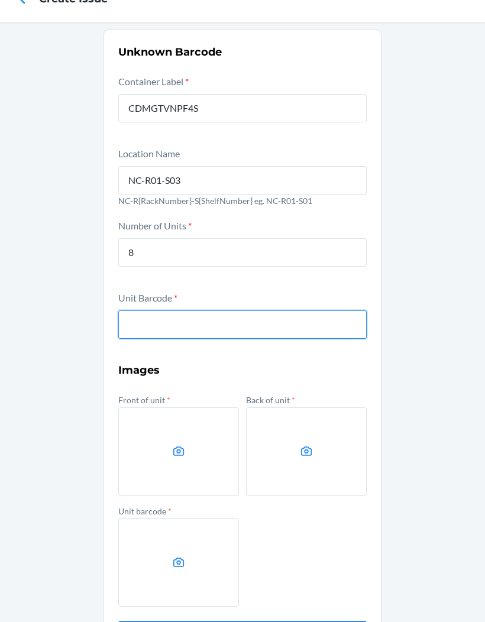
click at [268, 332] on input "text" at bounding box center [242, 324] width 248 height 28
type input "852852007627"
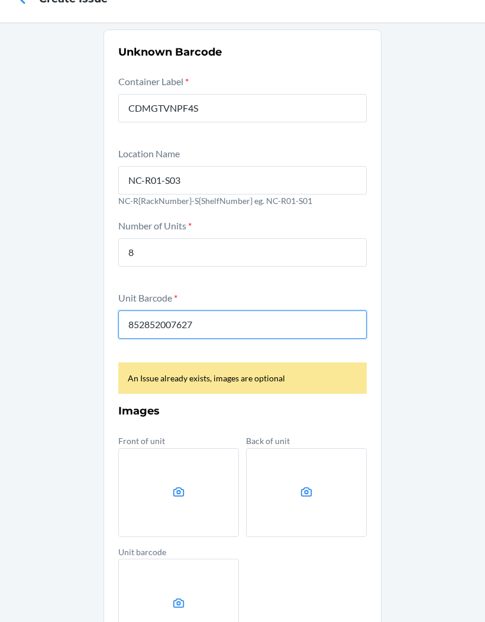
scroll to position [0, 0]
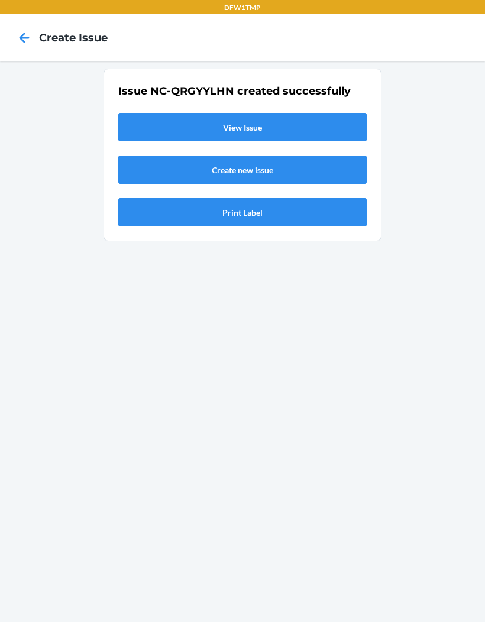
click at [146, 121] on link "View Issue" at bounding box center [242, 127] width 248 height 28
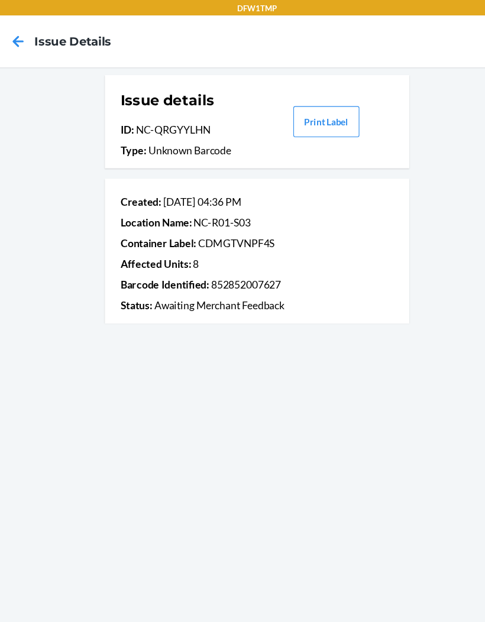
click at [20, 38] on icon at bounding box center [25, 38] width 10 height 10
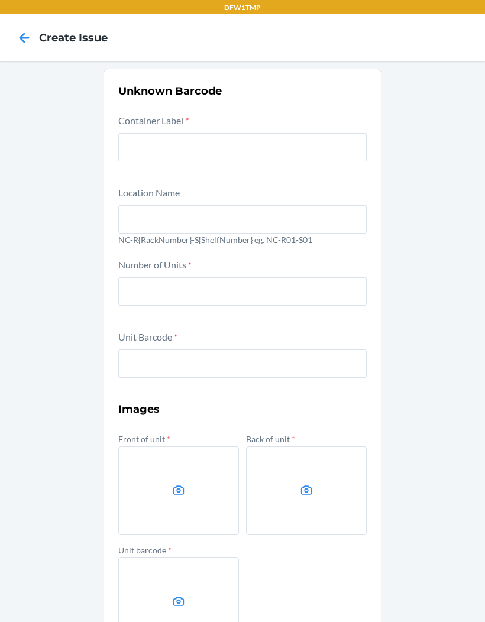
click at [18, 37] on icon at bounding box center [24, 38] width 20 height 20
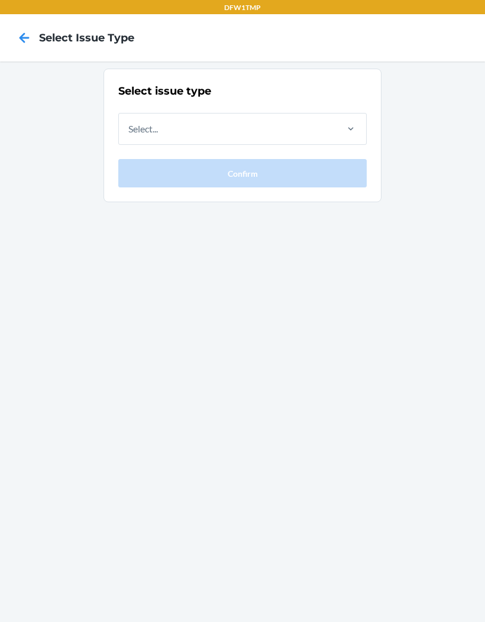
scroll to position [2, 0]
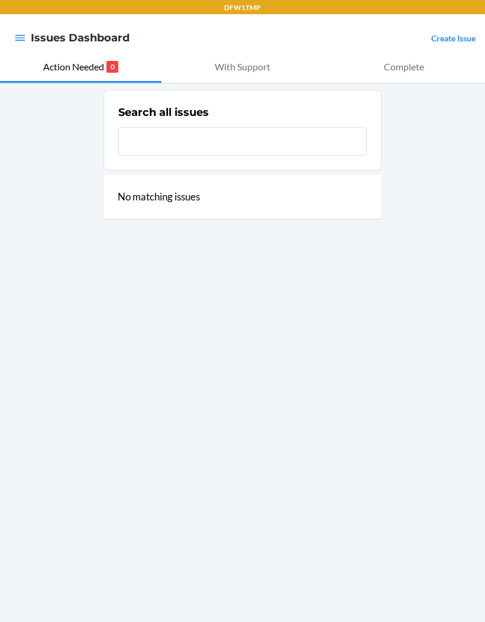
click at [365, 490] on div "Search all issues No matching issues" at bounding box center [242, 352] width 485 height 539
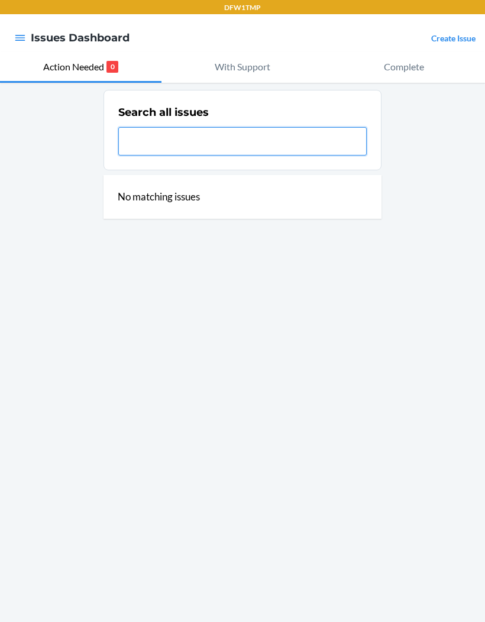
click at [231, 137] on input "text" at bounding box center [242, 141] width 248 height 28
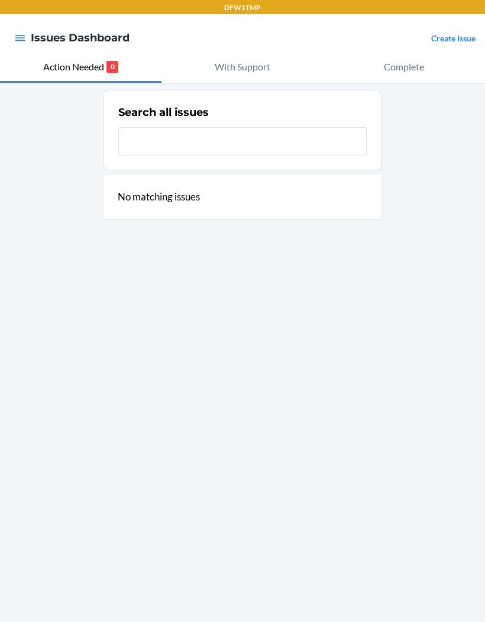
click at [460, 42] on link "Create Issue" at bounding box center [453, 38] width 44 height 10
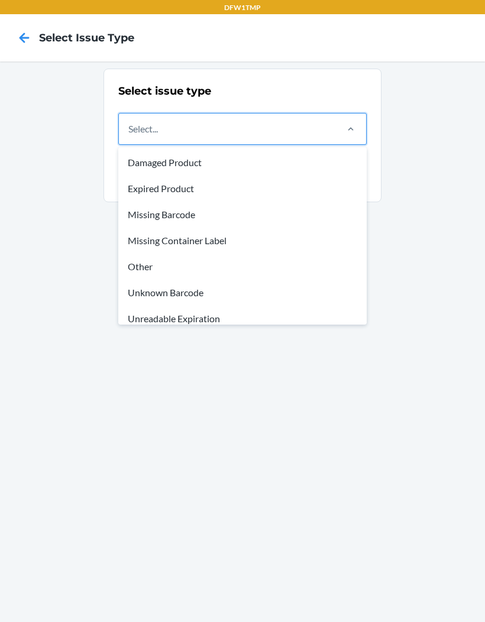
click at [200, 291] on div "Unknown Barcode" at bounding box center [243, 293] width 244 height 26
click at [129, 136] on input "option Damaged Product focused, 1 of 8. 8 results available. Use Up and Down to…" at bounding box center [128, 129] width 1 height 14
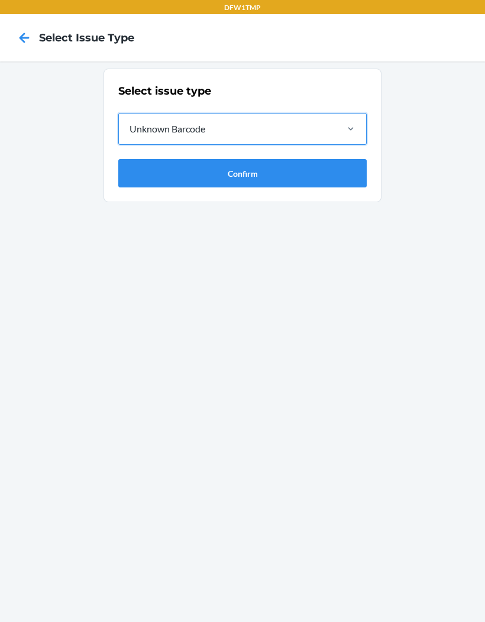
click at [276, 177] on button "Confirm" at bounding box center [242, 173] width 248 height 28
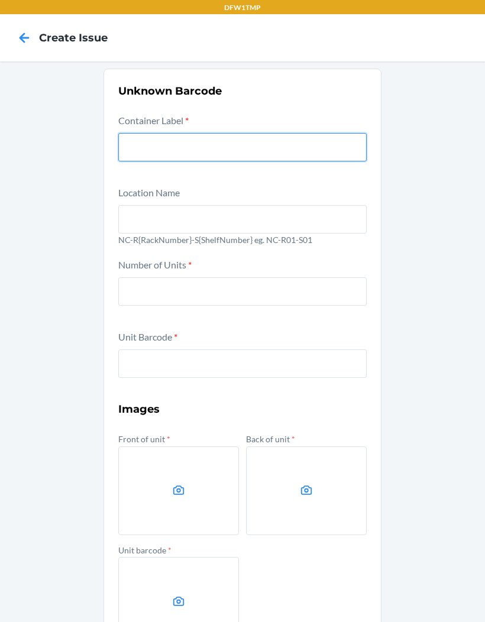
click at [225, 146] on input "text" at bounding box center [242, 147] width 248 height 28
type input "CD6CHTSYAQ4"
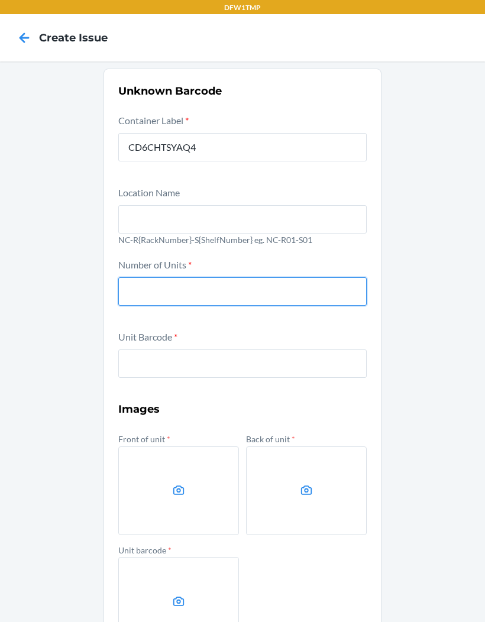
click at [331, 225] on input "text" at bounding box center [242, 219] width 248 height 28
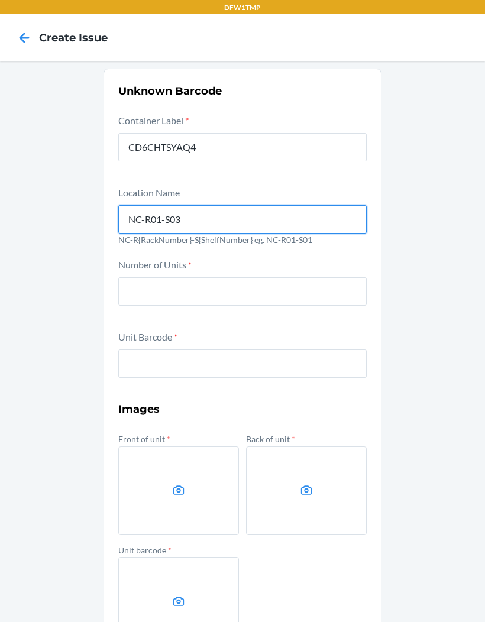
type input "NC-R01-S03"
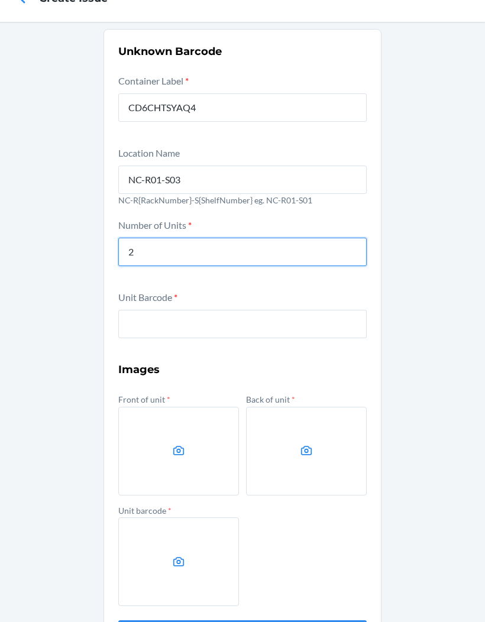
scroll to position [39, 0]
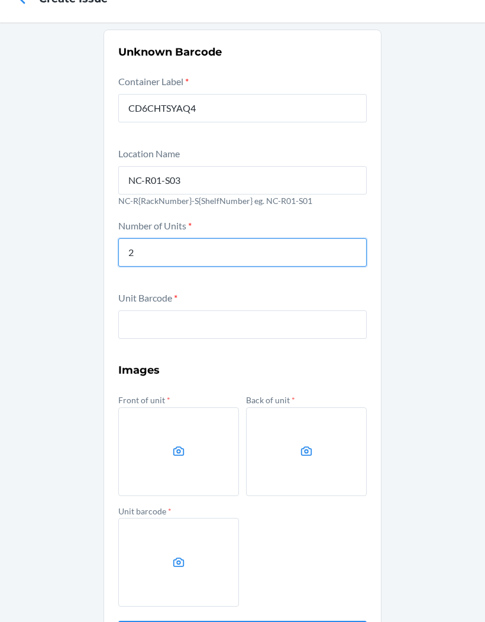
type input "2"
click at [224, 329] on input "text" at bounding box center [242, 324] width 248 height 28
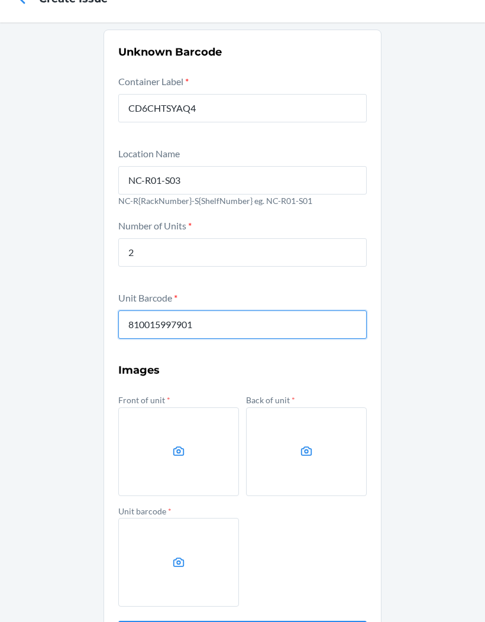
type input "810015997901"
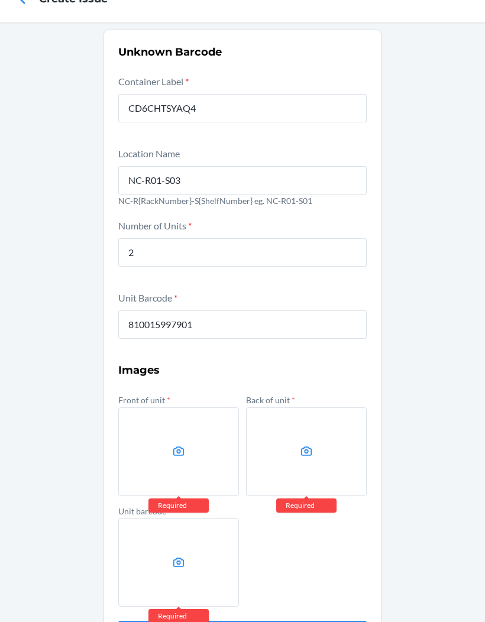
click at [181, 463] on label at bounding box center [178, 451] width 121 height 89
click at [0, 0] on input "file" at bounding box center [0, 0] width 0 height 0
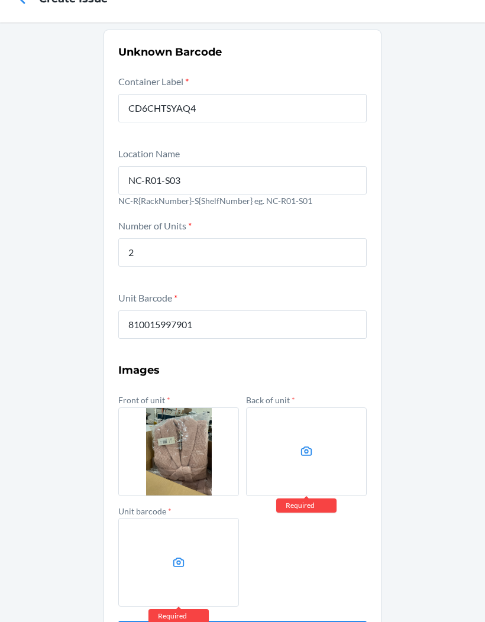
click at [325, 453] on label at bounding box center [306, 451] width 121 height 89
click at [0, 0] on input "file" at bounding box center [0, 0] width 0 height 0
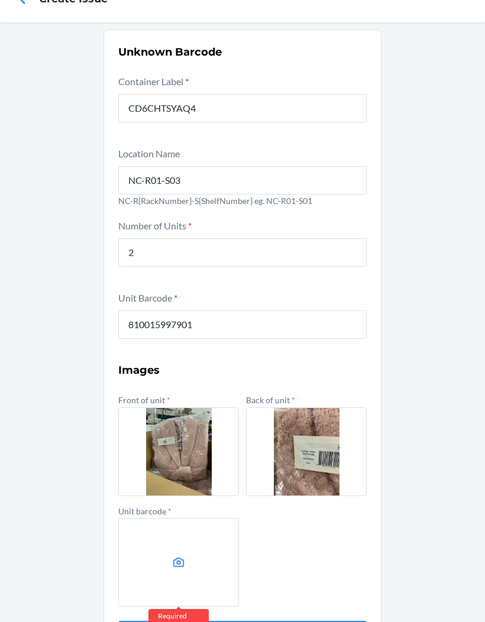
click at [192, 558] on label at bounding box center [178, 562] width 121 height 89
click at [0, 0] on input "file" at bounding box center [0, 0] width 0 height 0
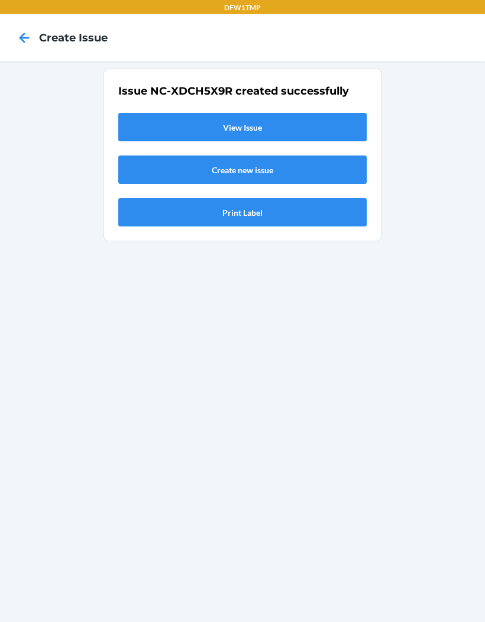
click at [341, 113] on link "View Issue" at bounding box center [242, 127] width 248 height 28
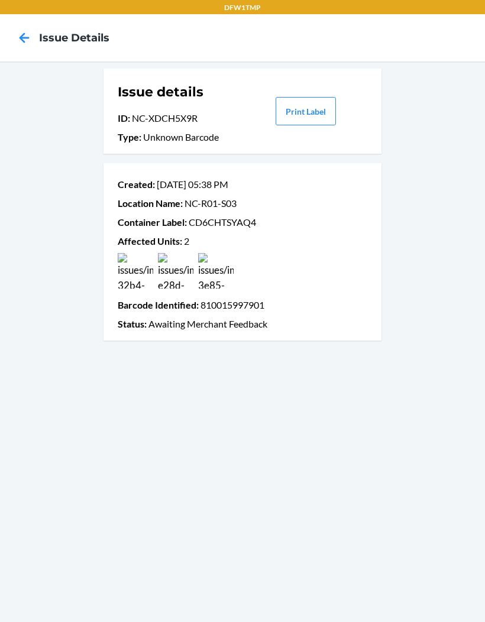
click at [25, 28] on icon at bounding box center [24, 38] width 20 height 20
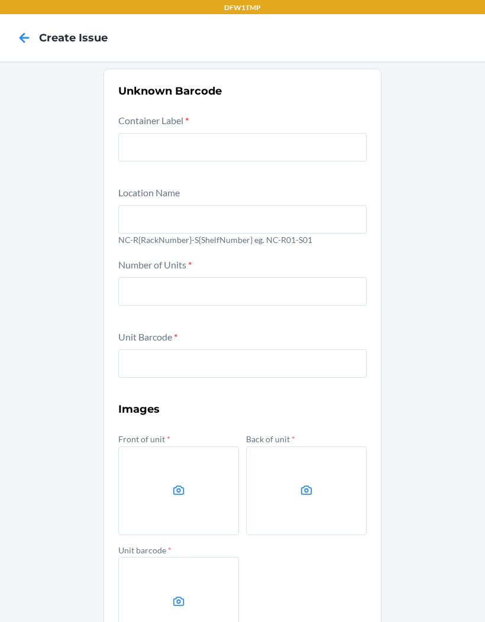
scroll to position [17, 0]
click at [22, 28] on icon at bounding box center [24, 38] width 20 height 20
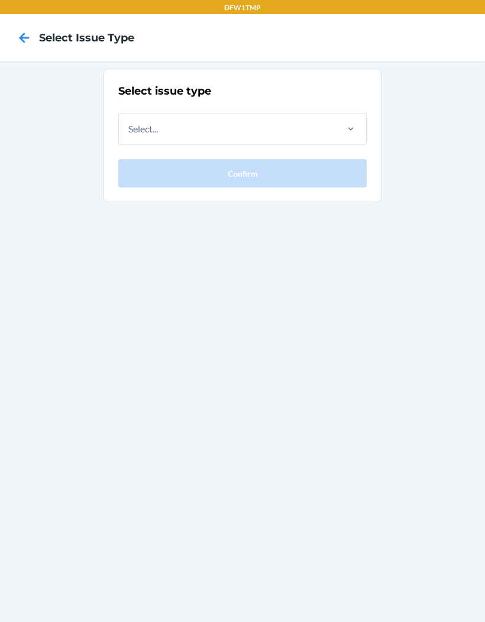
click at [439, 64] on div "Select issue type Select... Confirm" at bounding box center [242, 341] width 485 height 561
click at [440, 261] on div "Select issue type Select... Confirm" at bounding box center [242, 341] width 485 height 561
click at [29, 40] on icon at bounding box center [24, 38] width 20 height 20
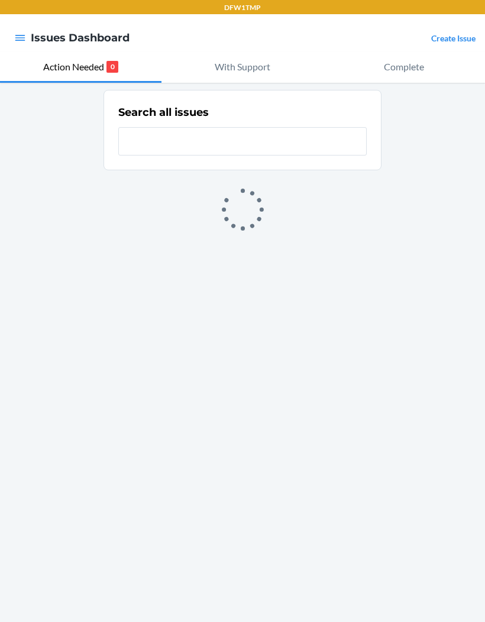
click at [483, 107] on div "Search all issues" at bounding box center [242, 352] width 485 height 539
click at [484, 109] on div "Search all issues" at bounding box center [242, 352] width 485 height 539
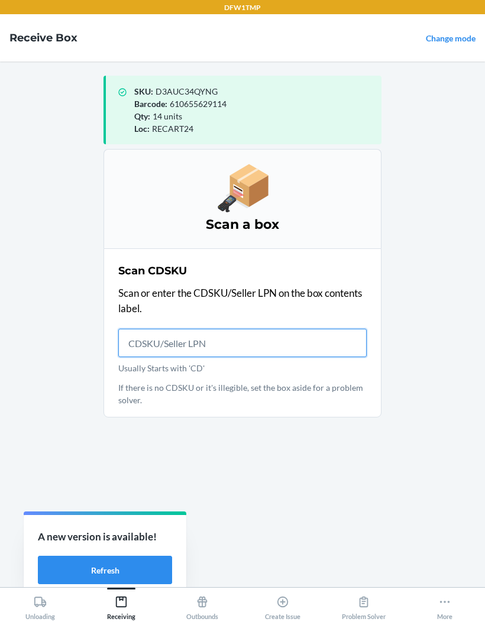
click at [294, 342] on input "Usually Starts with 'CD'" at bounding box center [242, 343] width 248 height 28
type input "CDPBHLKBBT"
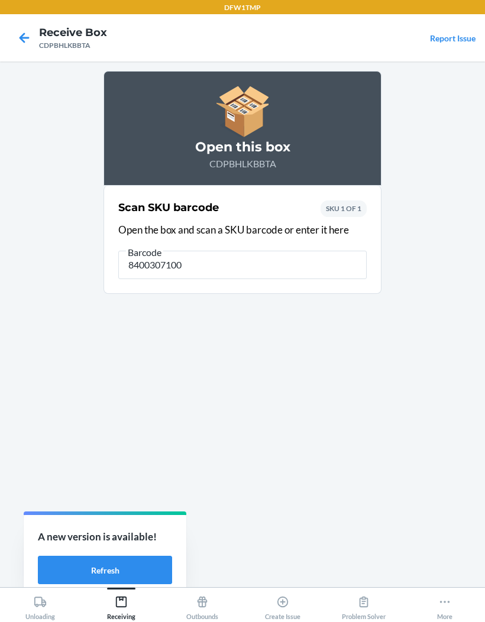
type input "84003071000"
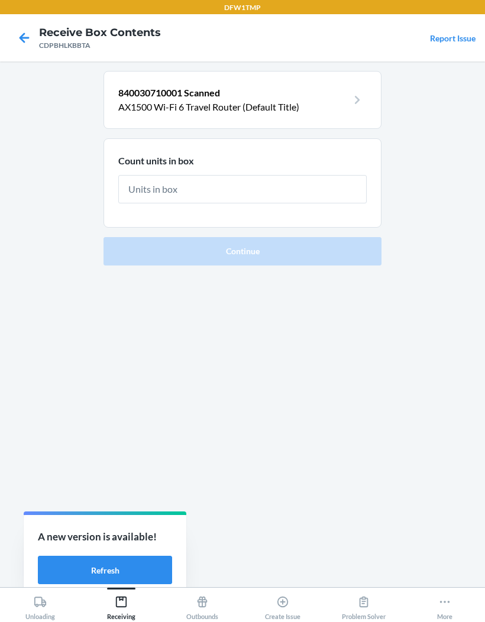
click at [30, 41] on icon at bounding box center [24, 38] width 20 height 20
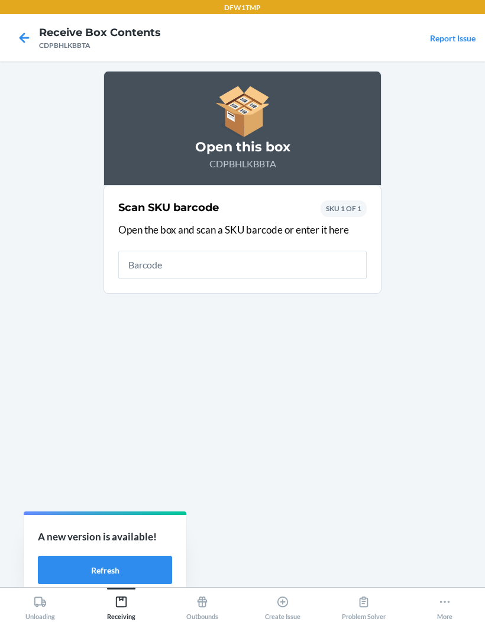
click at [30, 41] on icon at bounding box center [24, 38] width 20 height 20
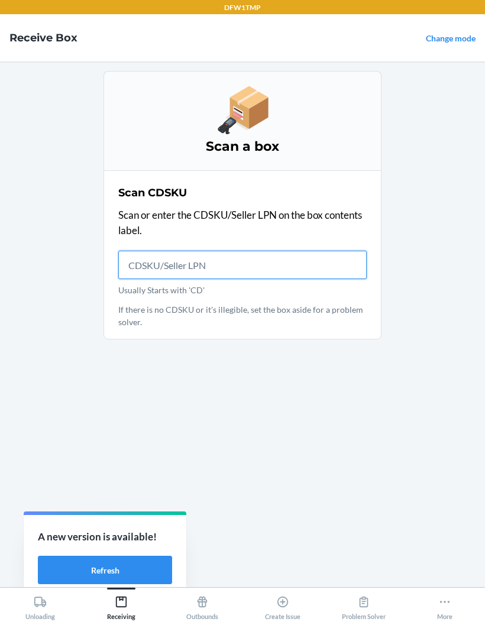
click at [241, 268] on input "Usually Starts with 'CD'" at bounding box center [242, 265] width 248 height 28
click at [144, 265] on input "Usually Starts with 'CD'" at bounding box center [242, 265] width 248 height 28
type input "CD6CHTSYAQ4"
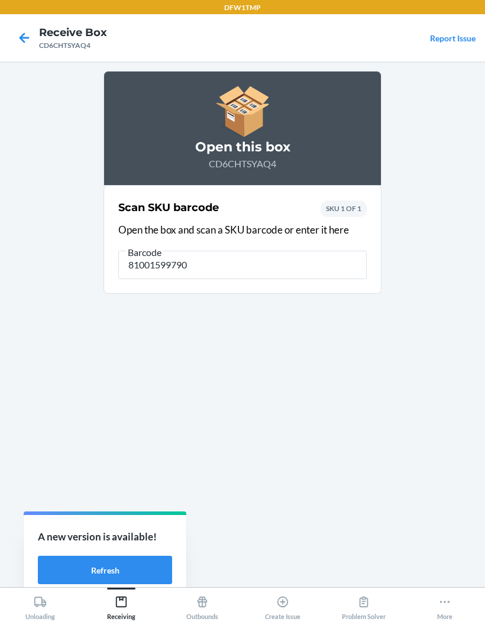
type input "810015997901"
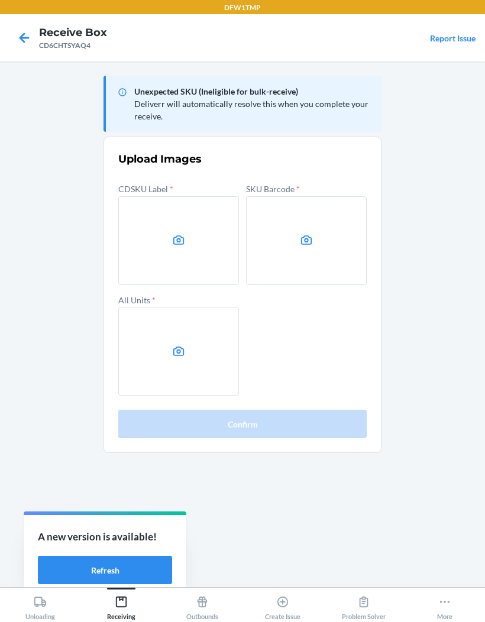
click at [24, 33] on icon at bounding box center [25, 38] width 10 height 10
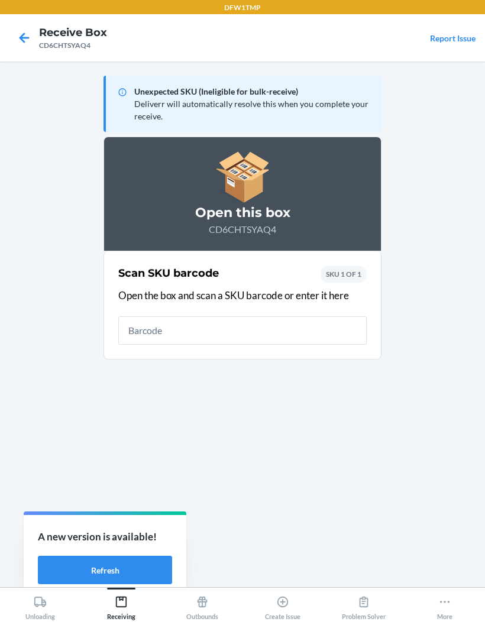
click at [33, 33] on icon at bounding box center [24, 38] width 20 height 20
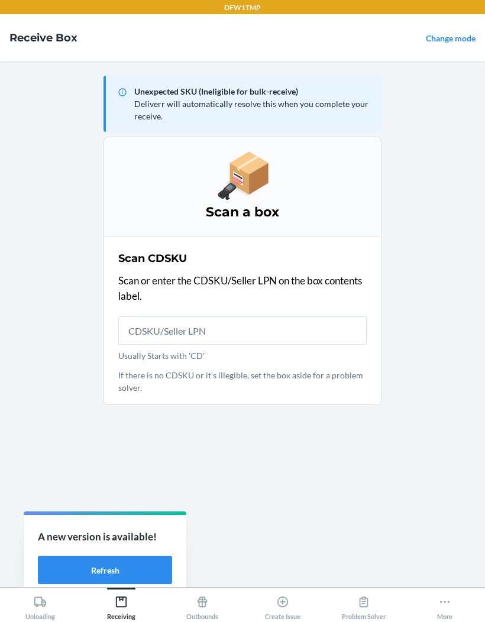
scroll to position [48, 0]
click at [449, 611] on div "More" at bounding box center [444, 606] width 15 height 30
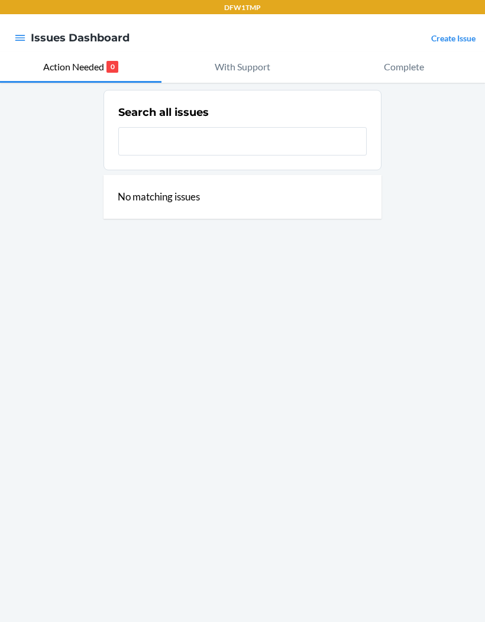
click at [427, 338] on div "Search all issues No matching issues" at bounding box center [242, 352] width 485 height 539
click at [23, 36] on icon "button" at bounding box center [20, 38] width 10 height 6
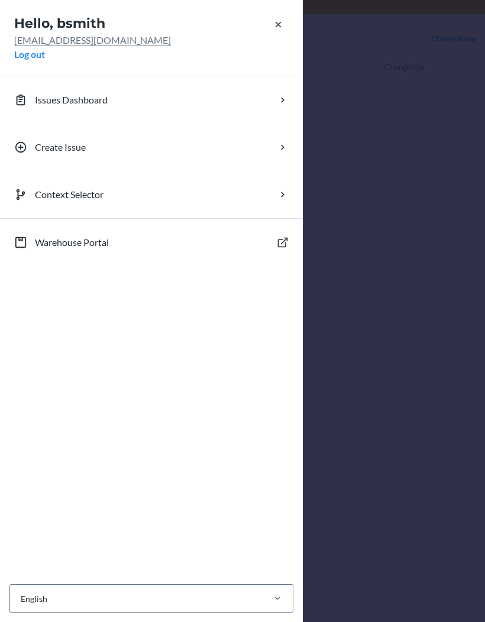
click at [38, 50] on button "Log out" at bounding box center [29, 54] width 31 height 14
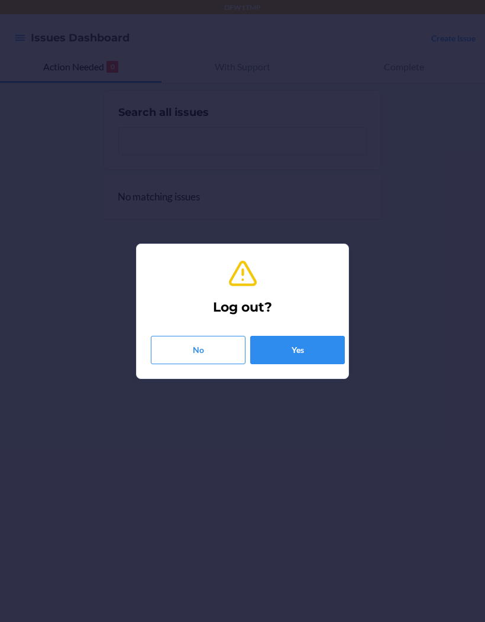
click at [262, 360] on button "Yes" at bounding box center [297, 350] width 95 height 28
